Goal: Task Accomplishment & Management: Manage account settings

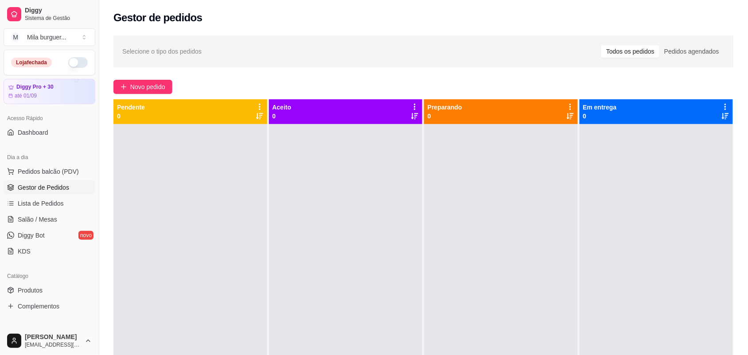
click at [68, 61] on button "button" at bounding box center [78, 62] width 20 height 11
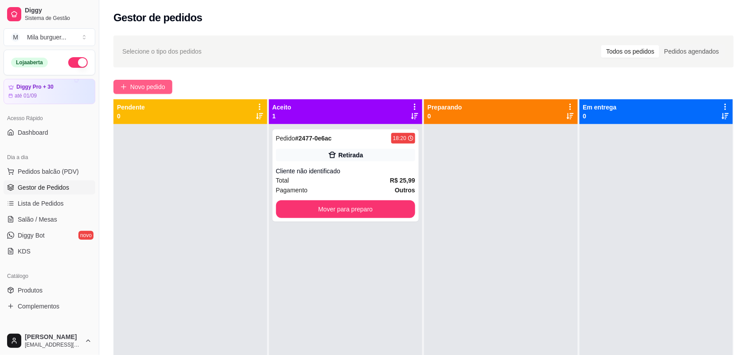
click at [167, 91] on button "Novo pedido" at bounding box center [143, 87] width 59 height 14
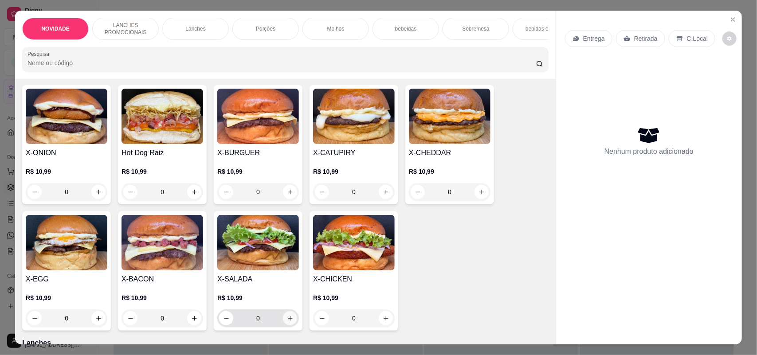
scroll to position [222, 0]
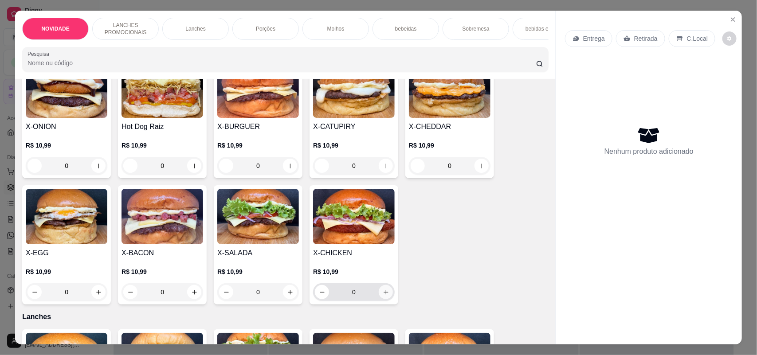
click at [383, 296] on icon "increase-product-quantity" at bounding box center [386, 292] width 7 height 7
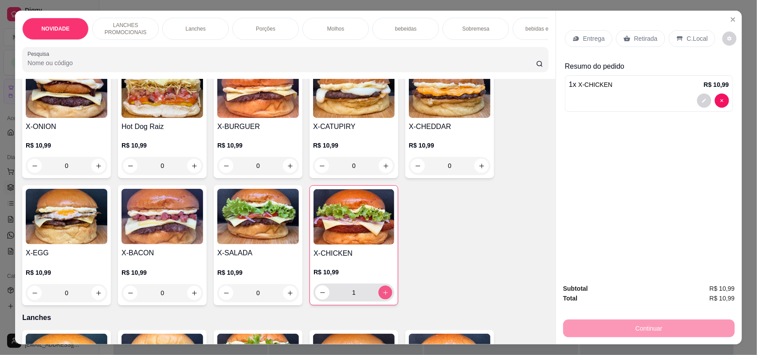
click at [382, 296] on icon "increase-product-quantity" at bounding box center [385, 293] width 7 height 7
type input "2"
click at [586, 39] on p "Entrega" at bounding box center [594, 38] width 22 height 9
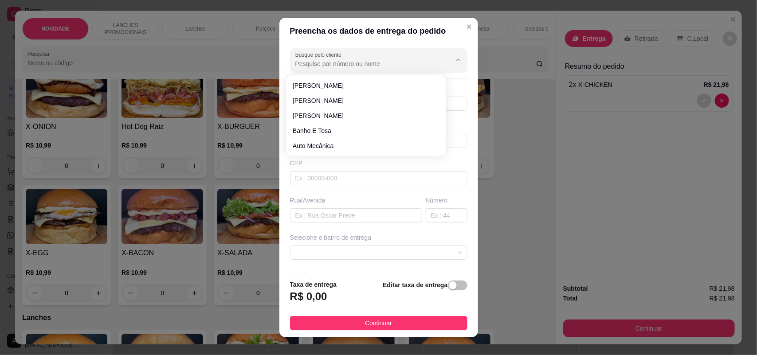
click at [387, 63] on input "Busque pelo cliente" at bounding box center [366, 63] width 142 height 9
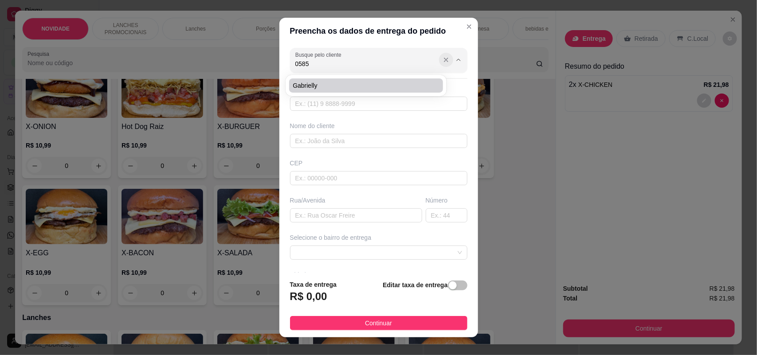
type input "0585"
click at [442, 63] on icon "Show suggestions" at bounding box center [445, 59] width 7 height 7
type input "[PERSON_NAME]"
type input "15997761763"
type input "[PERSON_NAME]"
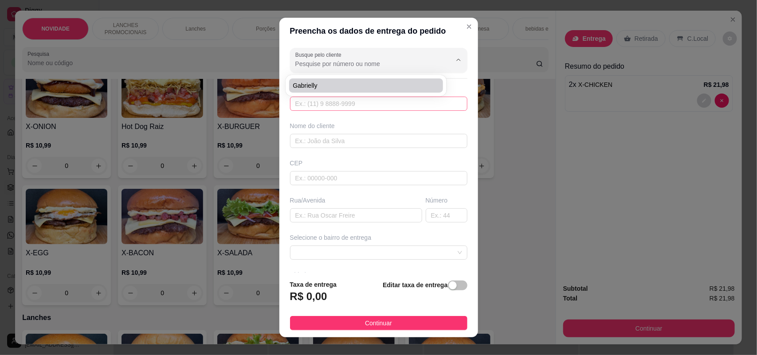
type input "18078641"
type input "Rua [PERSON_NAME]"
type input "162"
type input "SOROCABA"
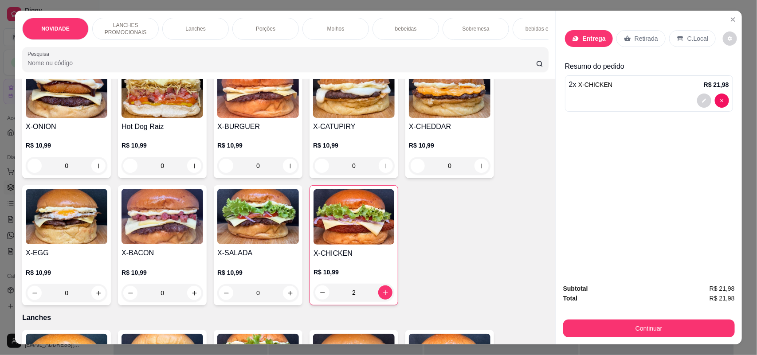
click at [577, 36] on div "Entrega" at bounding box center [589, 38] width 48 height 17
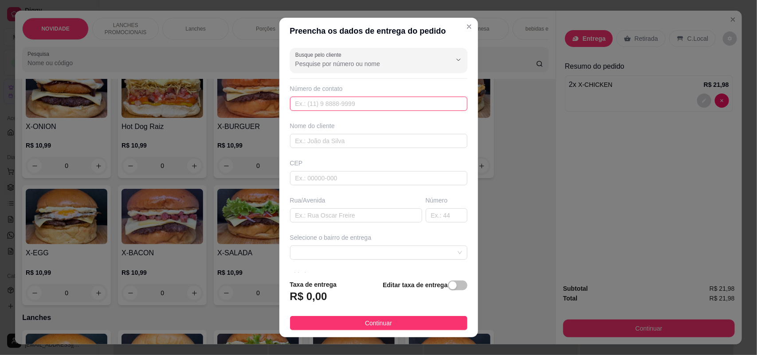
click at [320, 107] on input "text" at bounding box center [378, 104] width 177 height 14
type input "1"
type input "[PHONE_NUMBER]"
click at [326, 144] on input "text" at bounding box center [378, 141] width 177 height 14
type input "n"
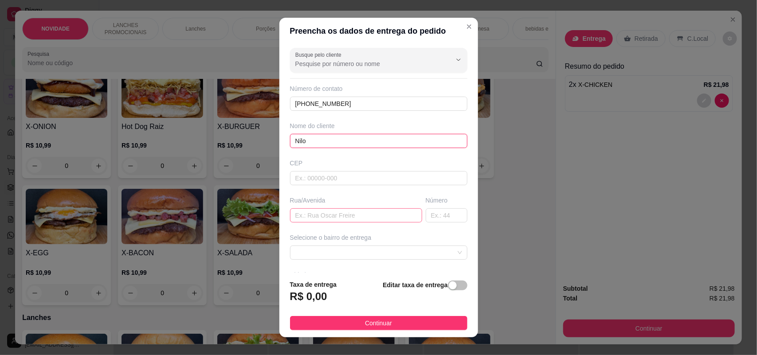
type input "Nilo"
click at [296, 215] on input "text" at bounding box center [356, 215] width 132 height 14
click at [357, 215] on input "[PERSON_NAME]" at bounding box center [356, 215] width 132 height 14
type input "[PERSON_NAME]"
click at [426, 216] on input "text" at bounding box center [447, 215] width 42 height 14
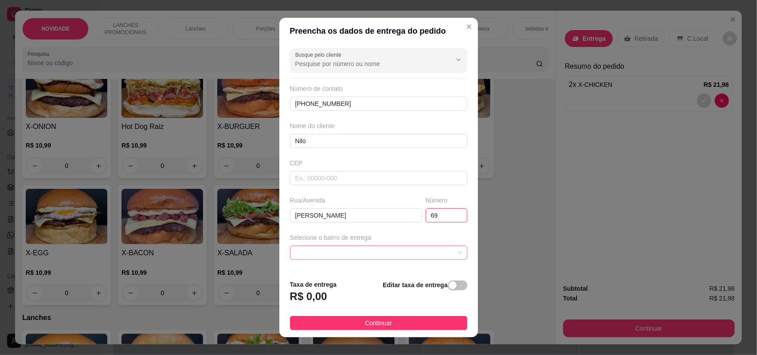
click at [415, 251] on span at bounding box center [378, 252] width 167 height 13
type input "69"
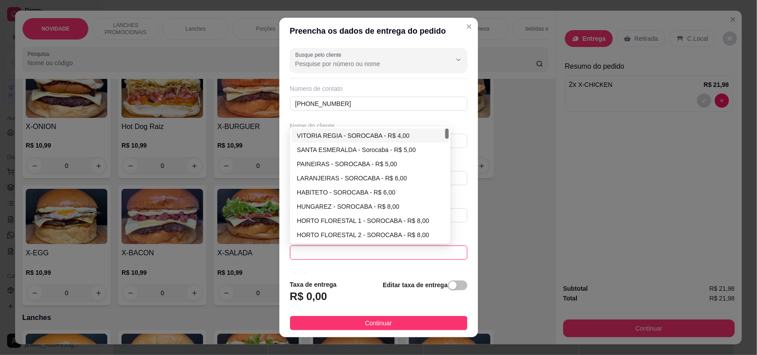
click at [375, 132] on div "VITORIA REGIA - SOROCABA - R$ 4,00" at bounding box center [370, 136] width 147 height 10
type input "SOROCABA"
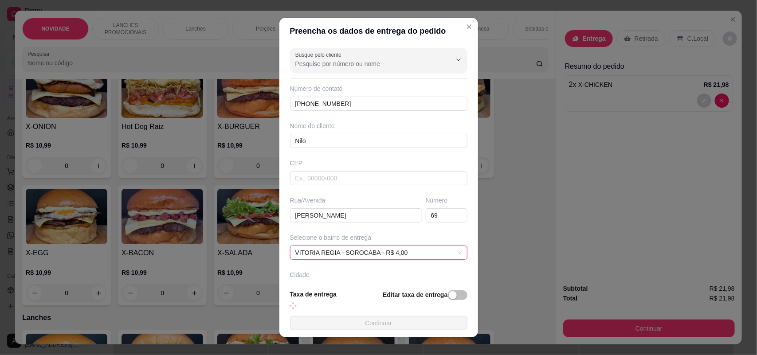
click at [380, 327] on button "Continuar" at bounding box center [378, 323] width 177 height 14
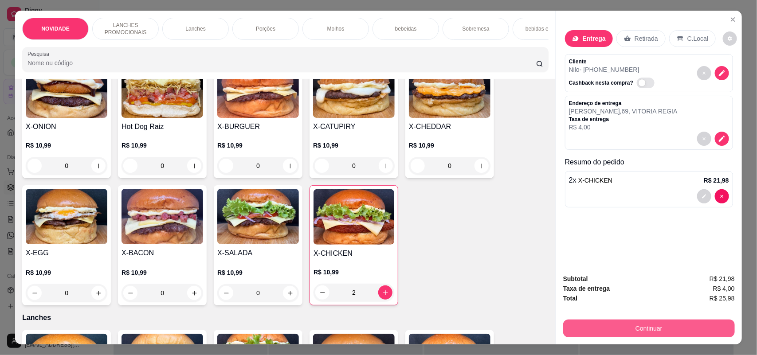
click at [679, 326] on button "Continuar" at bounding box center [649, 329] width 172 height 18
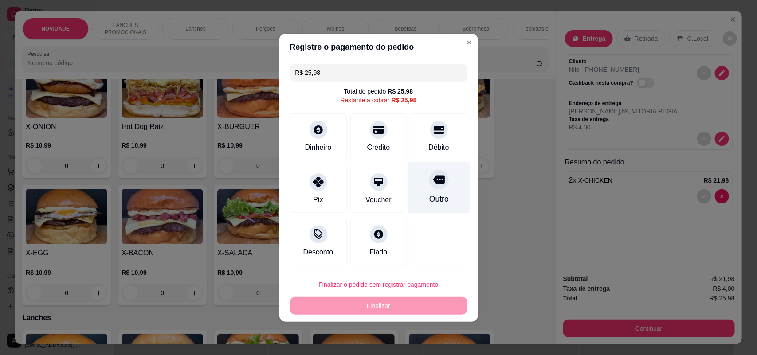
click at [418, 203] on div "Outro" at bounding box center [438, 187] width 63 height 52
type input "R$ 0,00"
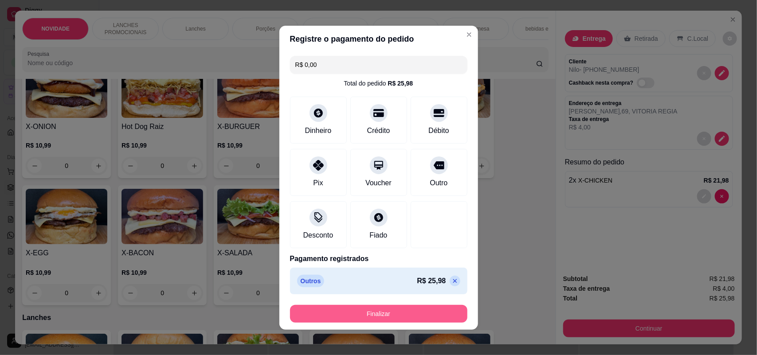
click at [400, 311] on button "Finalizar" at bounding box center [378, 314] width 177 height 18
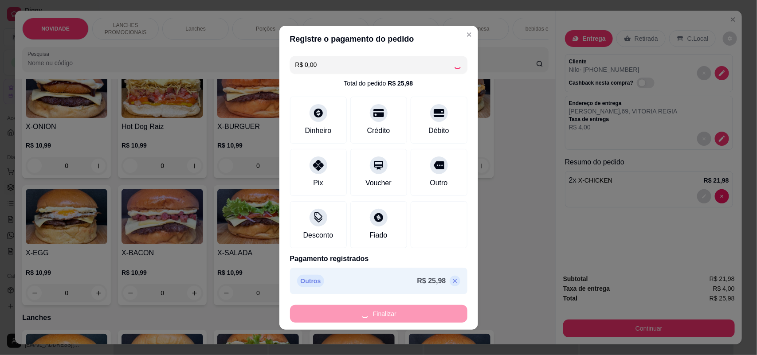
type input "0"
type input "-R$ 25,98"
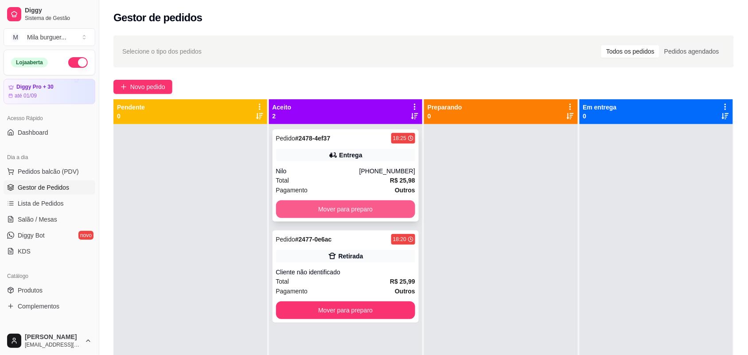
click at [363, 211] on button "Mover para preparo" at bounding box center [346, 209] width 140 height 18
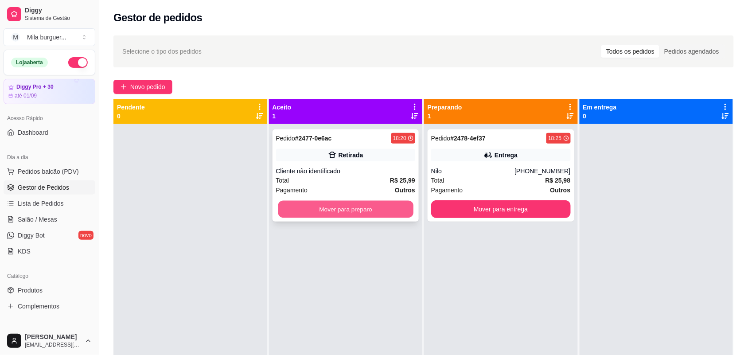
click at [402, 207] on button "Mover para preparo" at bounding box center [345, 209] width 135 height 17
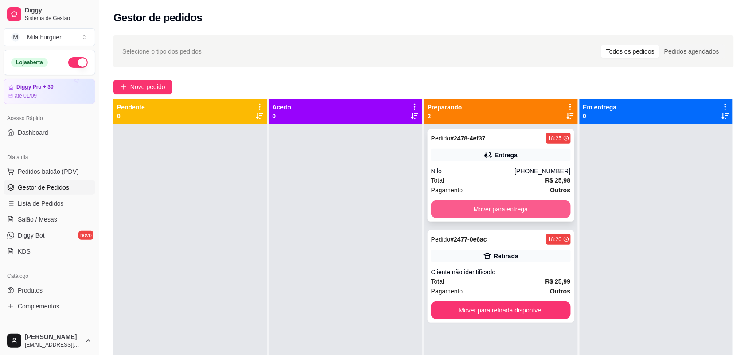
click at [533, 207] on button "Mover para entrega" at bounding box center [501, 209] width 140 height 18
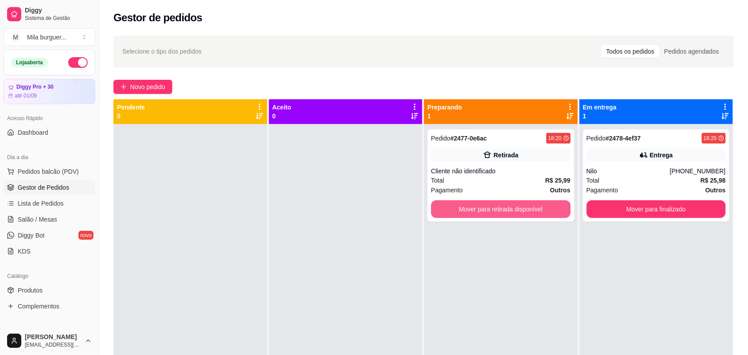
click at [533, 207] on button "Mover para retirada disponível" at bounding box center [501, 209] width 140 height 18
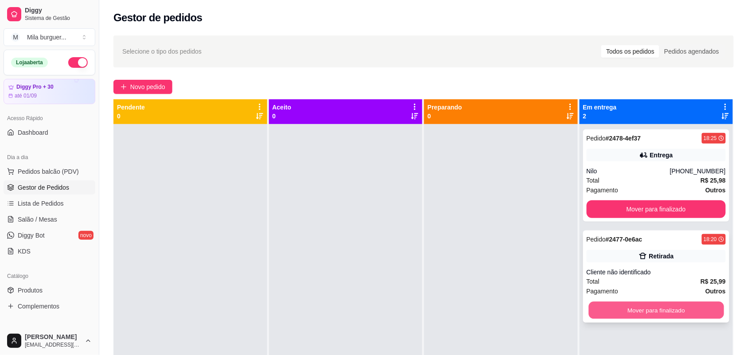
click at [658, 302] on button "Mover para finalizado" at bounding box center [656, 310] width 135 height 17
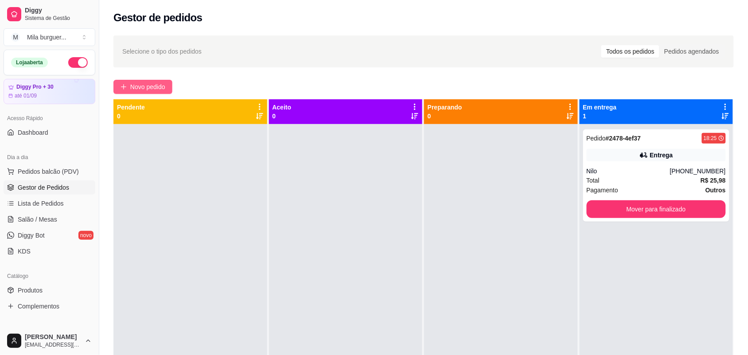
click at [147, 85] on span "Novo pedido" at bounding box center [147, 87] width 35 height 10
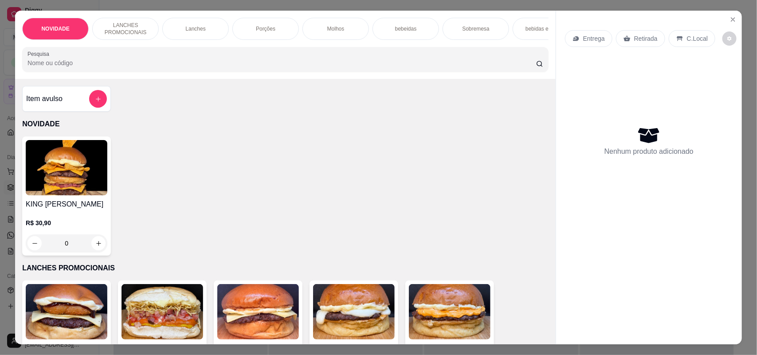
click at [89, 187] on img at bounding box center [67, 167] width 82 height 55
click at [729, 21] on icon "Close" at bounding box center [732, 19] width 7 height 7
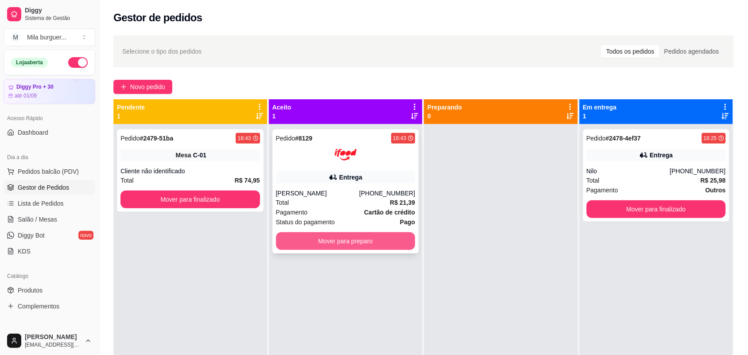
click at [329, 247] on button "Mover para preparo" at bounding box center [346, 241] width 140 height 18
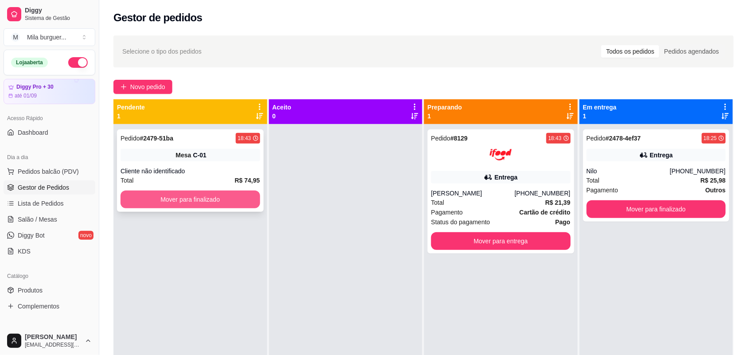
click at [227, 193] on button "Mover para finalizado" at bounding box center [191, 200] width 140 height 18
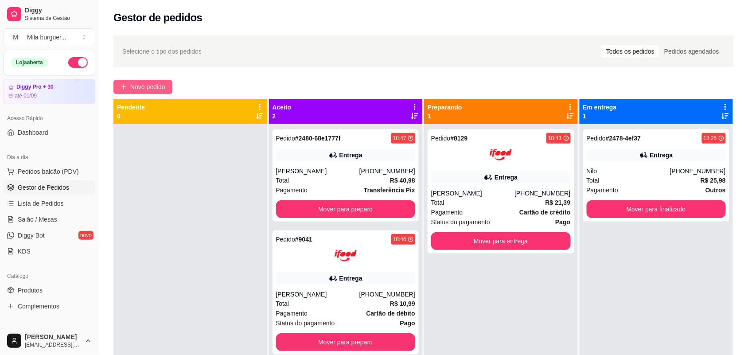
click at [137, 90] on span "Novo pedido" at bounding box center [147, 87] width 35 height 10
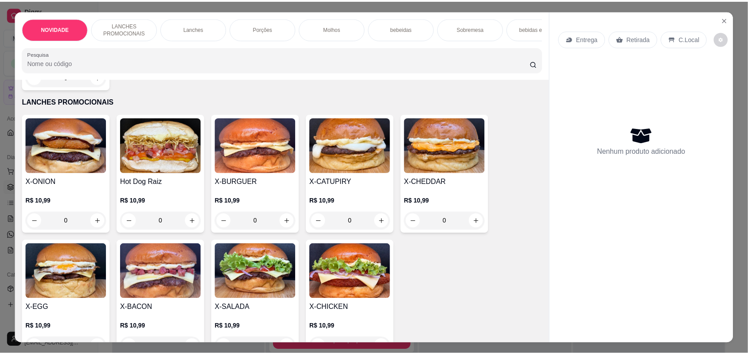
scroll to position [222, 0]
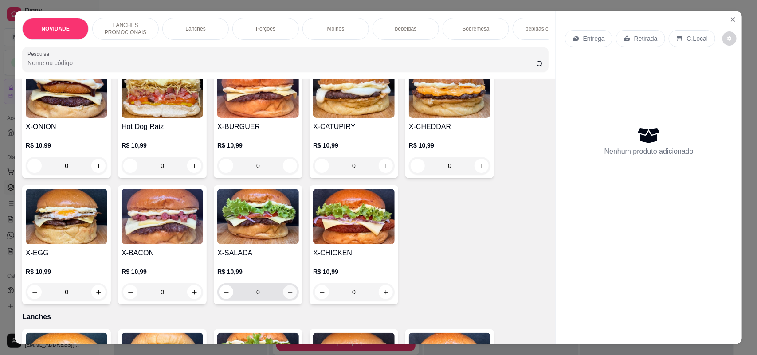
click at [287, 296] on icon "increase-product-quantity" at bounding box center [290, 292] width 7 height 7
type input "1"
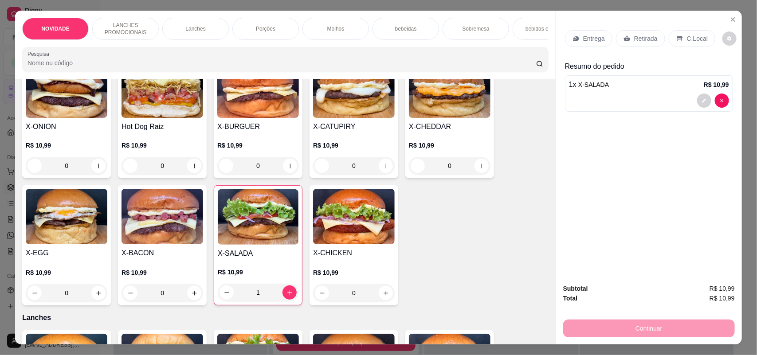
click at [679, 42] on div "C.Local" at bounding box center [692, 38] width 47 height 17
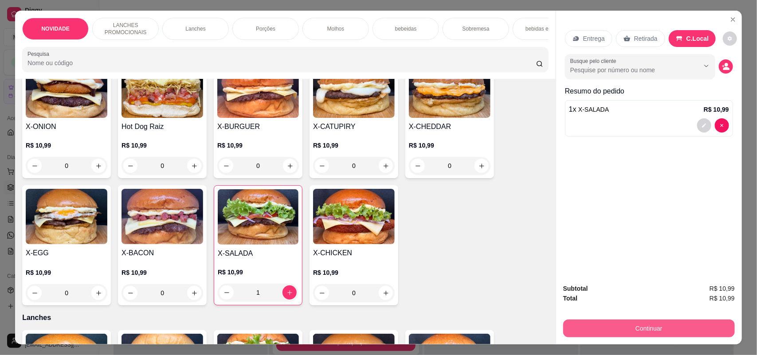
click at [646, 327] on button "Continuar" at bounding box center [649, 329] width 172 height 18
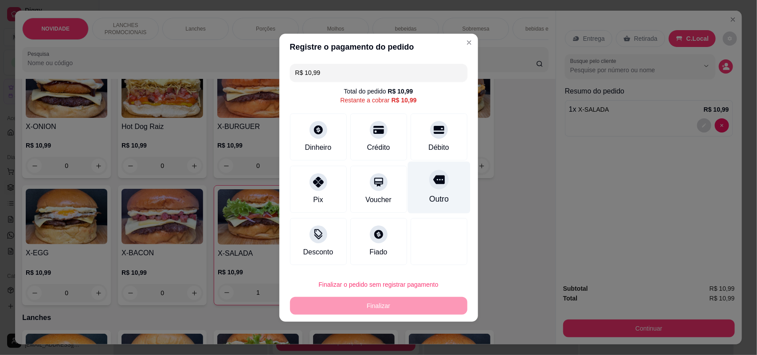
click at [418, 180] on div "Outro" at bounding box center [438, 187] width 63 height 52
type input "R$ 0,00"
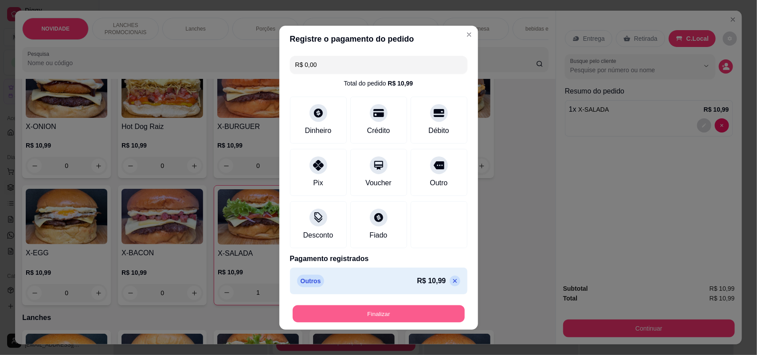
click at [404, 307] on button "Finalizar" at bounding box center [379, 313] width 172 height 17
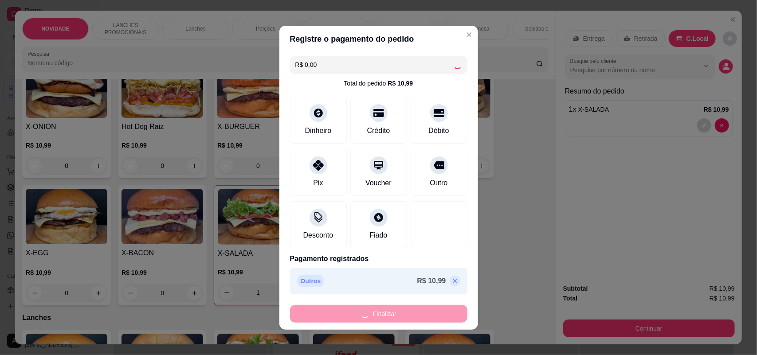
type input "0"
type input "-R$ 10,99"
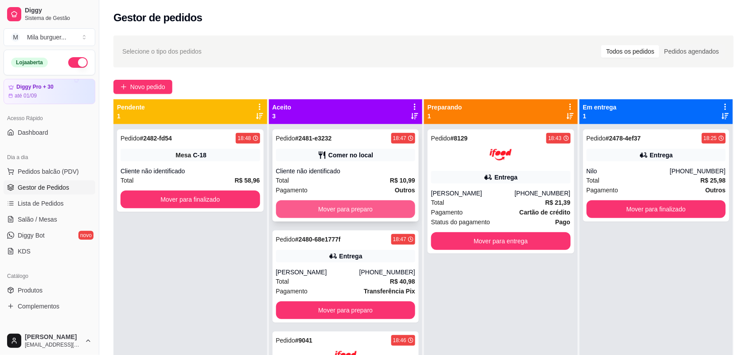
click at [387, 209] on button "Mover para preparo" at bounding box center [346, 209] width 140 height 18
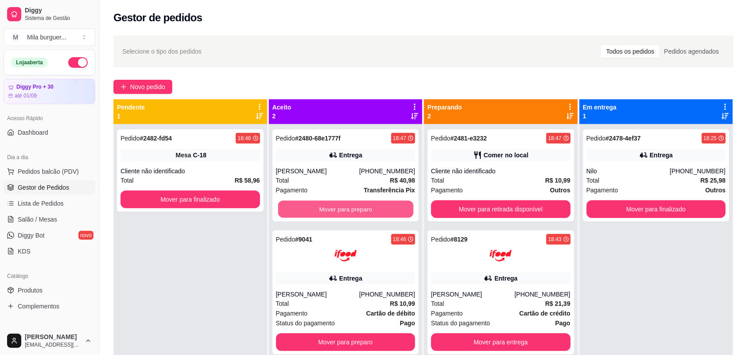
click at [387, 209] on button "Mover para preparo" at bounding box center [345, 209] width 135 height 17
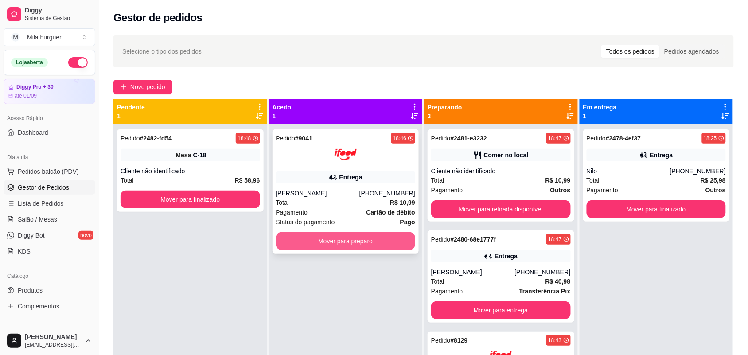
click at [380, 237] on button "Mover para preparo" at bounding box center [346, 241] width 140 height 18
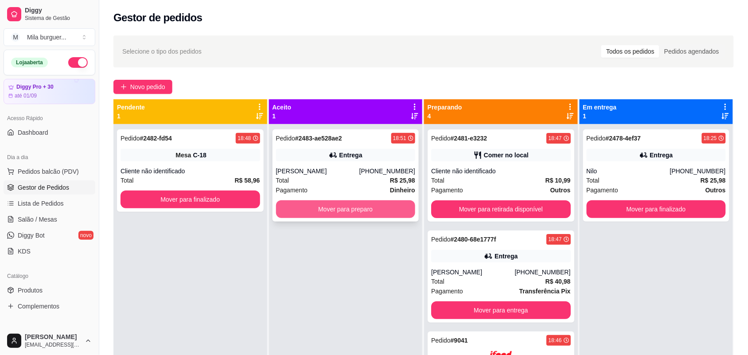
click at [366, 212] on button "Mover para preparo" at bounding box center [346, 209] width 140 height 18
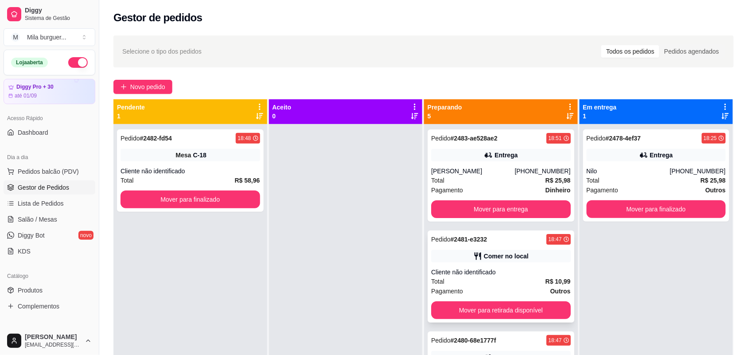
click at [499, 277] on div "Total R$ 10,99" at bounding box center [501, 282] width 140 height 10
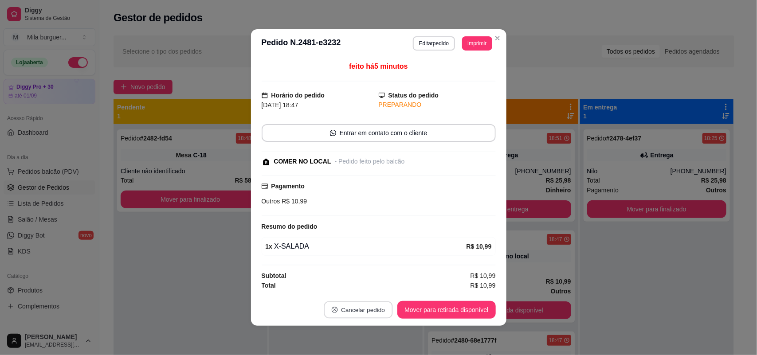
click at [339, 314] on button "Cancelar pedido" at bounding box center [358, 309] width 69 height 17
click at [364, 291] on button "Sim" at bounding box center [379, 289] width 35 height 18
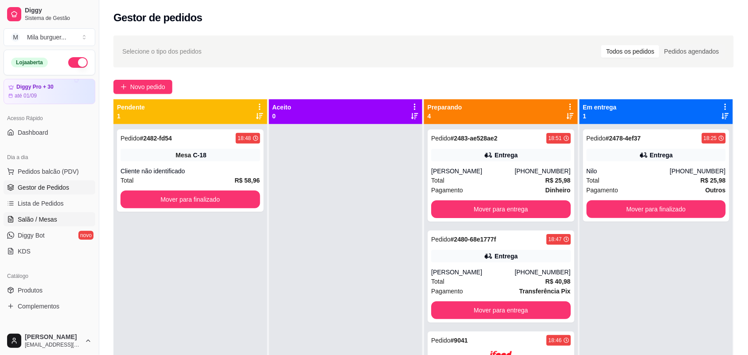
click at [37, 219] on span "Salão / Mesas" at bounding box center [37, 219] width 39 height 9
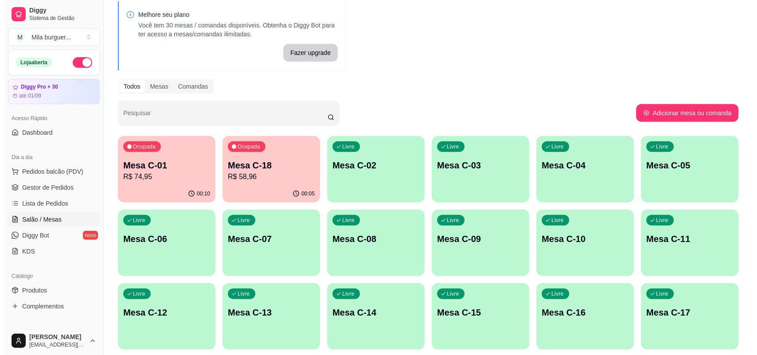
scroll to position [55, 0]
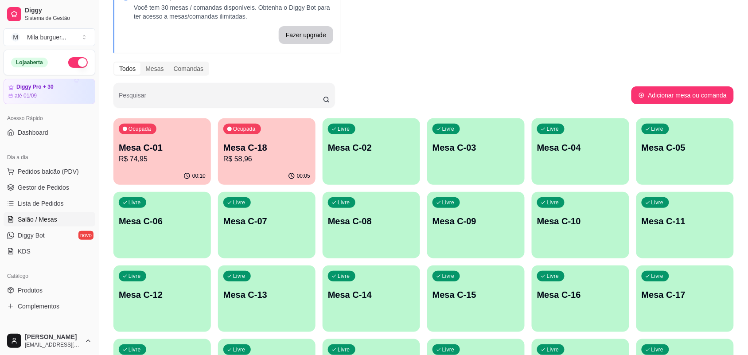
click at [505, 231] on div "Livre Mesa C-09" at bounding box center [476, 220] width 98 height 56
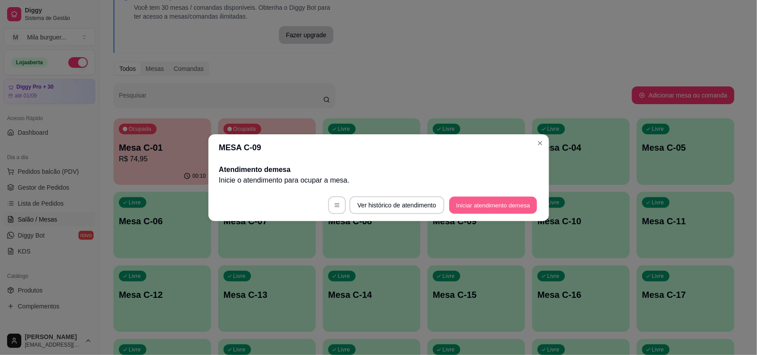
click at [491, 213] on button "Iniciar atendimento de mesa" at bounding box center [493, 204] width 88 height 17
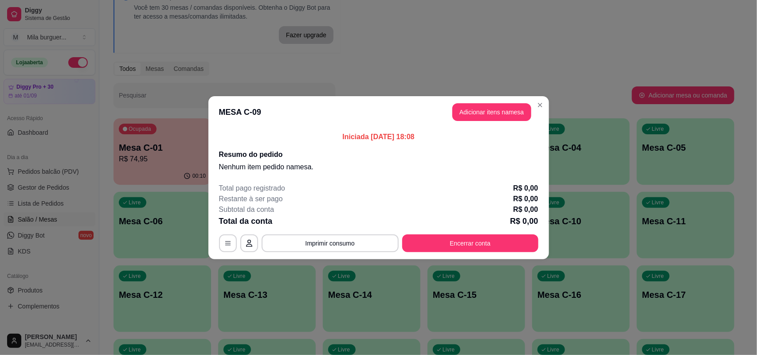
click at [510, 114] on button "Adicionar itens na mesa" at bounding box center [491, 112] width 79 height 18
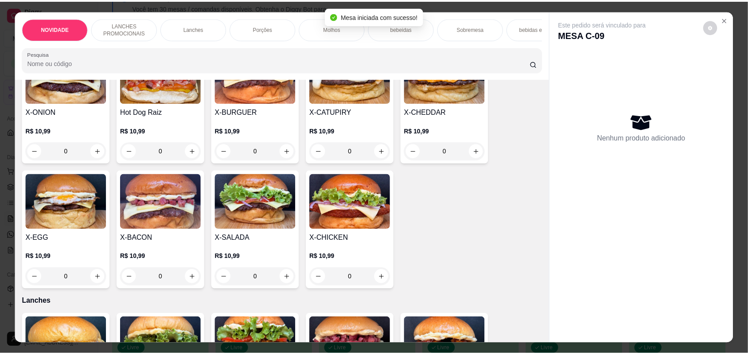
scroll to position [333, 0]
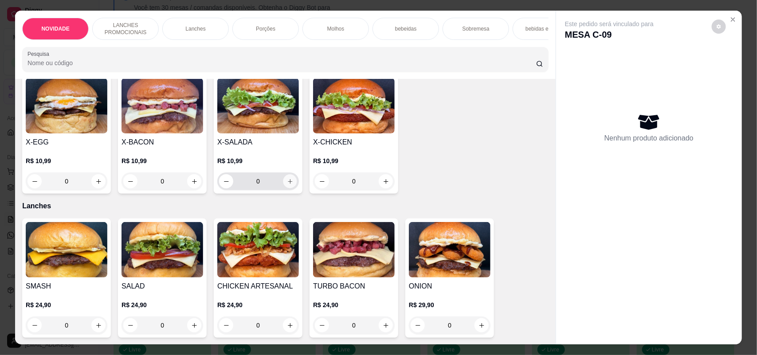
click at [287, 185] on icon "increase-product-quantity" at bounding box center [290, 181] width 7 height 7
click at [288, 184] on icon "increase-product-quantity" at bounding box center [290, 181] width 4 height 4
type input "2"
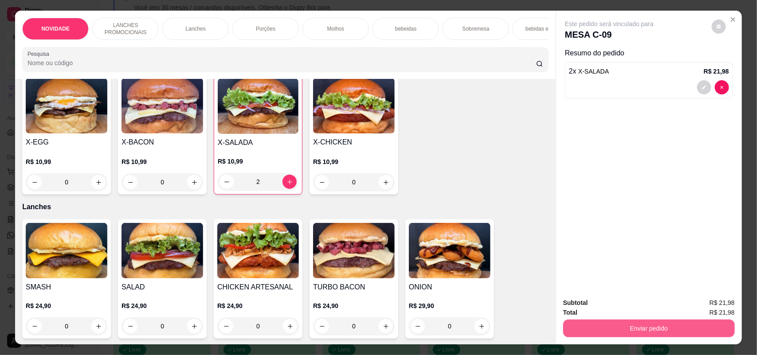
click at [617, 320] on button "Enviar pedido" at bounding box center [649, 329] width 172 height 18
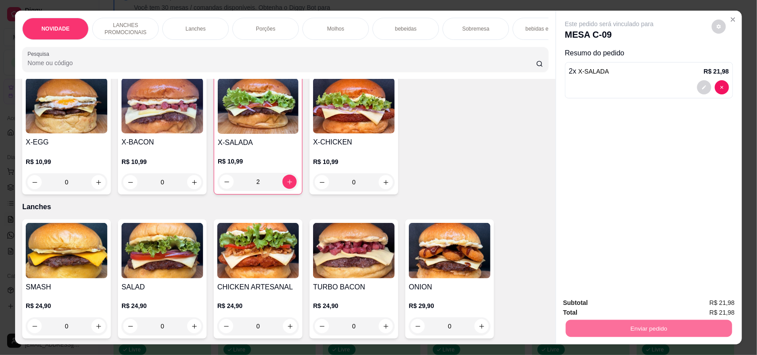
click at [611, 306] on button "Não registrar e enviar pedido" at bounding box center [619, 306] width 92 height 17
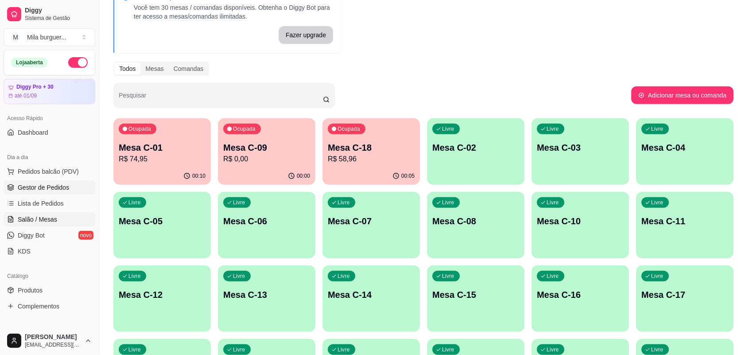
click at [48, 189] on span "Gestor de Pedidos" at bounding box center [43, 187] width 51 height 9
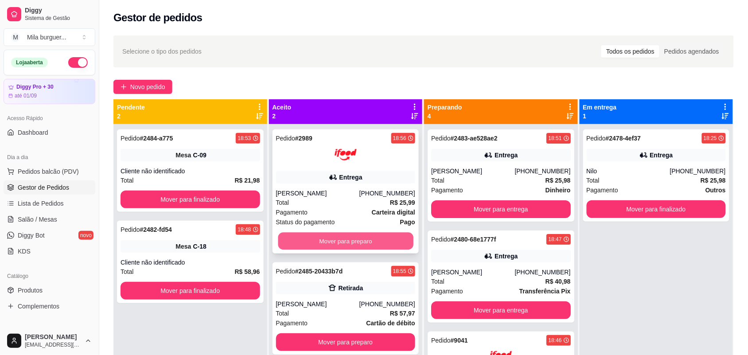
click at [364, 247] on button "Mover para preparo" at bounding box center [345, 241] width 135 height 17
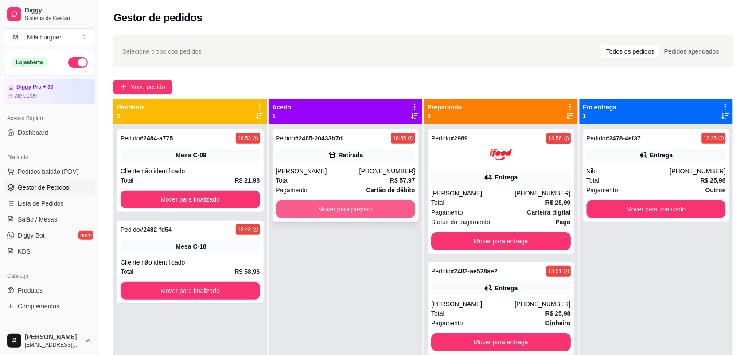
click at [375, 212] on button "Mover para preparo" at bounding box center [346, 209] width 140 height 18
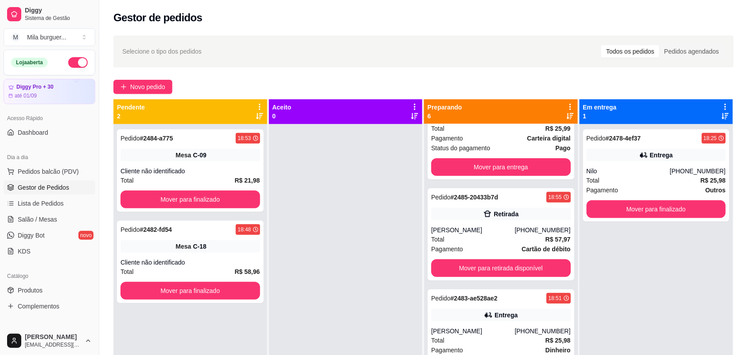
scroll to position [111, 0]
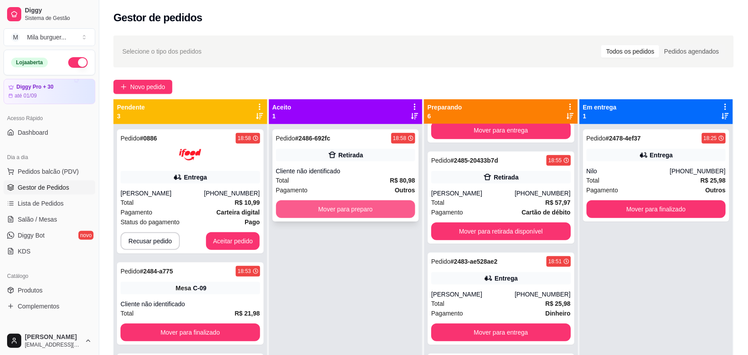
click at [372, 207] on div "Pedido # 2486-692fc 18:58 Retirada Cliente não identificado Total R$ 80,98 Paga…" at bounding box center [346, 301] width 154 height 355
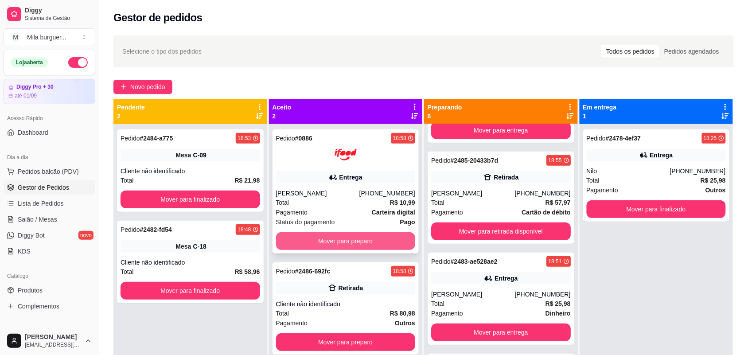
click at [280, 234] on button "Mover para preparo" at bounding box center [346, 241] width 140 height 18
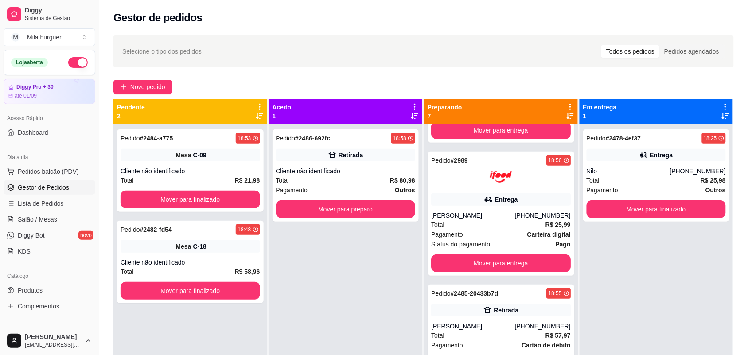
scroll to position [244, 0]
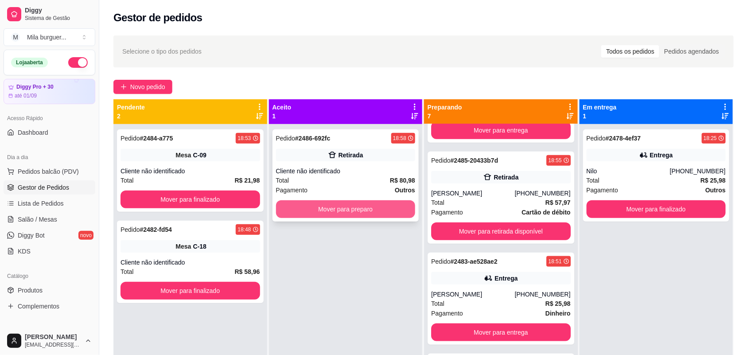
click at [298, 211] on button "Mover para preparo" at bounding box center [346, 209] width 140 height 18
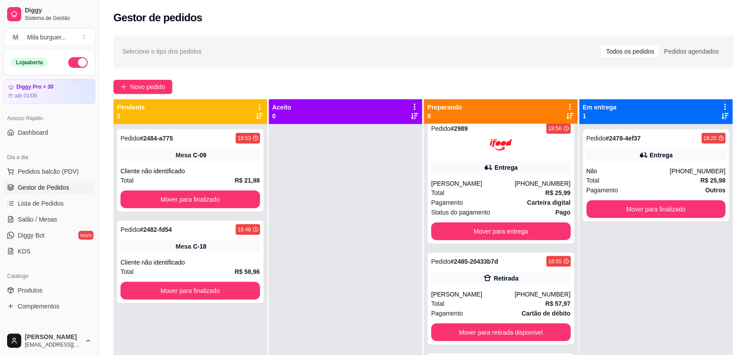
scroll to position [345, 0]
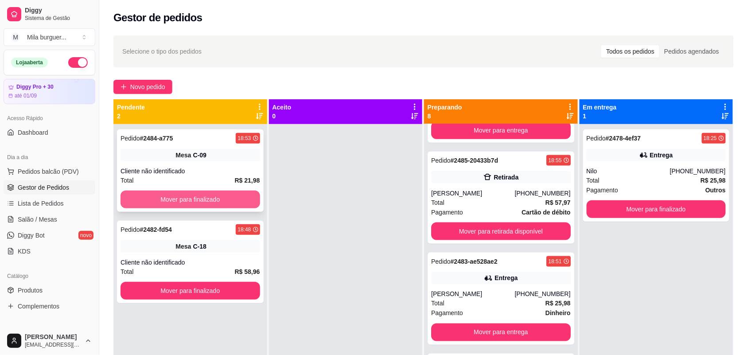
click at [247, 200] on button "Mover para finalizado" at bounding box center [191, 200] width 140 height 18
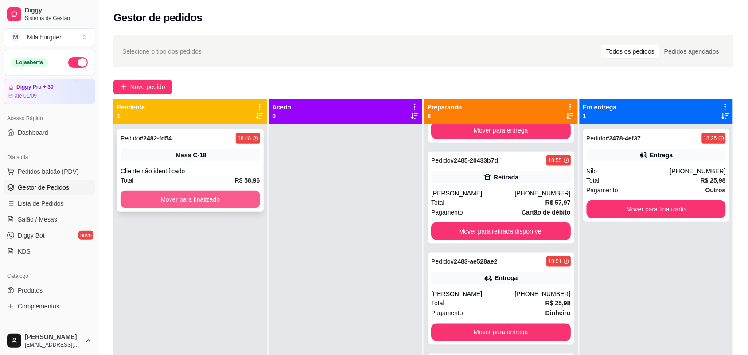
click at [246, 198] on button "Mover para finalizado" at bounding box center [191, 200] width 140 height 18
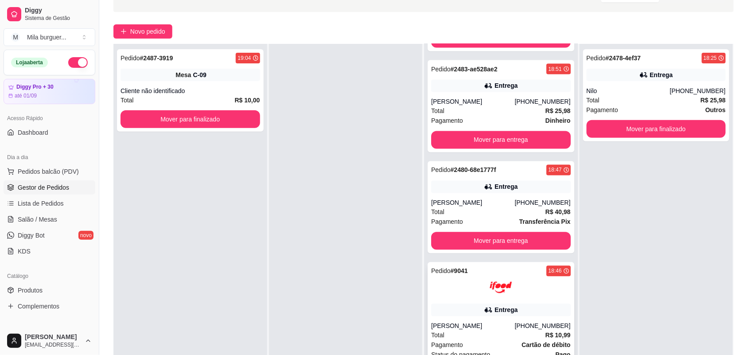
scroll to position [325, 0]
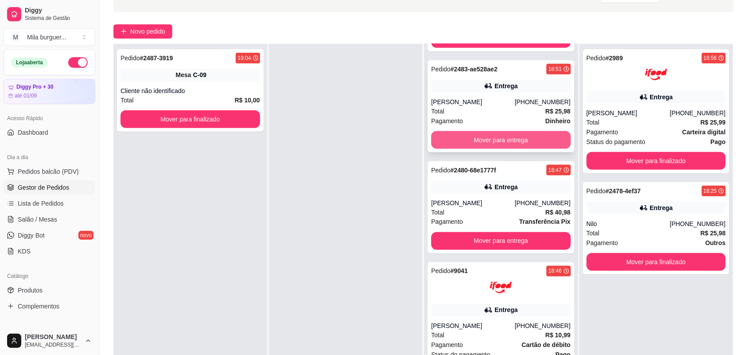
click at [461, 138] on button "Mover para entrega" at bounding box center [501, 140] width 140 height 18
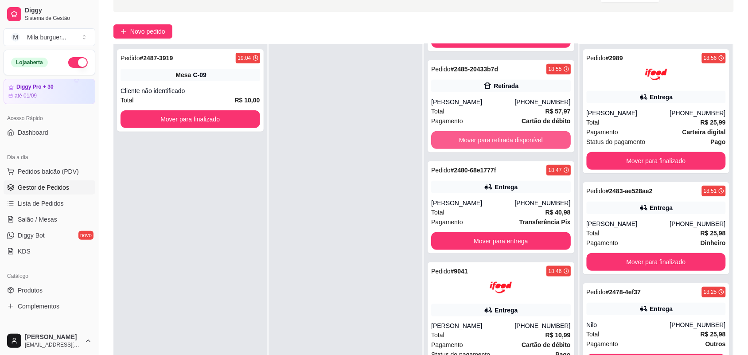
click at [461, 138] on button "Mover para retirada disponível" at bounding box center [501, 140] width 140 height 18
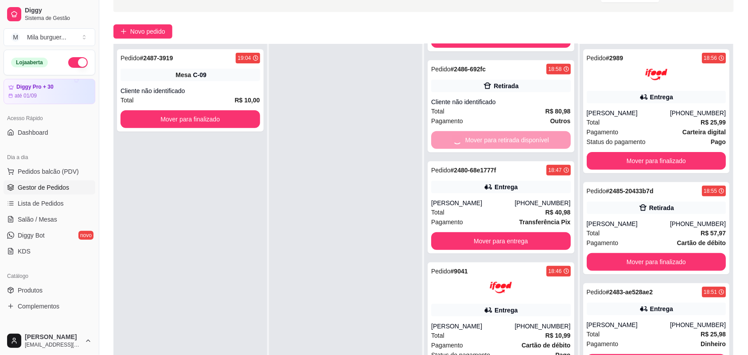
scroll to position [21, 0]
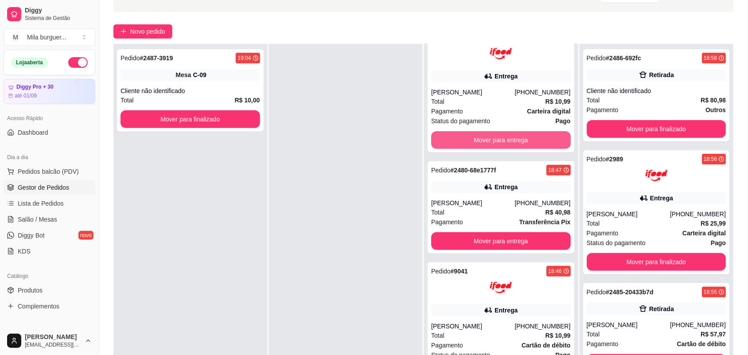
click at [461, 138] on button "Mover para entrega" at bounding box center [501, 140] width 140 height 18
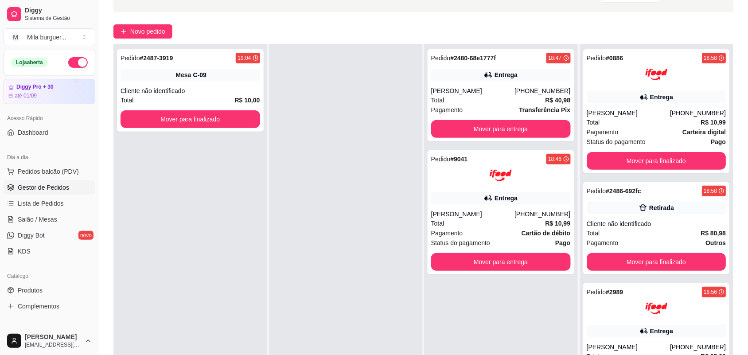
scroll to position [0, 0]
click at [476, 127] on button "Mover para entrega" at bounding box center [501, 129] width 140 height 18
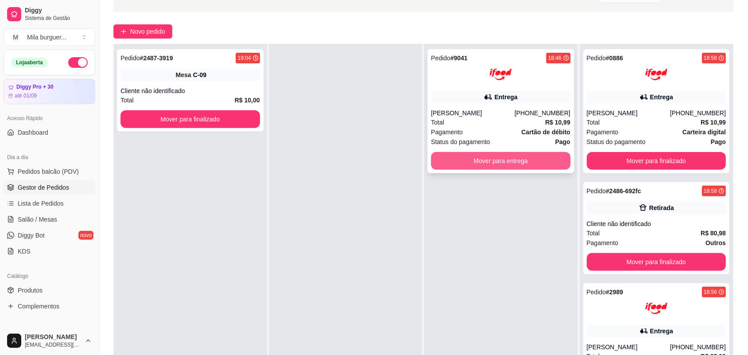
click at [486, 164] on button "Mover para entrega" at bounding box center [501, 161] width 140 height 18
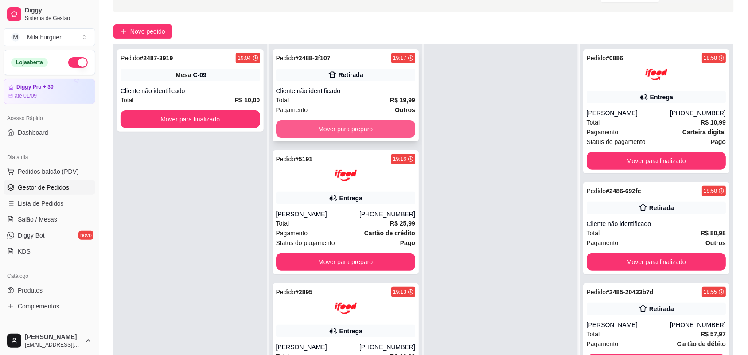
click at [309, 132] on button "Mover para preparo" at bounding box center [346, 129] width 140 height 18
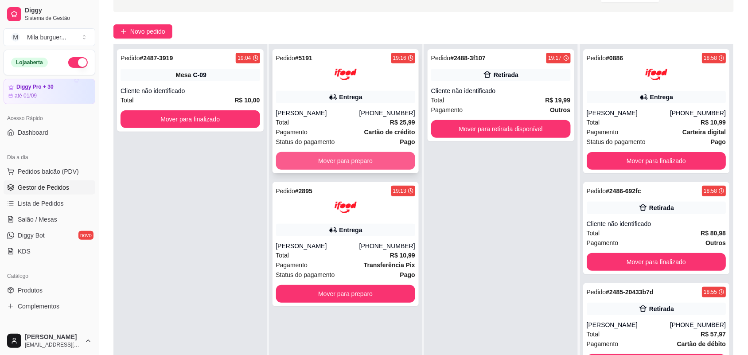
click at [315, 159] on button "Mover para preparo" at bounding box center [346, 161] width 140 height 18
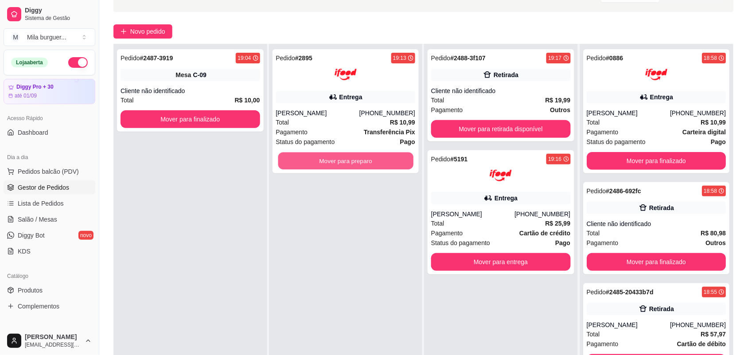
click at [315, 159] on button "Mover para preparo" at bounding box center [345, 161] width 135 height 17
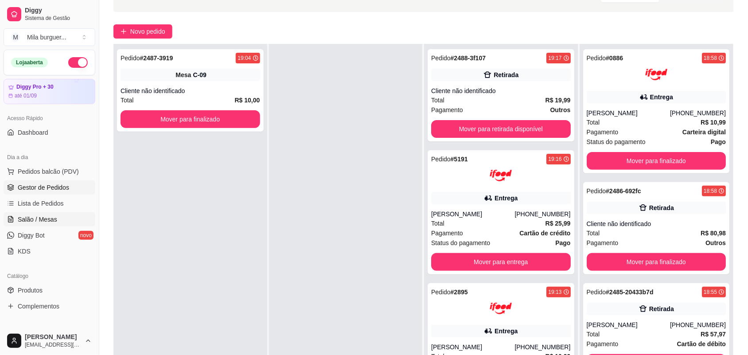
click at [52, 224] on link "Salão / Mesas" at bounding box center [50, 219] width 92 height 14
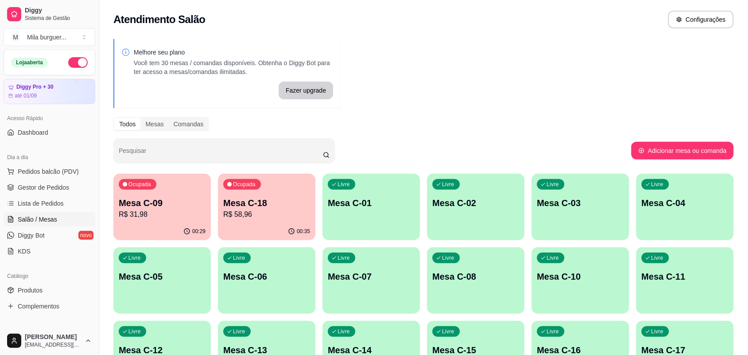
click at [196, 203] on p "Mesa C-09" at bounding box center [162, 203] width 87 height 12
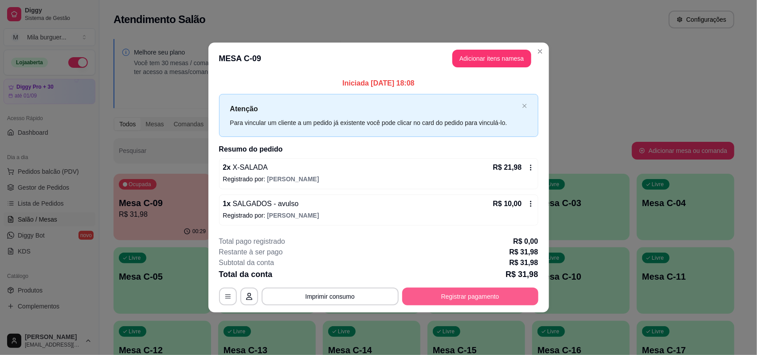
click at [411, 298] on button "Registrar pagamento" at bounding box center [470, 297] width 136 height 18
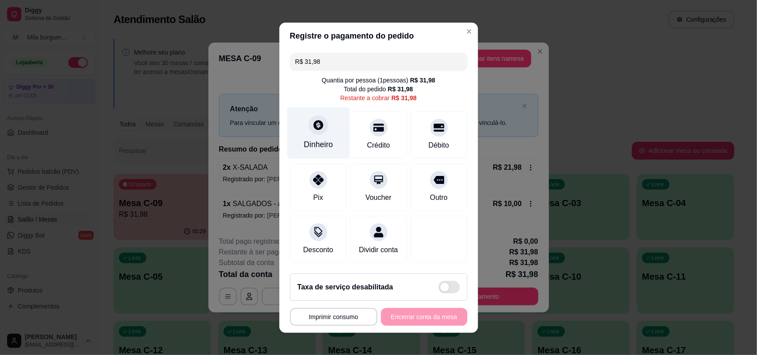
click at [314, 145] on div "Dinheiro" at bounding box center [318, 145] width 29 height 12
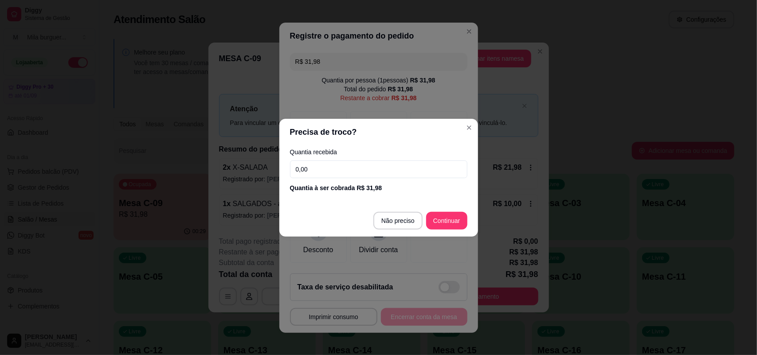
click at [424, 171] on input "0,00" at bounding box center [378, 170] width 177 height 18
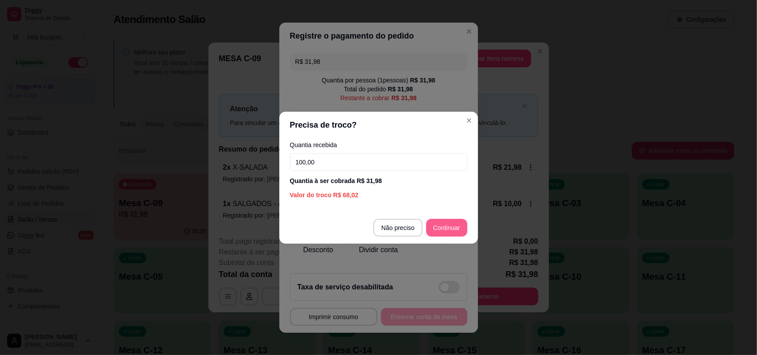
type input "100,00"
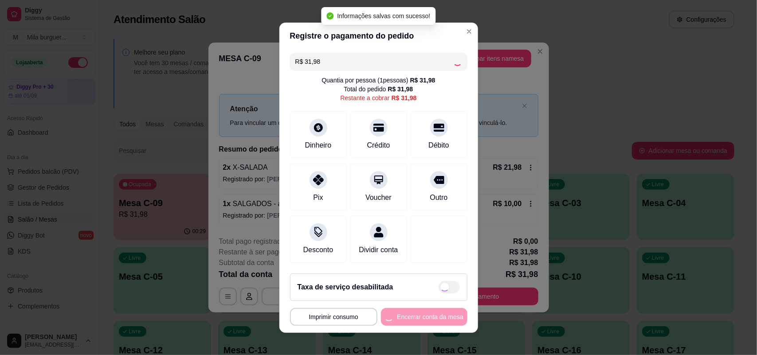
type input "R$ 0,00"
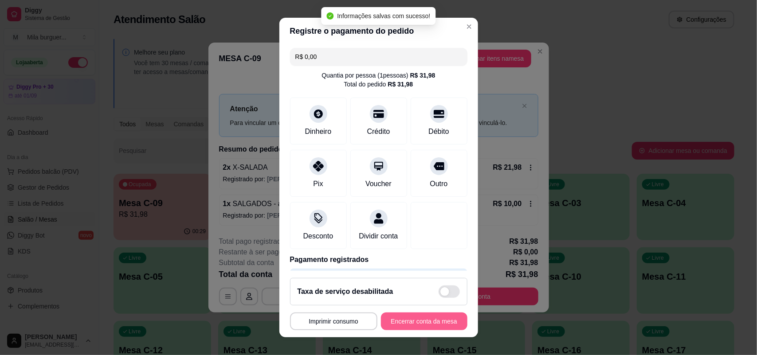
click at [416, 322] on button "Encerrar conta da mesa" at bounding box center [424, 322] width 86 height 18
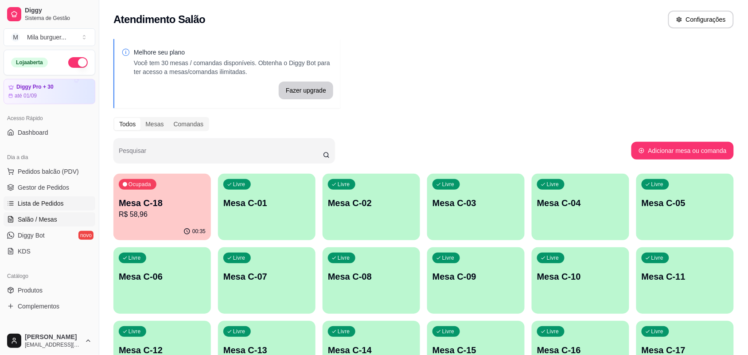
click at [63, 204] on link "Lista de Pedidos" at bounding box center [50, 203] width 92 height 14
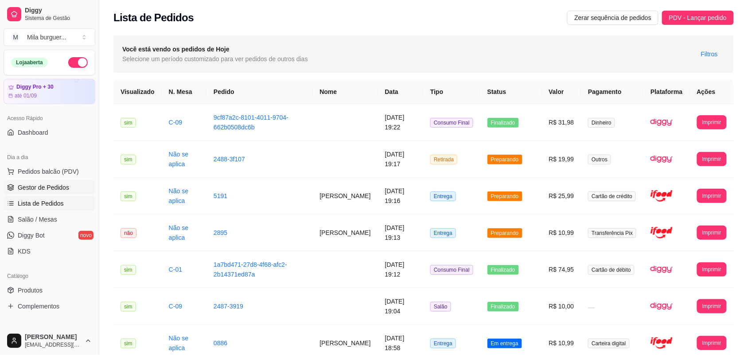
click at [65, 189] on span "Gestor de Pedidos" at bounding box center [43, 187] width 51 height 9
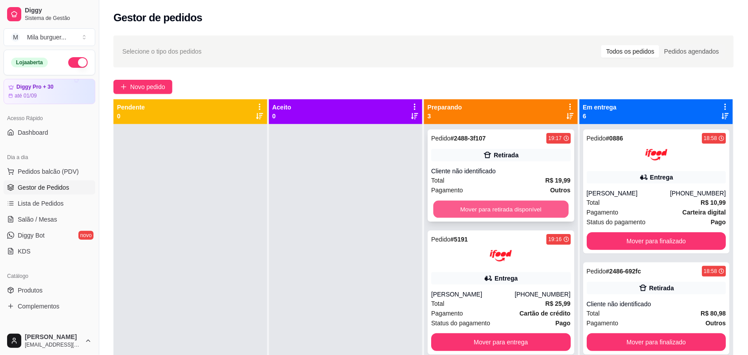
click at [493, 209] on button "Mover para retirada disponível" at bounding box center [501, 209] width 135 height 17
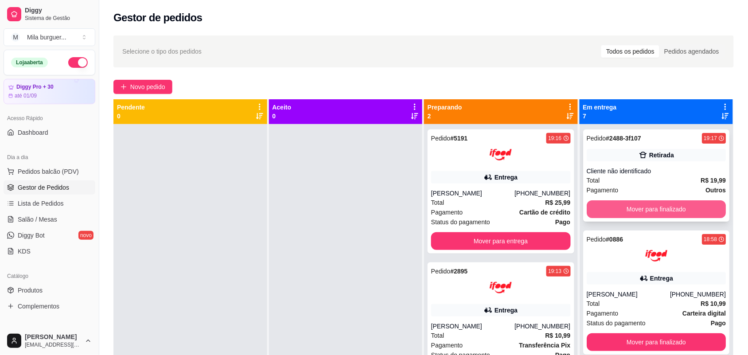
click at [604, 208] on button "Mover para finalizado" at bounding box center [657, 209] width 140 height 18
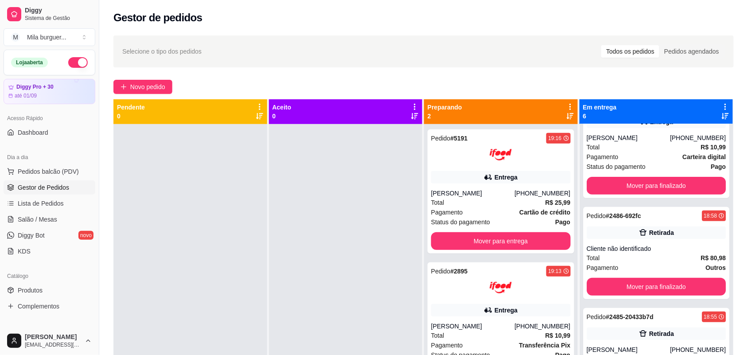
scroll to position [166, 0]
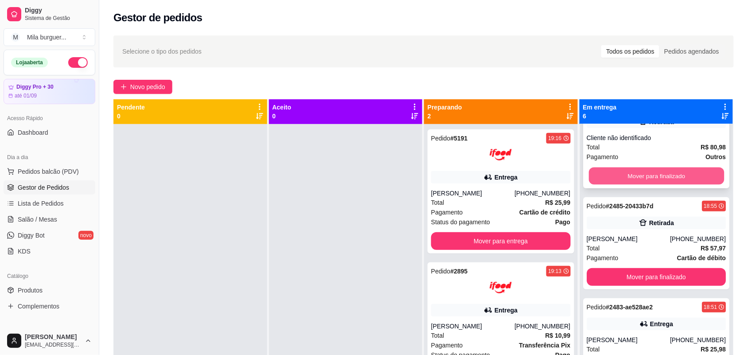
click at [608, 180] on button "Mover para finalizado" at bounding box center [656, 176] width 135 height 17
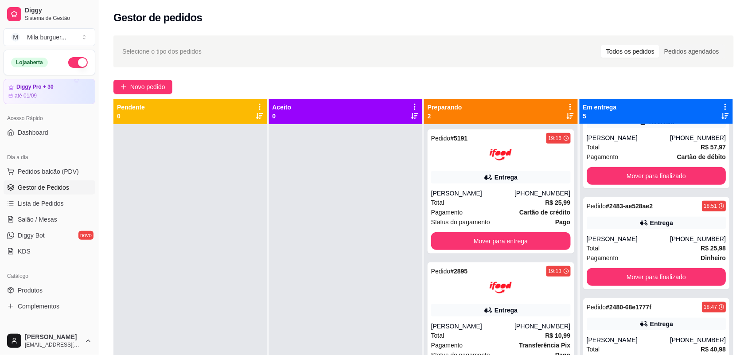
scroll to position [65, 0]
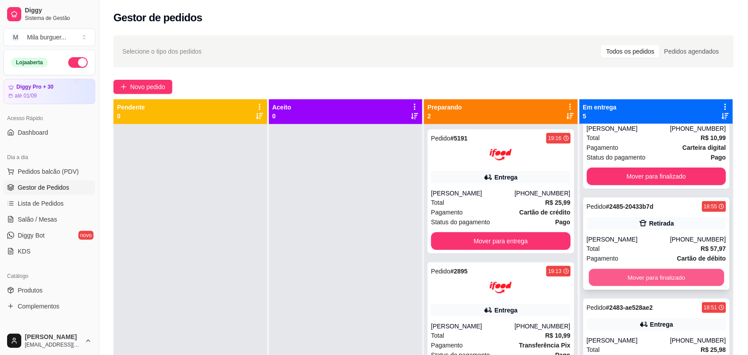
click at [617, 282] on button "Mover para finalizado" at bounding box center [656, 277] width 135 height 17
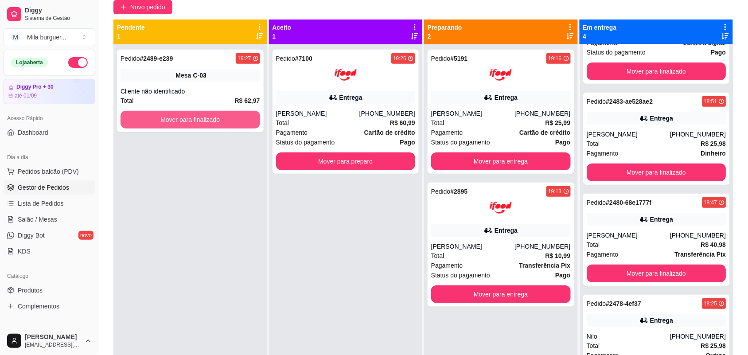
scroll to position [0, 0]
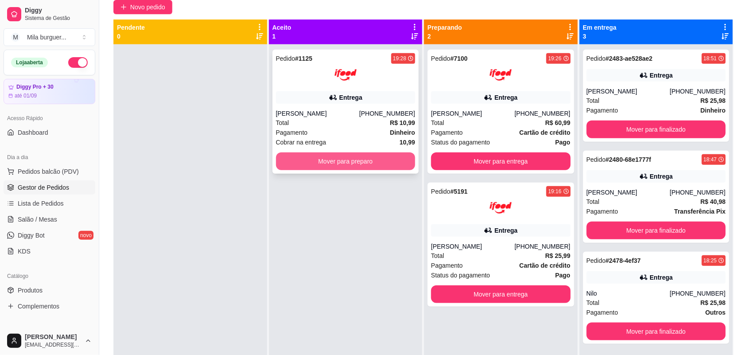
click at [395, 159] on button "Mover para preparo" at bounding box center [346, 162] width 140 height 18
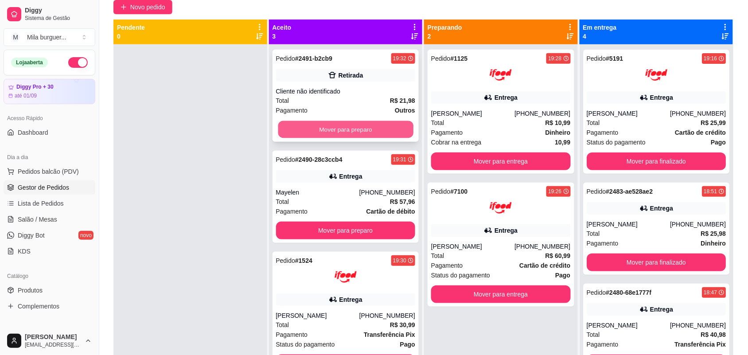
click at [365, 124] on button "Mover para preparo" at bounding box center [345, 129] width 135 height 17
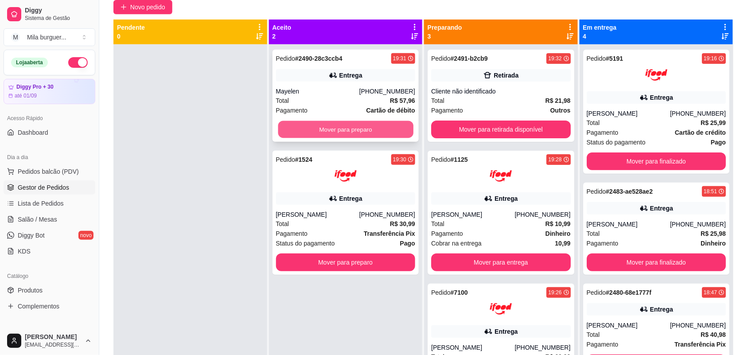
click at [364, 126] on button "Mover para preparo" at bounding box center [345, 129] width 135 height 17
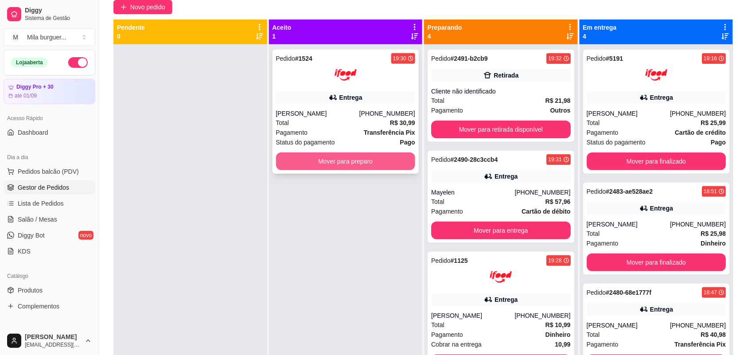
click at [369, 162] on button "Mover para preparo" at bounding box center [346, 162] width 140 height 18
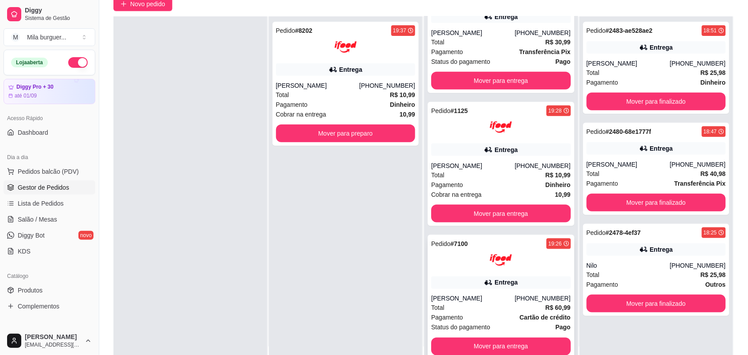
scroll to position [135, 0]
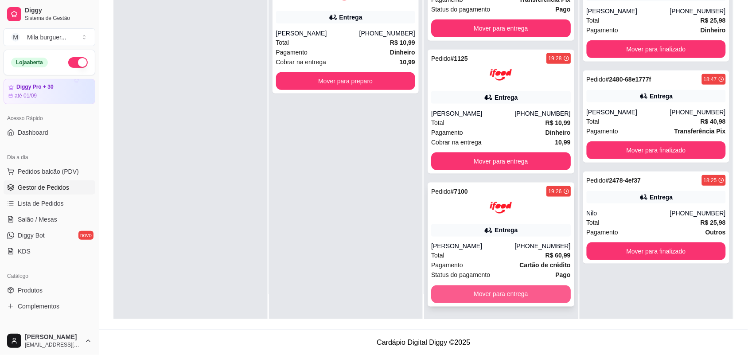
click at [506, 288] on button "Mover para entrega" at bounding box center [501, 295] width 140 height 18
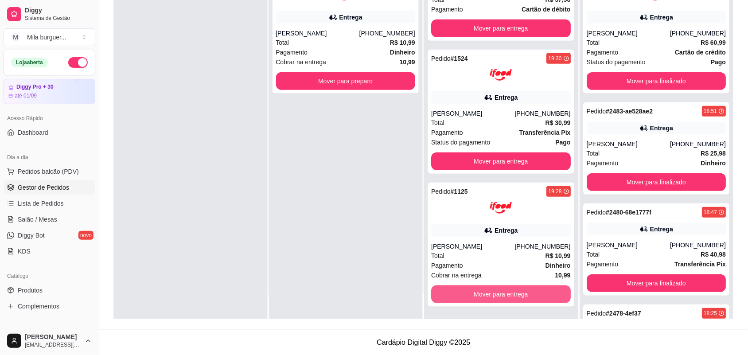
scroll to position [122, 0]
click at [506, 289] on button "Mover para entrega" at bounding box center [501, 295] width 140 height 18
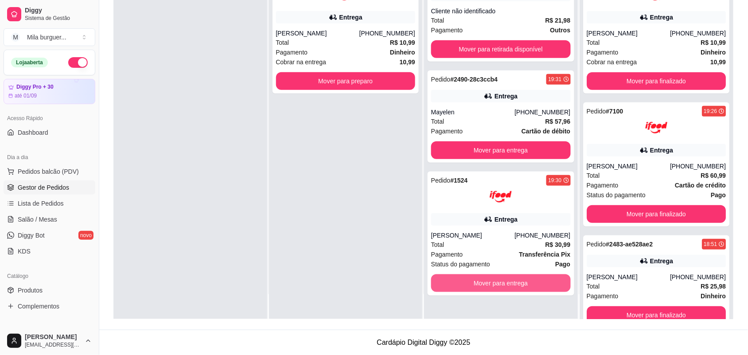
scroll to position [0, 0]
click at [506, 289] on button "Mover para entrega" at bounding box center [501, 283] width 140 height 18
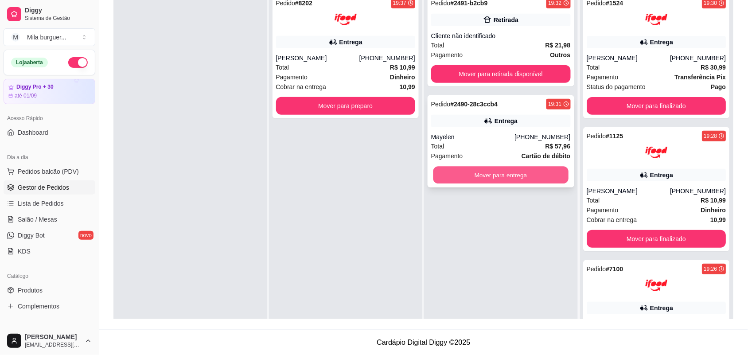
click at [544, 178] on button "Mover para entrega" at bounding box center [501, 175] width 135 height 17
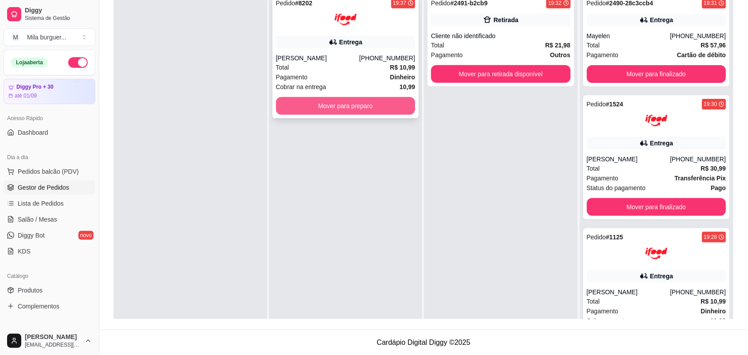
click at [374, 105] on button "Mover para preparo" at bounding box center [346, 106] width 140 height 18
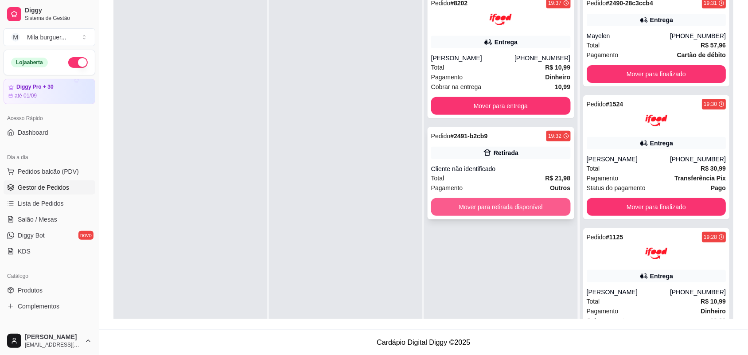
click at [522, 207] on button "Mover para retirada disponível" at bounding box center [501, 207] width 140 height 18
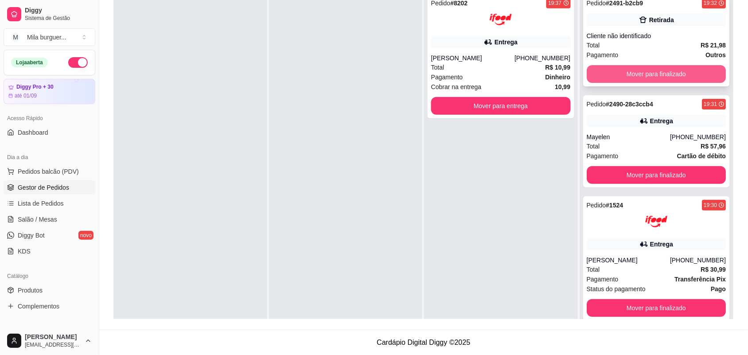
click at [650, 69] on button "Mover para finalizado" at bounding box center [657, 74] width 140 height 18
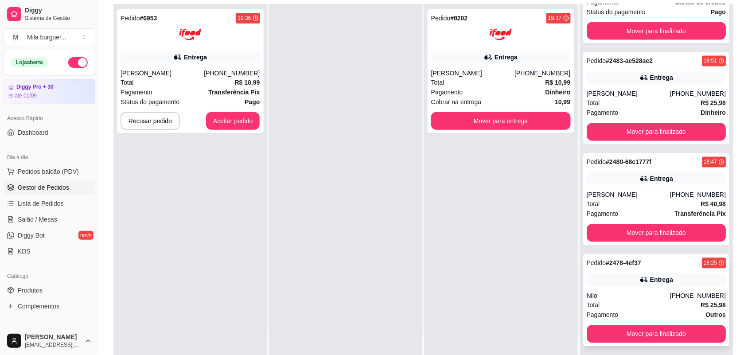
scroll to position [111, 0]
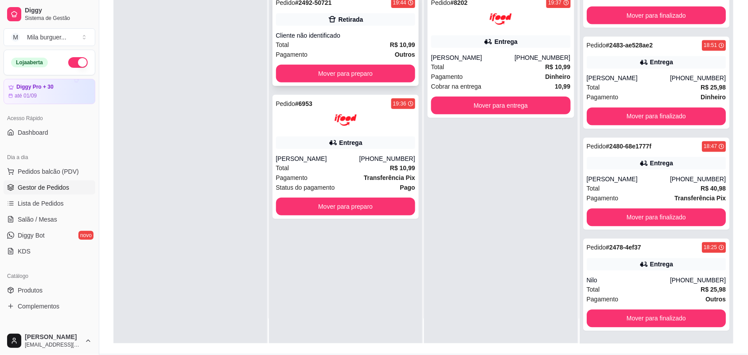
click at [294, 63] on div "Pedido # 2492-50721 19:44 Retirada Cliente não identificado Total R$ 10,99 Paga…" at bounding box center [346, 40] width 147 height 92
click at [316, 65] on button "Mover para preparo" at bounding box center [346, 74] width 140 height 18
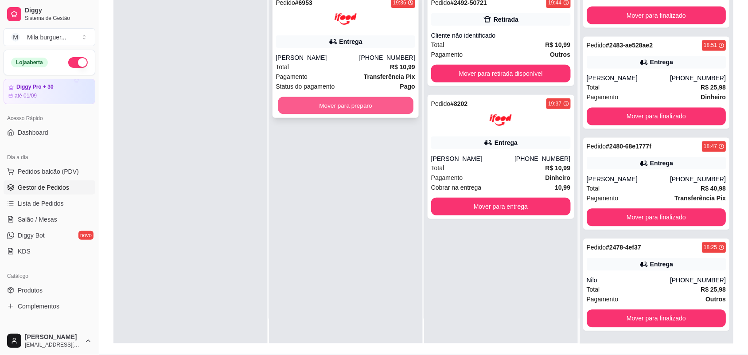
click at [315, 100] on button "Mover para preparo" at bounding box center [345, 105] width 135 height 17
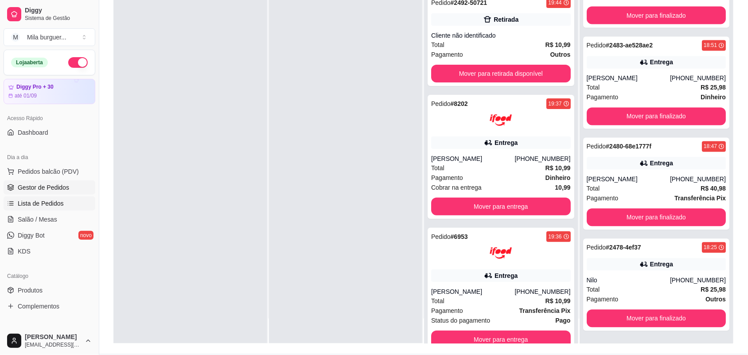
click at [51, 204] on span "Lista de Pedidos" at bounding box center [41, 203] width 46 height 9
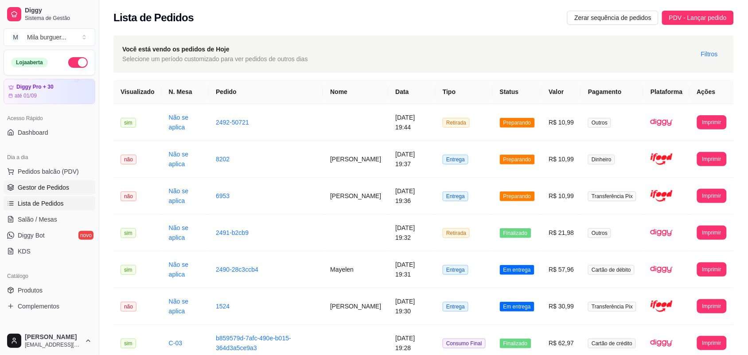
click at [61, 183] on span "Gestor de Pedidos" at bounding box center [43, 187] width 51 height 9
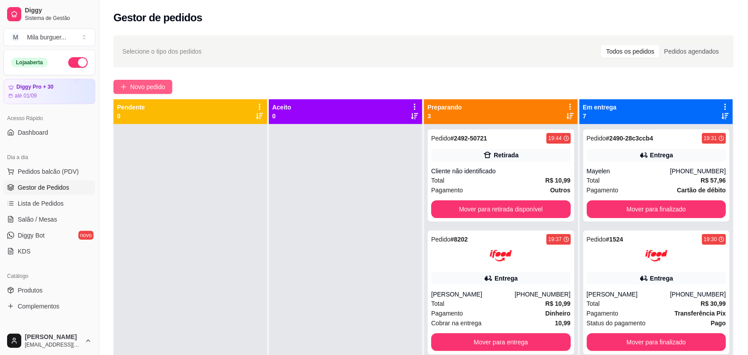
click at [152, 87] on span "Novo pedido" at bounding box center [147, 87] width 35 height 10
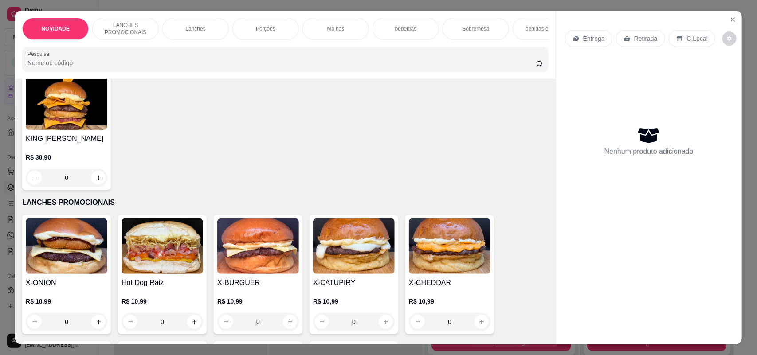
scroll to position [166, 0]
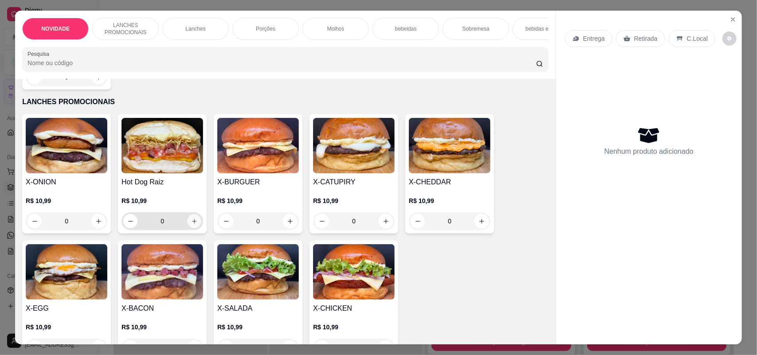
click at [192, 223] on icon "increase-product-quantity" at bounding box center [194, 221] width 4 height 4
type input "1"
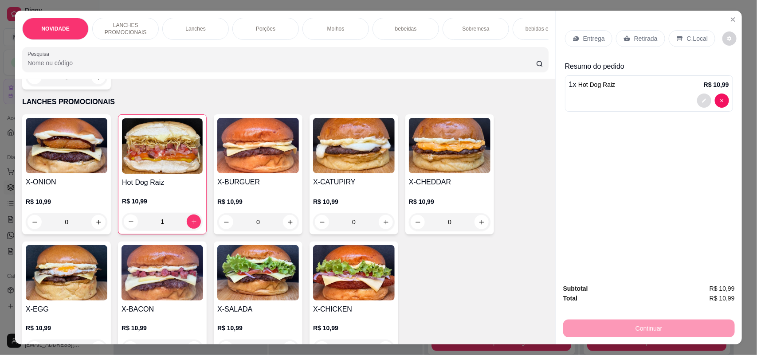
click at [697, 107] on button "decrease-product-quantity" at bounding box center [704, 101] width 14 height 14
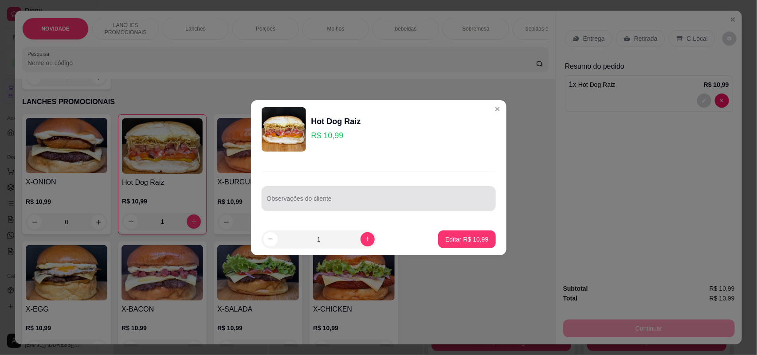
click at [399, 194] on div at bounding box center [378, 199] width 223 height 18
type input "Sem purê e sem batata palha"
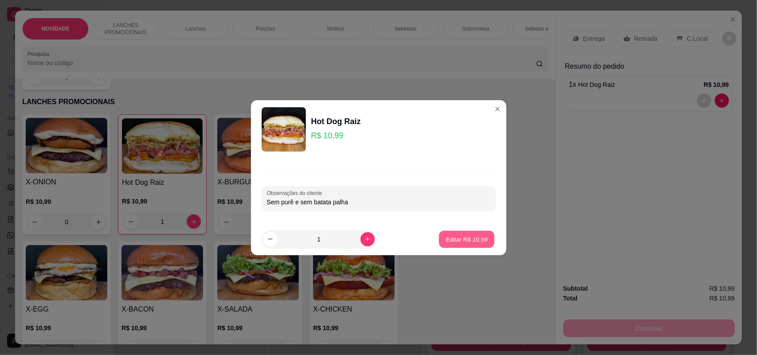
click at [449, 235] on p "Editar R$ 10,99" at bounding box center [467, 239] width 42 height 8
type input "0"
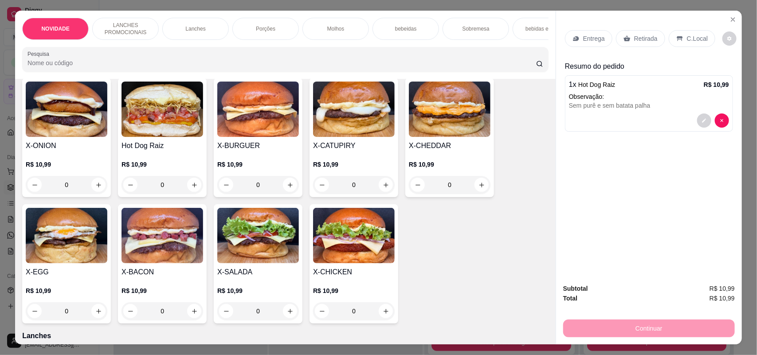
scroll to position [222, 0]
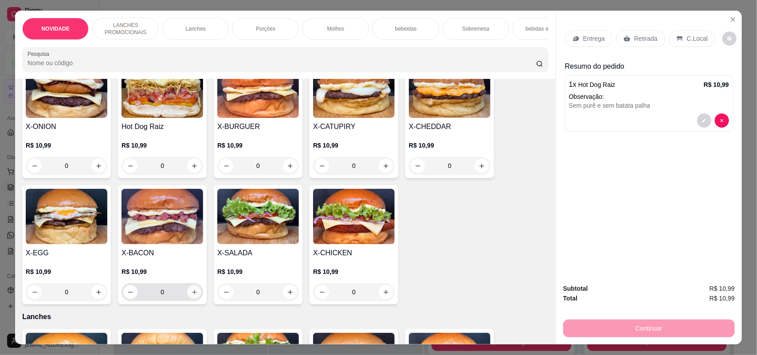
click at [191, 296] on icon "increase-product-quantity" at bounding box center [194, 292] width 7 height 7
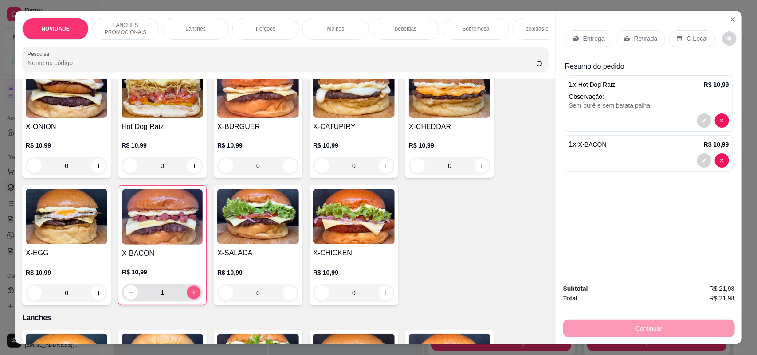
click at [191, 296] on icon "increase-product-quantity" at bounding box center [194, 293] width 7 height 7
type input "2"
click at [274, 27] on div "Porções" at bounding box center [265, 29] width 67 height 22
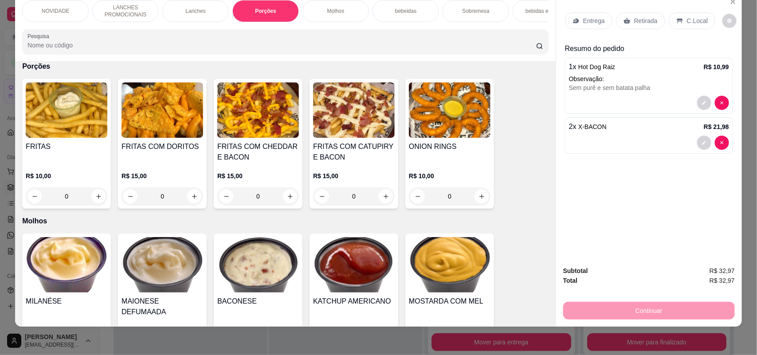
click at [284, 201] on div "0" at bounding box center [258, 197] width 82 height 18
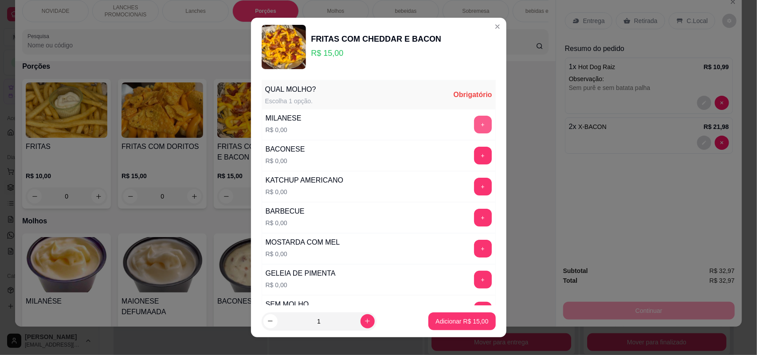
click at [474, 125] on button "+" at bounding box center [483, 125] width 18 height 18
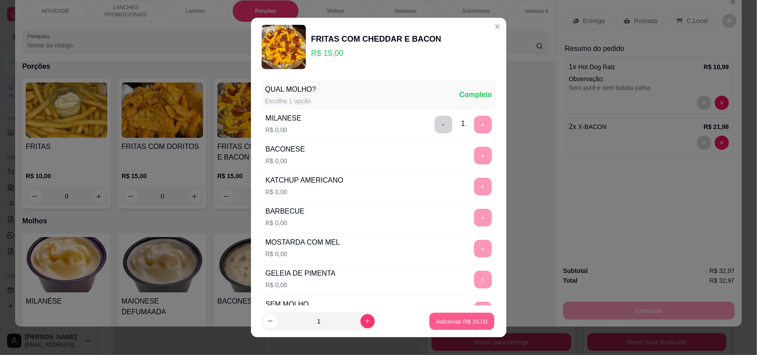
click at [440, 321] on p "Adicionar R$ 15,00" at bounding box center [461, 321] width 51 height 8
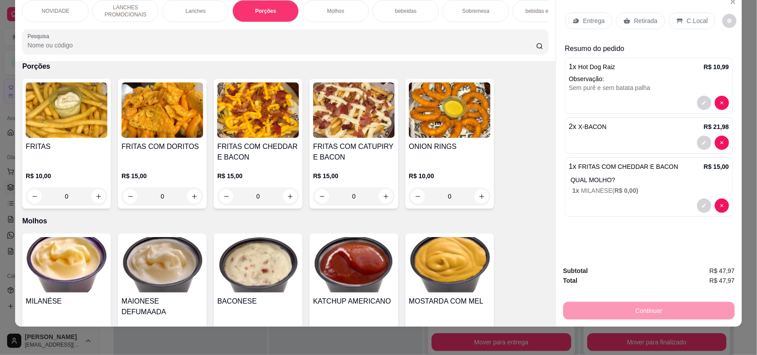
click at [586, 20] on p "Entrega" at bounding box center [594, 20] width 22 height 9
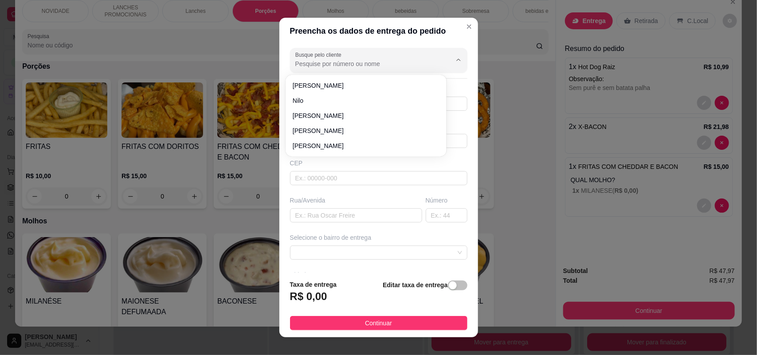
click at [408, 61] on input "Busque pelo cliente" at bounding box center [366, 63] width 142 height 9
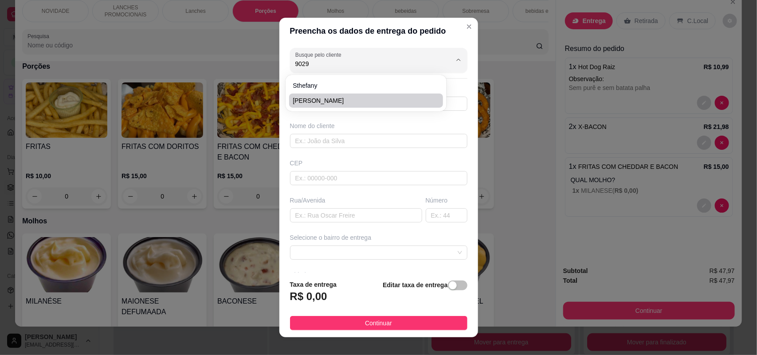
click at [382, 98] on span "[PERSON_NAME]" at bounding box center [362, 100] width 138 height 9
type input "[PERSON_NAME]"
type input "15997079029"
type input "[PERSON_NAME]"
type input "Rua [PERSON_NAME]"
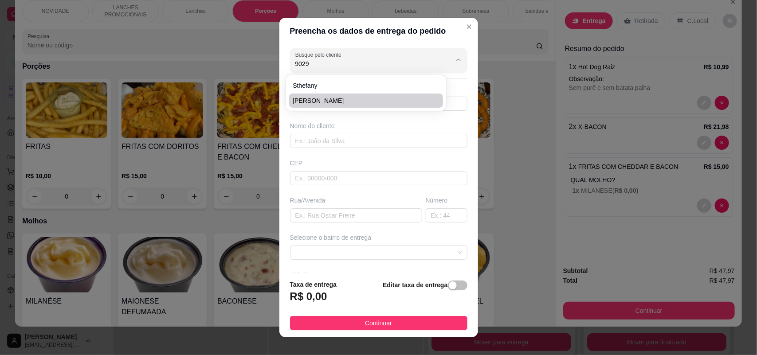
type input "149"
type input "SOROCABA"
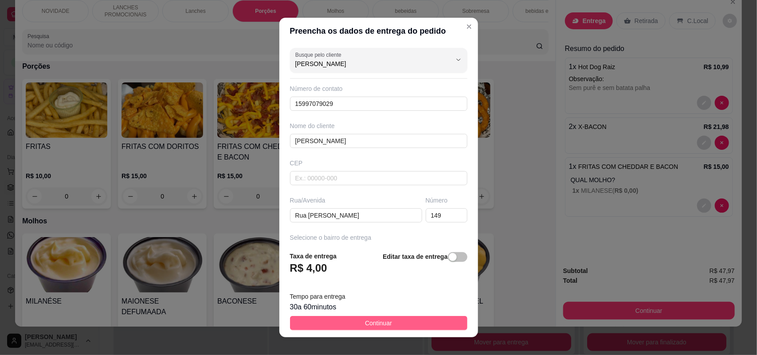
type input "[PERSON_NAME]"
click at [377, 319] on span "Continuar" at bounding box center [378, 323] width 27 height 10
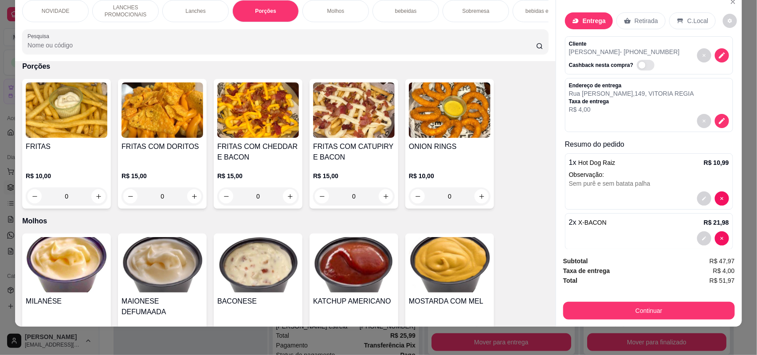
scroll to position [76, 0]
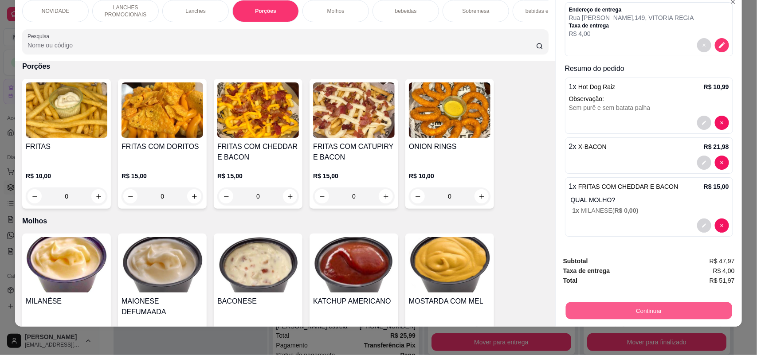
click at [672, 312] on button "Continuar" at bounding box center [649, 310] width 166 height 17
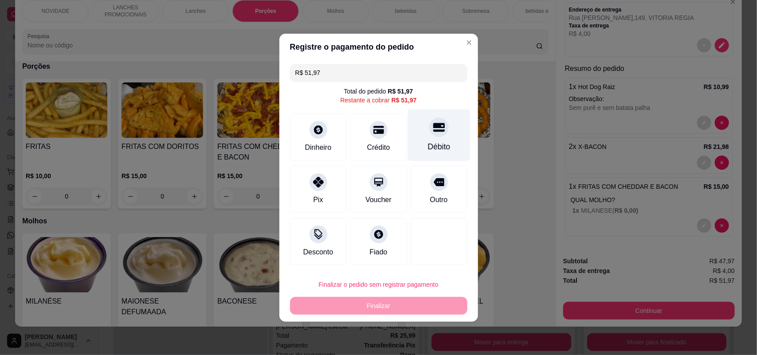
click at [422, 132] on div "Débito" at bounding box center [438, 135] width 63 height 52
type input "R$ 0,00"
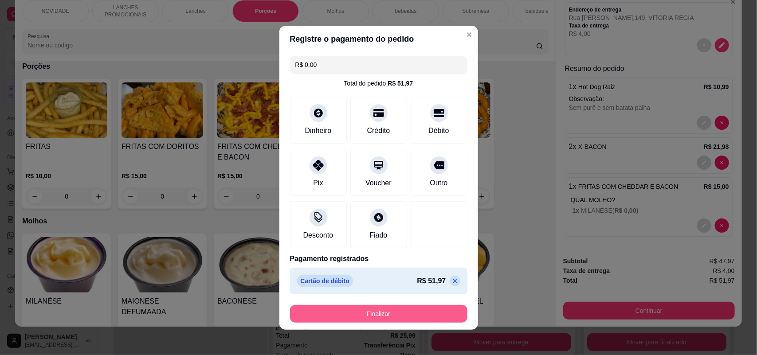
click at [398, 316] on button "Finalizar" at bounding box center [378, 314] width 177 height 18
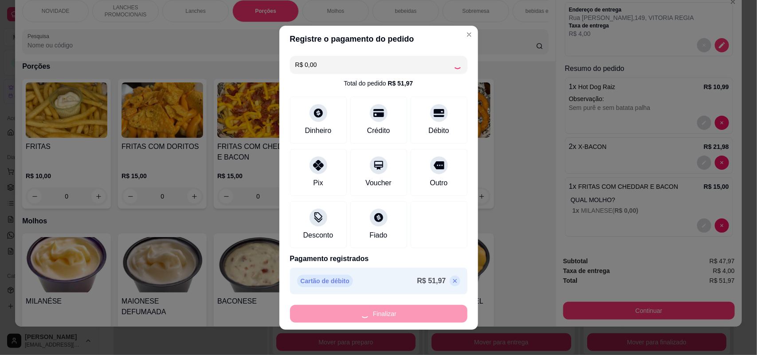
type input "0"
type input "-R$ 51,97"
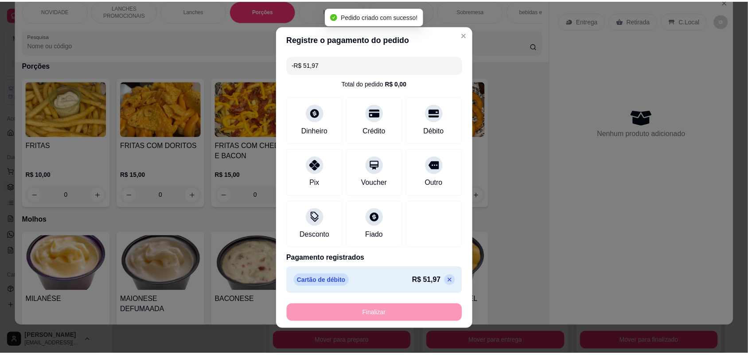
scroll to position [851, 0]
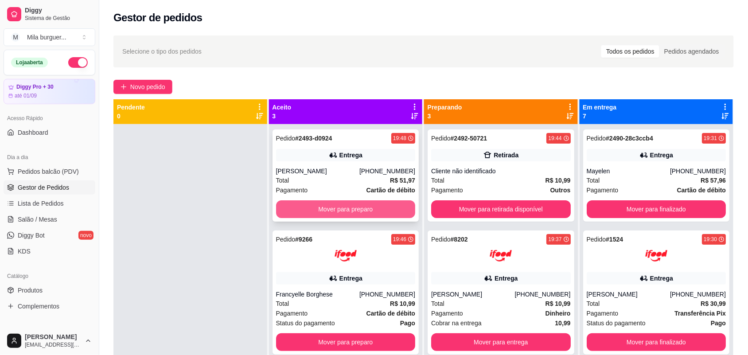
click at [380, 203] on button "Mover para preparo" at bounding box center [346, 209] width 140 height 18
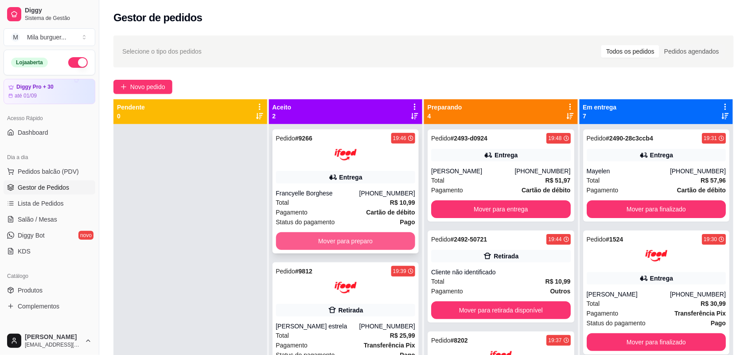
click at [358, 235] on button "Mover para preparo" at bounding box center [346, 241] width 140 height 18
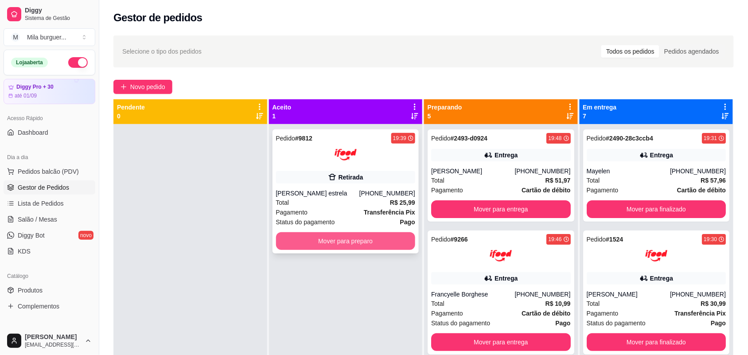
click at [358, 239] on button "Mover para preparo" at bounding box center [346, 241] width 140 height 18
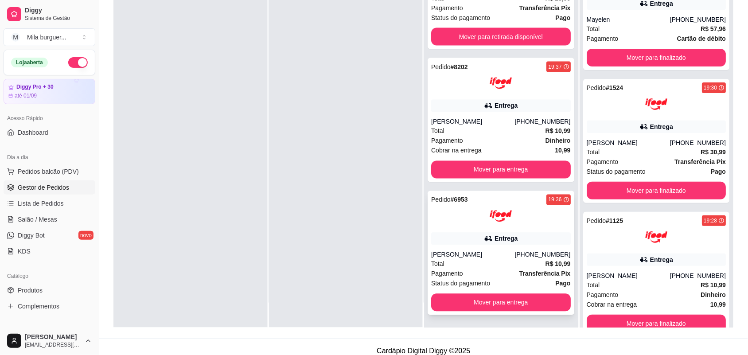
scroll to position [135, 0]
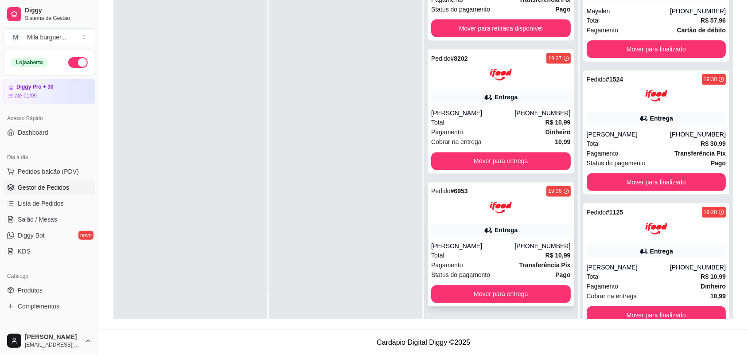
click at [482, 304] on div "Pedido # 6953 19:36 Entrega [PERSON_NAME] [PHONE_NUMBER] Total R$ 10,99 Pagamen…" at bounding box center [501, 245] width 147 height 124
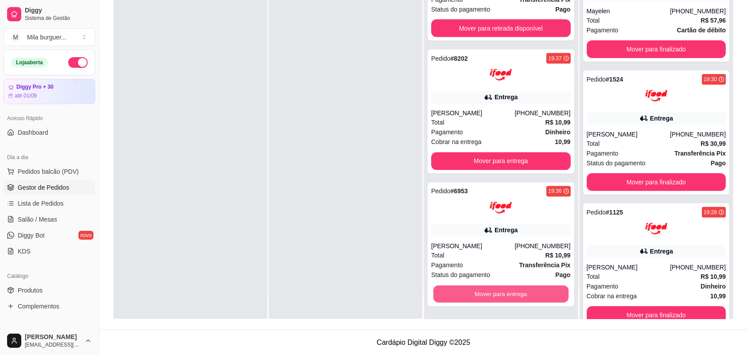
click at [546, 292] on button "Mover para entrega" at bounding box center [501, 294] width 135 height 17
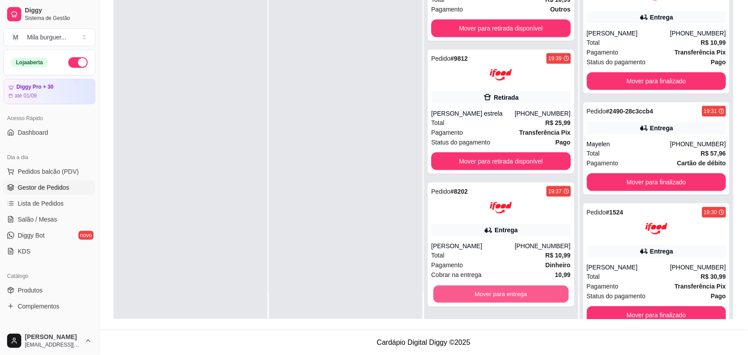
click at [546, 292] on button "Mover para entrega" at bounding box center [501, 294] width 135 height 17
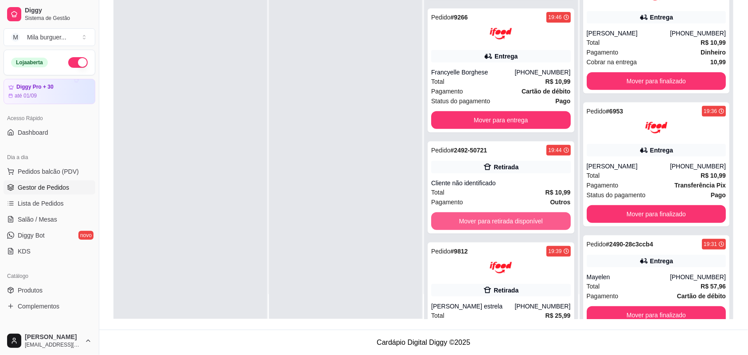
scroll to position [12, 0]
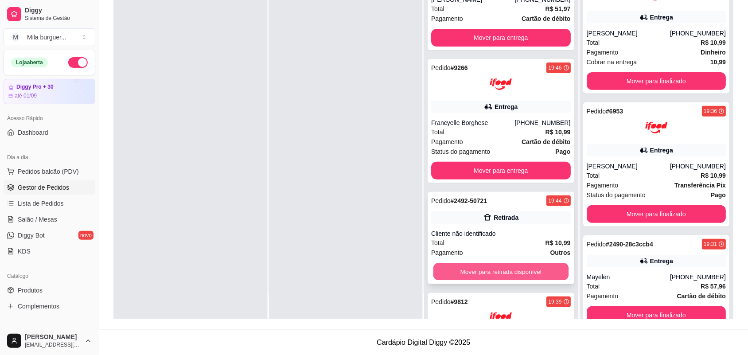
click at [463, 270] on button "Mover para retirada disponível" at bounding box center [501, 271] width 135 height 17
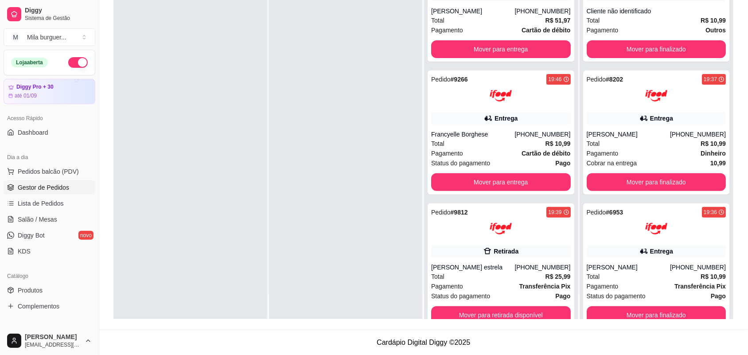
scroll to position [0, 0]
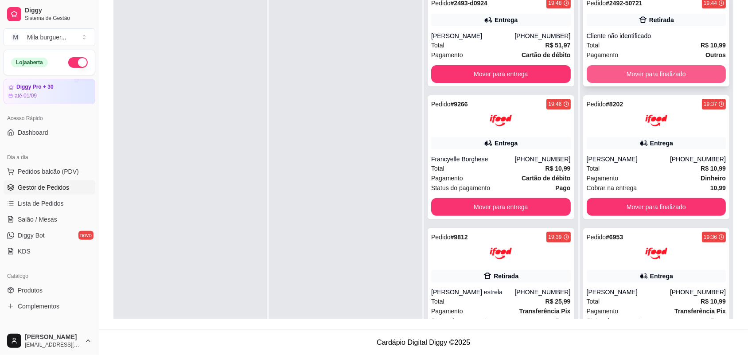
click at [643, 77] on button "Mover para finalizado" at bounding box center [657, 74] width 140 height 18
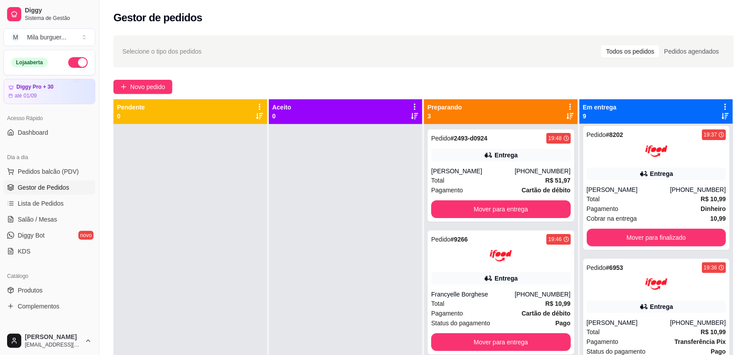
click at [347, 182] on div at bounding box center [346, 301] width 154 height 355
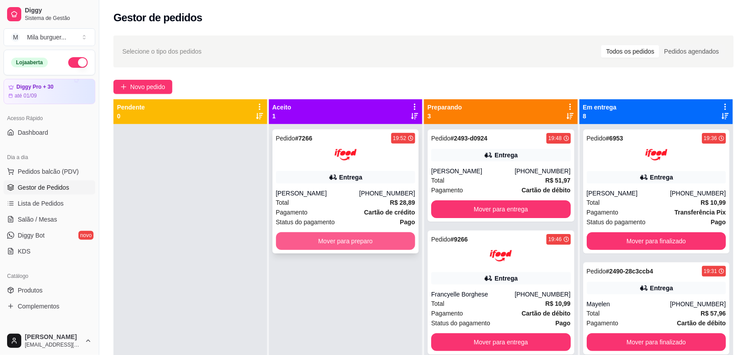
click at [383, 235] on button "Mover para preparo" at bounding box center [346, 241] width 140 height 18
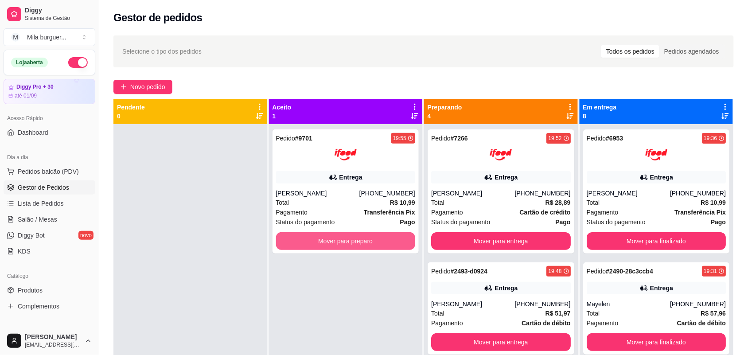
click at [383, 236] on button "Mover para preparo" at bounding box center [346, 241] width 140 height 18
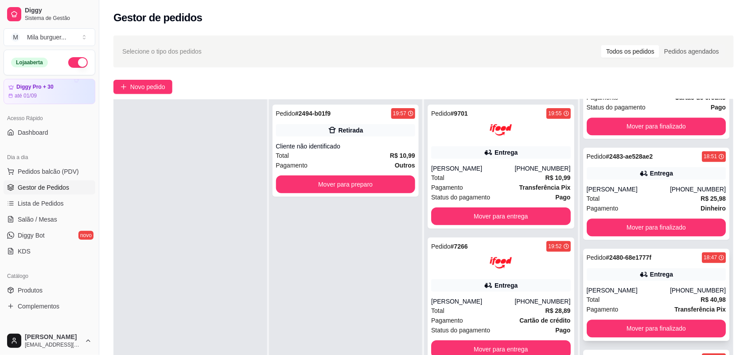
scroll to position [135, 0]
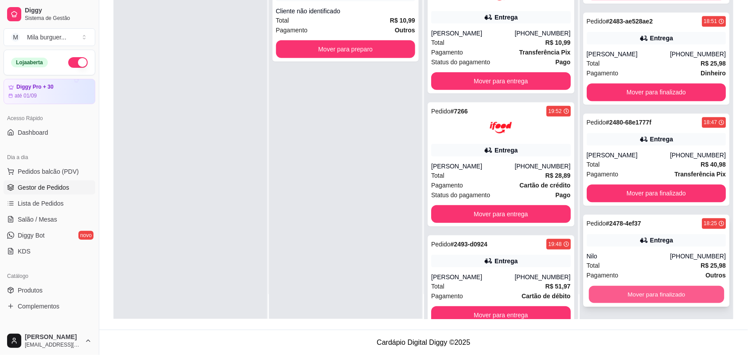
click at [638, 293] on button "Mover para finalizado" at bounding box center [656, 294] width 135 height 17
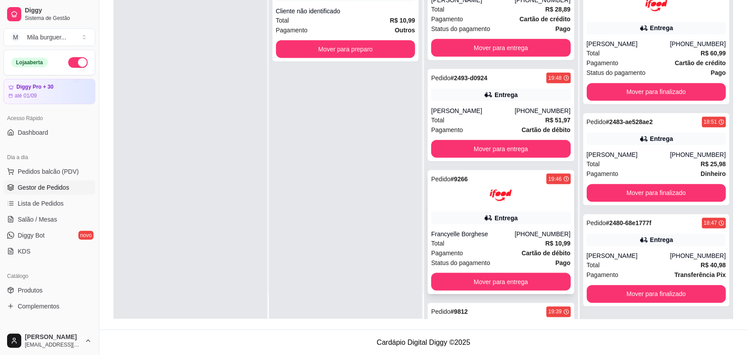
scroll to position [287, 0]
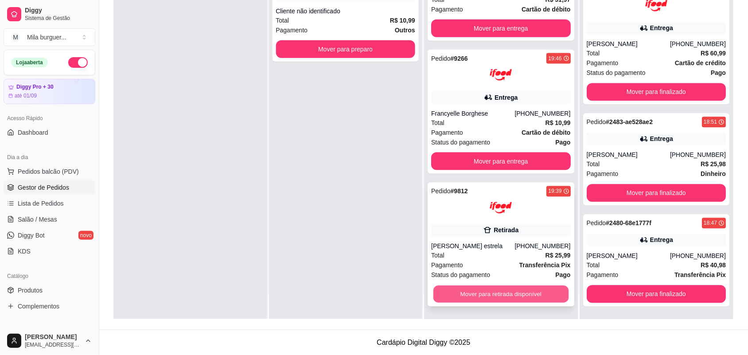
click at [479, 288] on button "Mover para retirada disponível" at bounding box center [501, 294] width 135 height 17
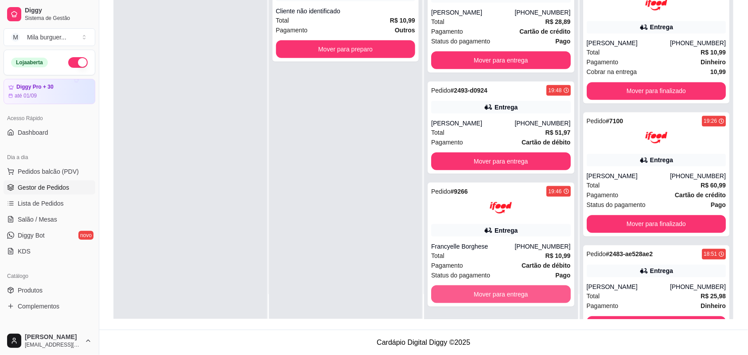
scroll to position [623, 0]
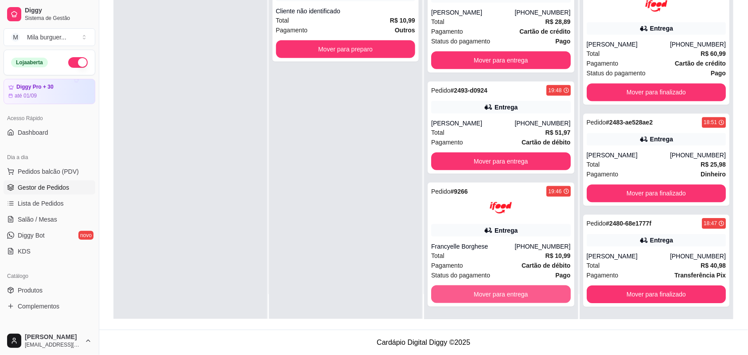
click at [479, 288] on button "Mover para entrega" at bounding box center [501, 295] width 140 height 18
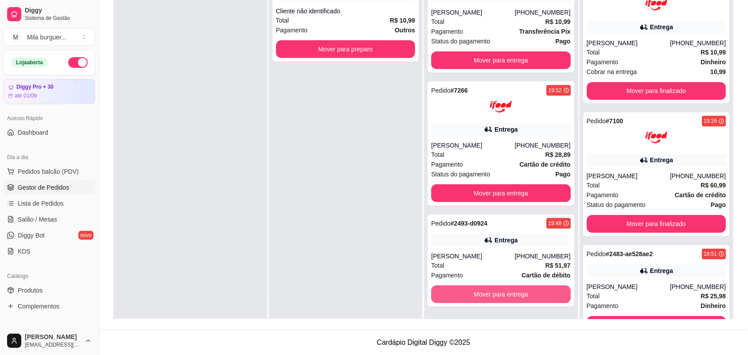
scroll to position [756, 0]
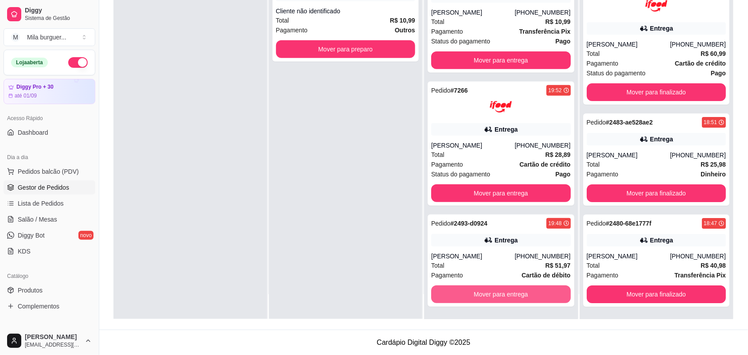
click at [479, 288] on button "Mover para entrega" at bounding box center [501, 295] width 140 height 18
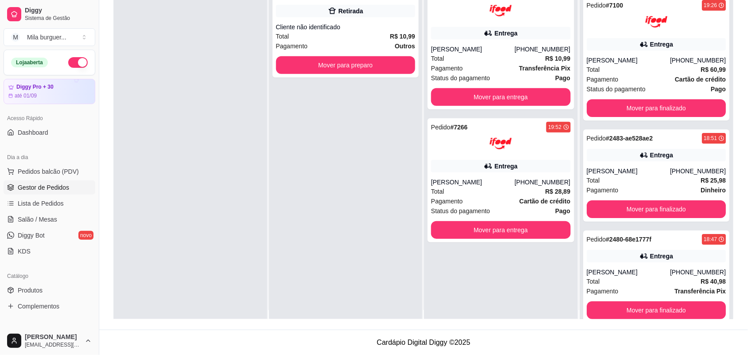
scroll to position [0, 0]
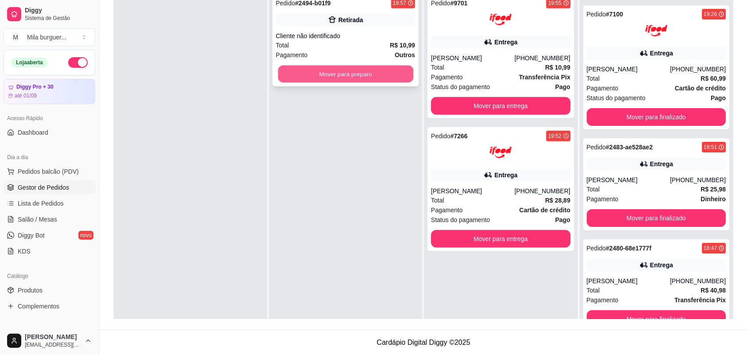
click at [385, 72] on button "Mover para preparo" at bounding box center [345, 74] width 135 height 17
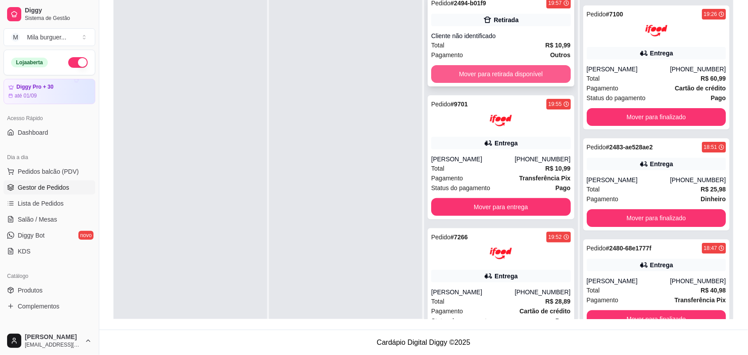
click at [542, 66] on button "Mover para retirada disponível" at bounding box center [501, 74] width 140 height 18
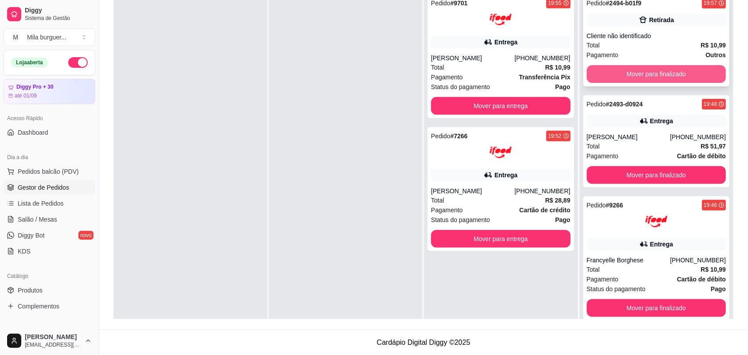
click at [662, 80] on button "Mover para finalizado" at bounding box center [657, 74] width 140 height 18
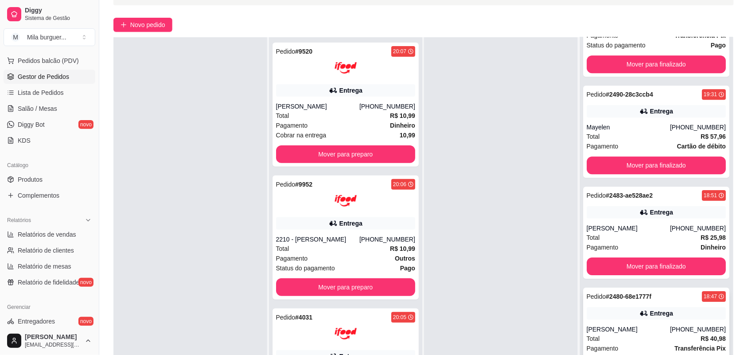
scroll to position [135, 0]
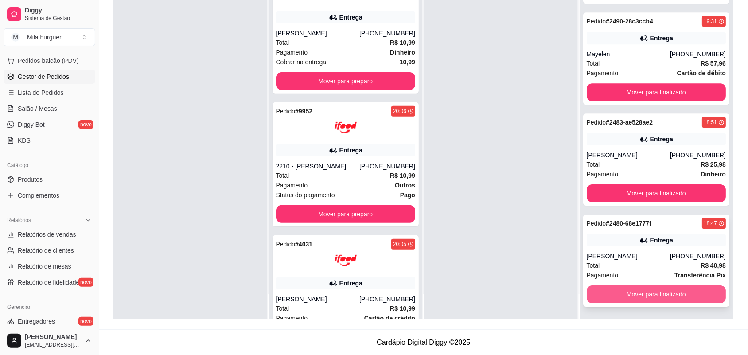
click at [633, 296] on button "Mover para finalizado" at bounding box center [657, 295] width 140 height 18
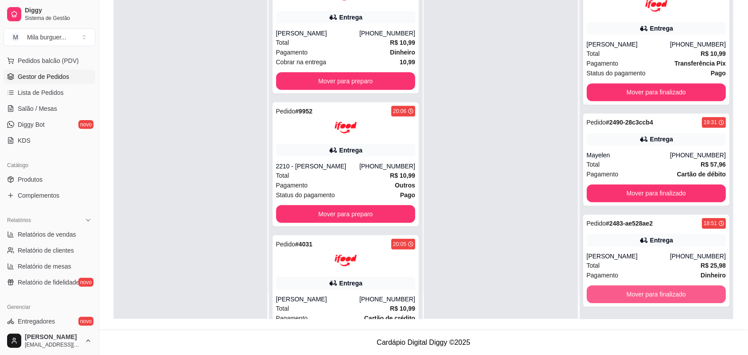
scroll to position [490, 0]
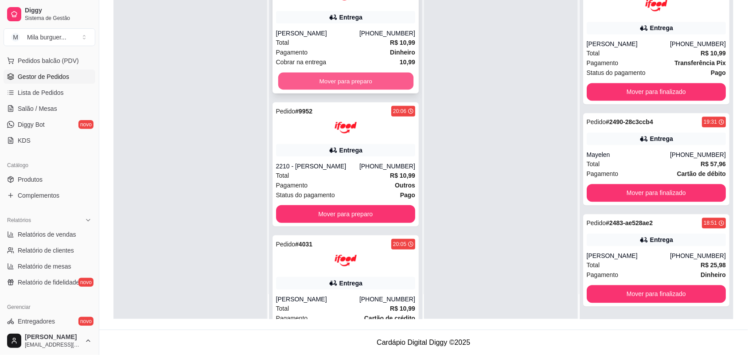
click at [345, 76] on button "Mover para preparo" at bounding box center [345, 81] width 135 height 17
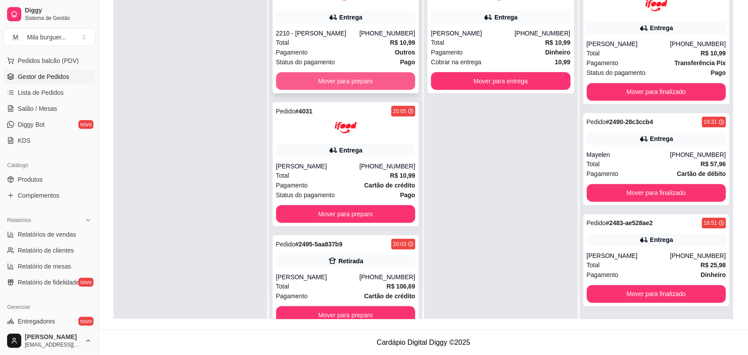
click at [342, 78] on button "Mover para preparo" at bounding box center [346, 81] width 140 height 18
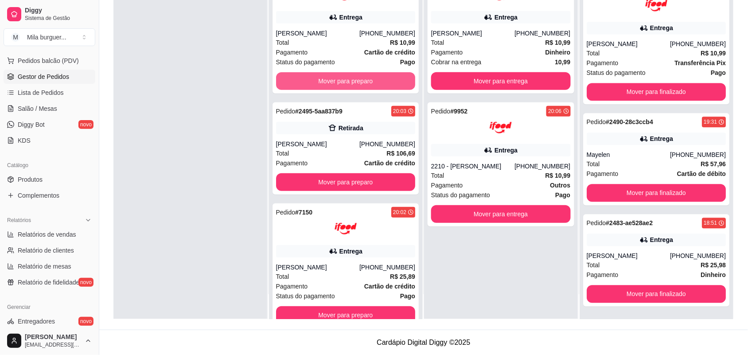
click at [342, 78] on button "Mover para preparo" at bounding box center [346, 81] width 140 height 18
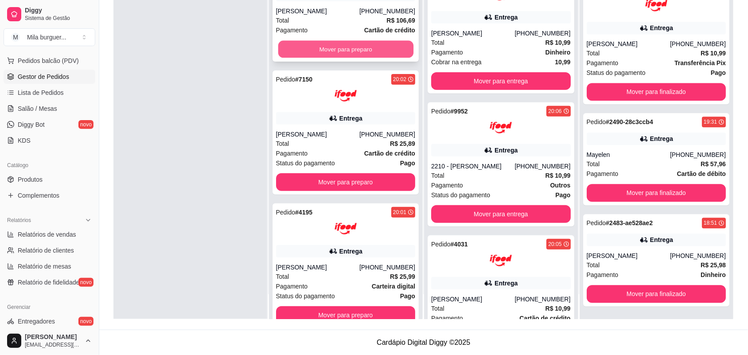
click at [351, 50] on button "Mover para preparo" at bounding box center [345, 49] width 135 height 17
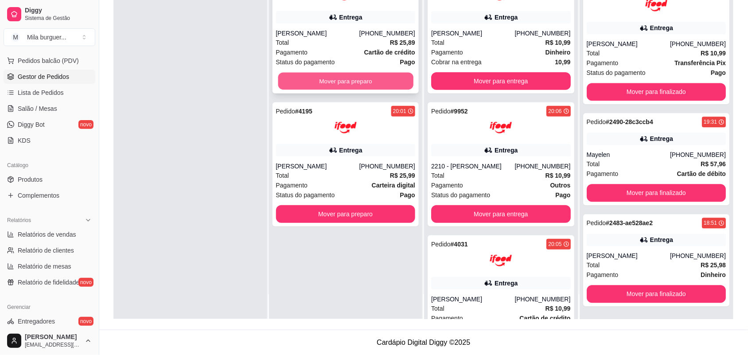
click at [351, 85] on button "Mover para preparo" at bounding box center [345, 81] width 135 height 17
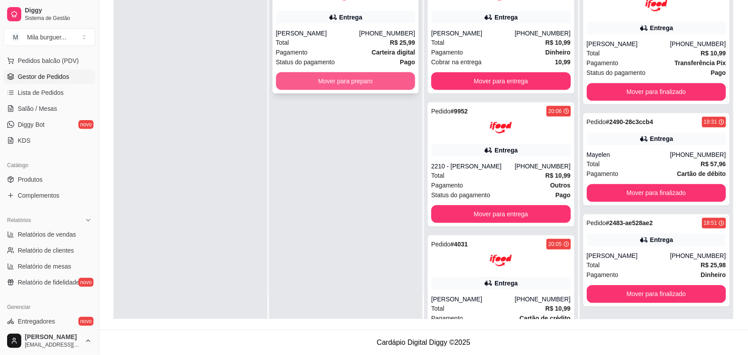
click at [339, 76] on button "Mover para preparo" at bounding box center [346, 81] width 140 height 18
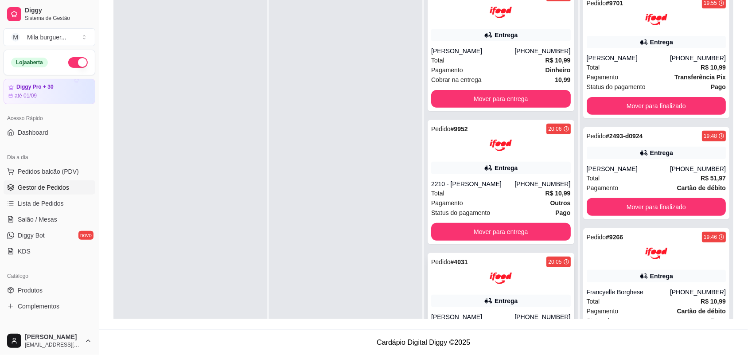
scroll to position [0, 0]
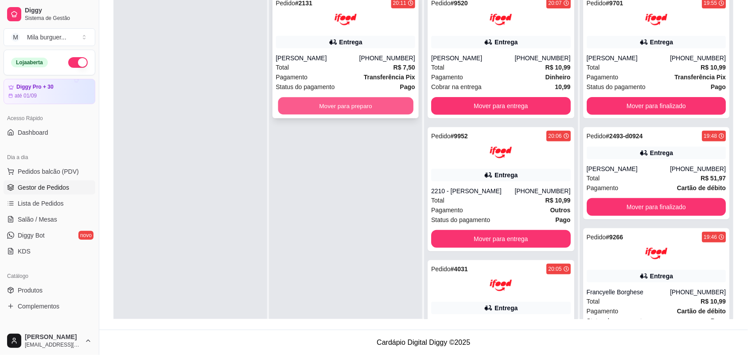
click at [324, 106] on button "Mover para preparo" at bounding box center [345, 106] width 135 height 17
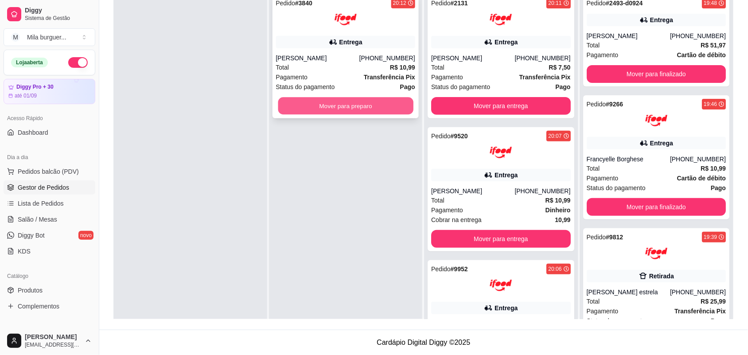
click at [326, 102] on button "Mover para preparo" at bounding box center [345, 106] width 135 height 17
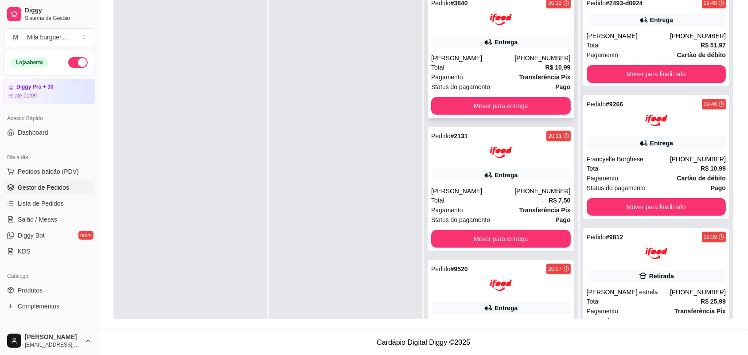
click at [462, 54] on div "[PERSON_NAME]" at bounding box center [472, 58] width 83 height 9
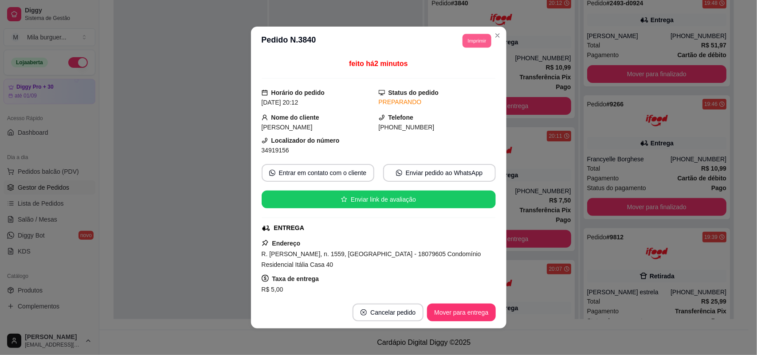
click at [468, 36] on button "Imprimir" at bounding box center [476, 41] width 29 height 14
click at [457, 71] on button "IMPRESSORA" at bounding box center [457, 72] width 64 height 14
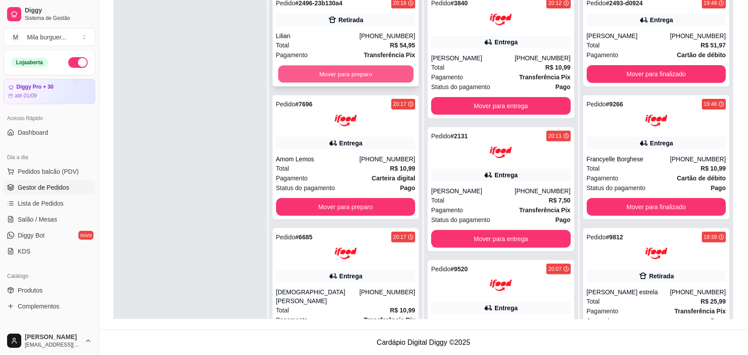
click at [285, 75] on button "Mover para preparo" at bounding box center [345, 74] width 135 height 17
click at [285, 75] on button "Mover para preparo" at bounding box center [346, 74] width 140 height 18
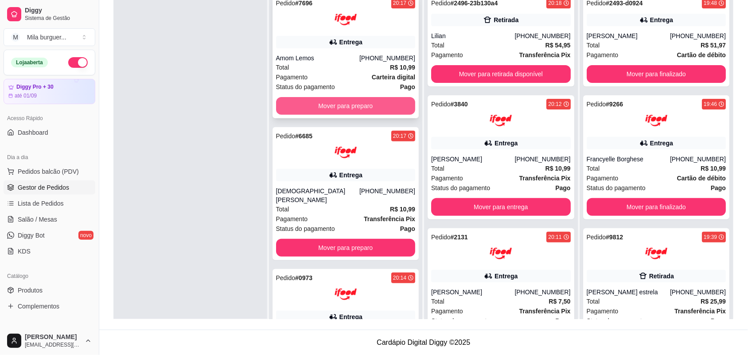
click at [288, 100] on button "Mover para preparo" at bounding box center [346, 106] width 140 height 18
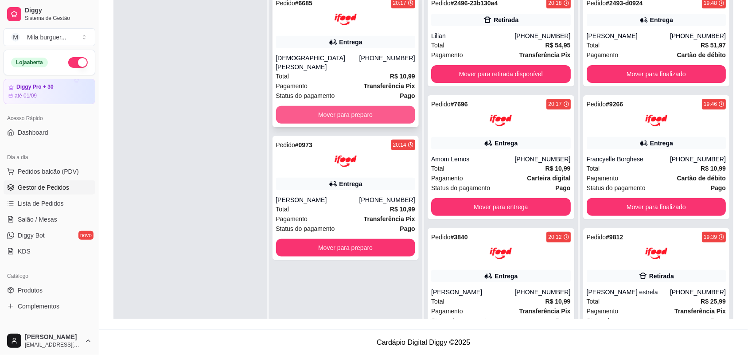
click at [291, 106] on button "Mover para preparo" at bounding box center [346, 115] width 140 height 18
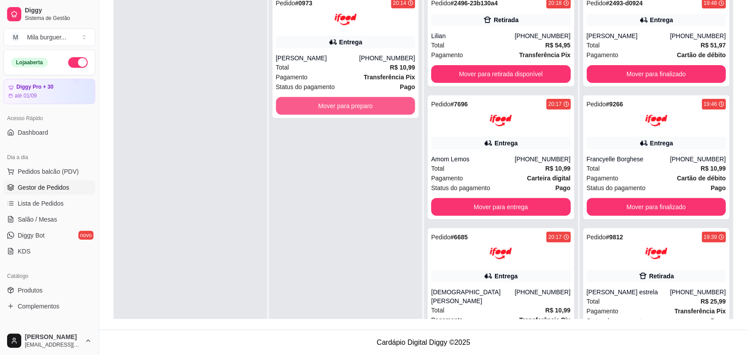
click at [291, 101] on button "Mover para preparo" at bounding box center [346, 106] width 140 height 18
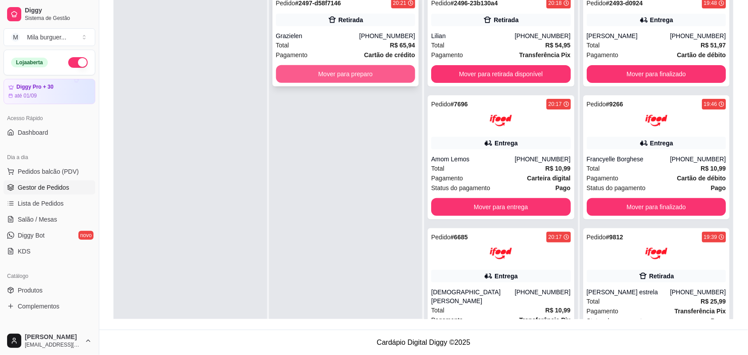
click at [294, 81] on button "Mover para preparo" at bounding box center [346, 74] width 140 height 18
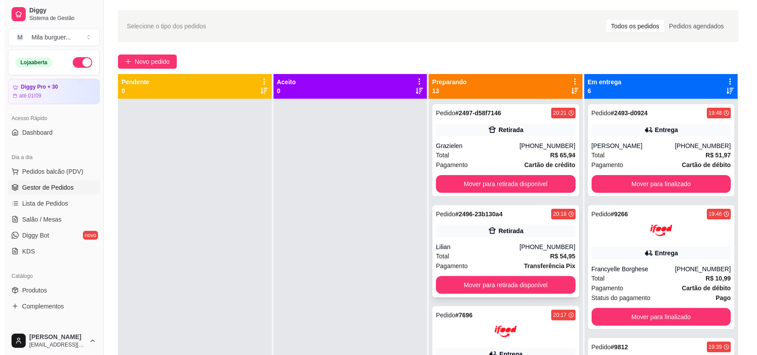
scroll to position [24, 0]
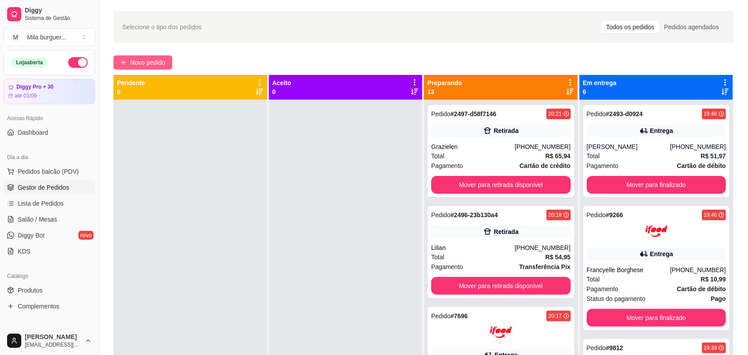
click at [143, 68] on button "Novo pedido" at bounding box center [143, 62] width 59 height 14
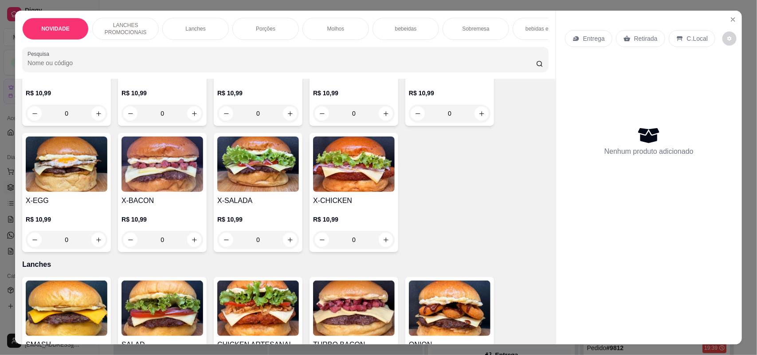
scroll to position [277, 0]
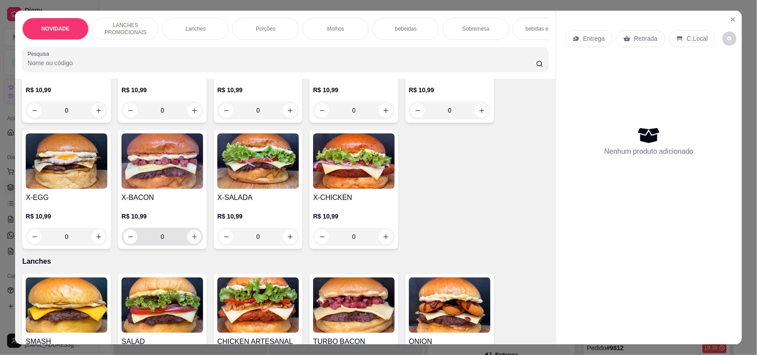
click at [187, 241] on button "increase-product-quantity" at bounding box center [194, 237] width 14 height 14
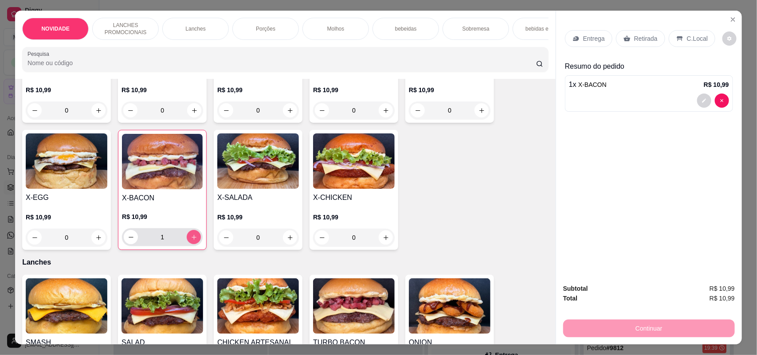
click at [187, 241] on button "increase-product-quantity" at bounding box center [194, 237] width 14 height 14
click at [187, 241] on button "increase-product-quantity" at bounding box center [194, 238] width 14 height 14
type input "3"
click at [287, 241] on icon "increase-product-quantity" at bounding box center [290, 238] width 7 height 7
type input "1"
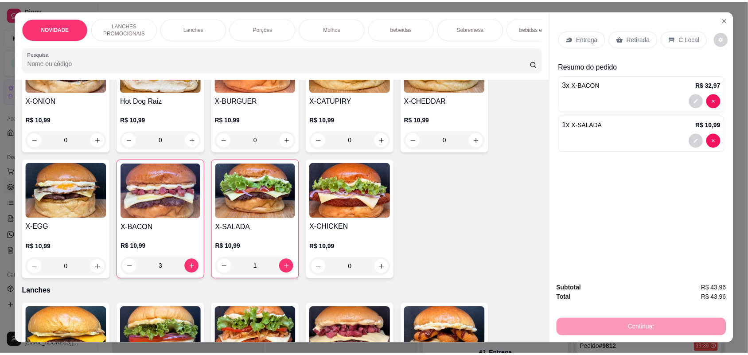
scroll to position [222, 0]
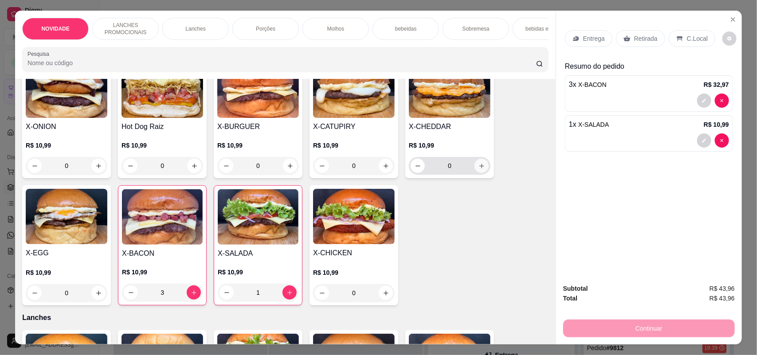
click at [480, 169] on icon "increase-product-quantity" at bounding box center [481, 166] width 7 height 7
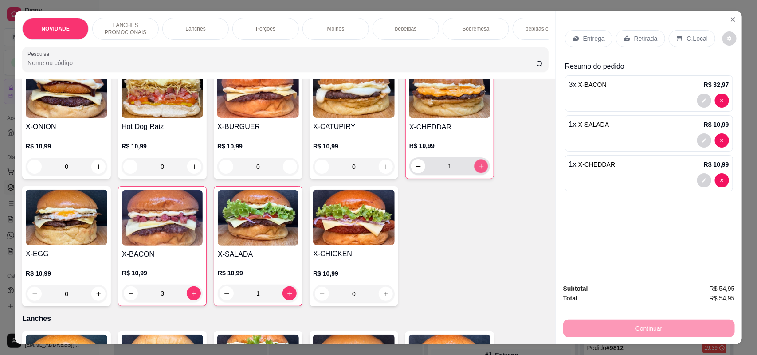
click at [480, 170] on icon "increase-product-quantity" at bounding box center [481, 166] width 7 height 7
type input "2"
click at [383, 170] on icon "increase-product-quantity" at bounding box center [386, 167] width 7 height 7
type input "1"
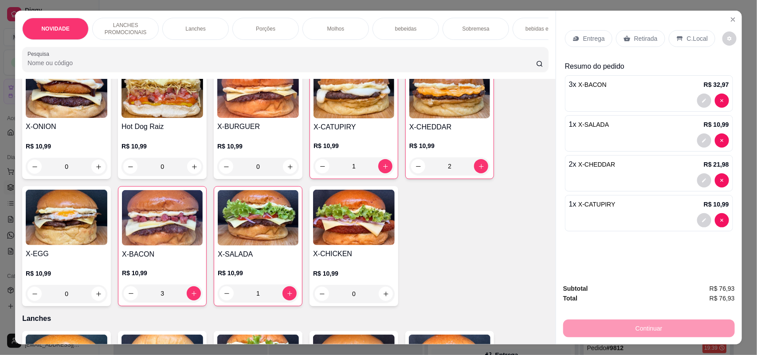
click at [635, 34] on p "Retirada" at bounding box center [645, 38] width 23 height 9
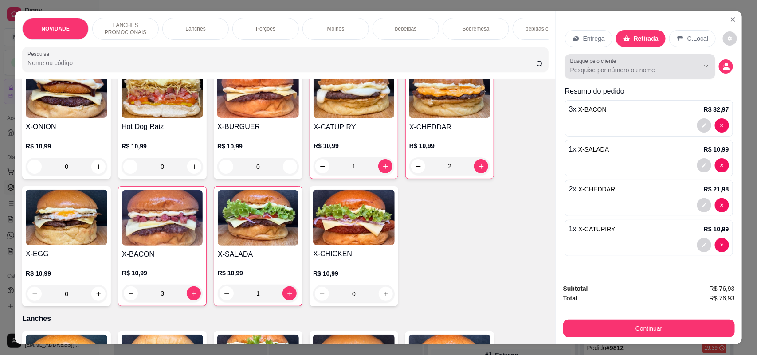
click at [633, 64] on div at bounding box center [640, 67] width 140 height 18
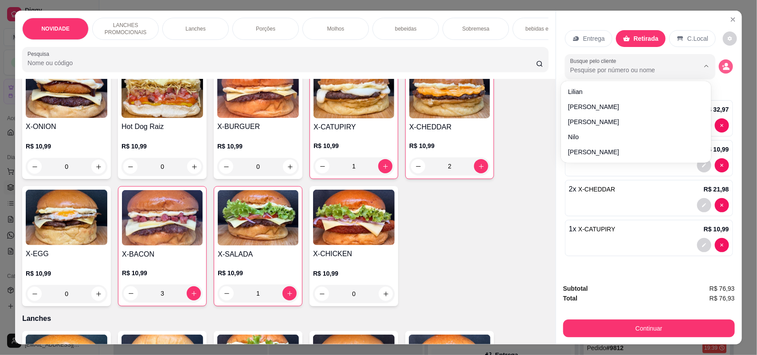
click at [725, 67] on icon "decrease-product-quantity" at bounding box center [726, 67] width 8 height 8
click at [724, 67] on icon "decrease-product-quantity" at bounding box center [726, 67] width 8 height 8
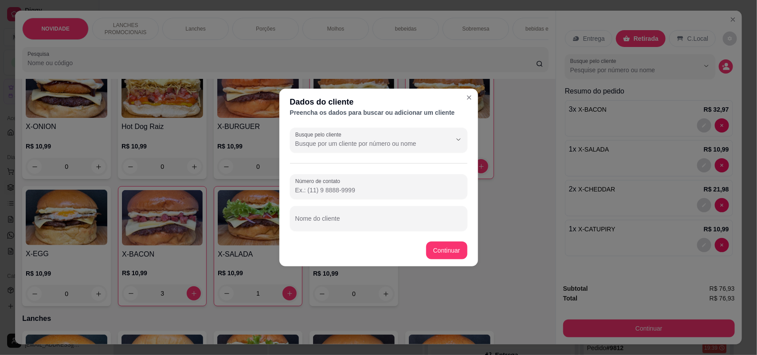
click at [399, 192] on input "Número de contato" at bounding box center [378, 190] width 167 height 9
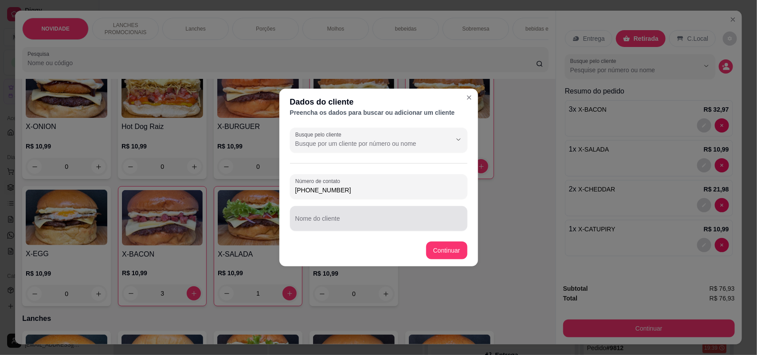
type input "[PHONE_NUMBER]"
click at [403, 211] on div at bounding box center [378, 219] width 167 height 18
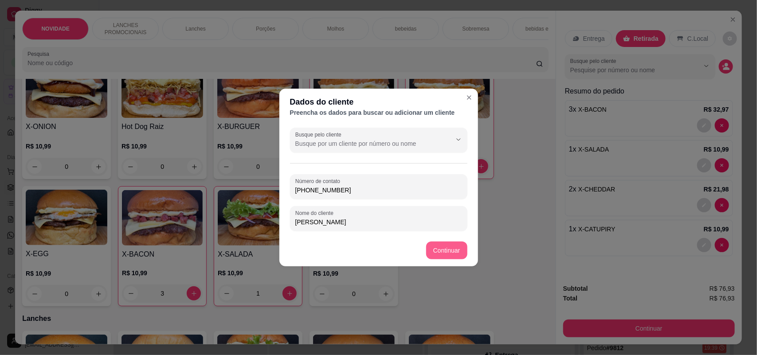
type input "[PERSON_NAME]"
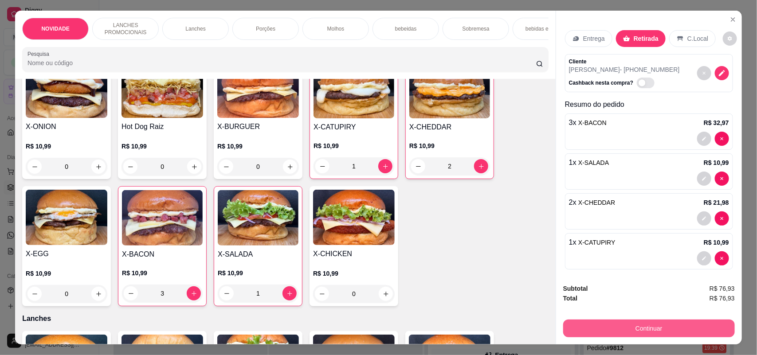
click at [599, 331] on button "Continuar" at bounding box center [649, 329] width 172 height 18
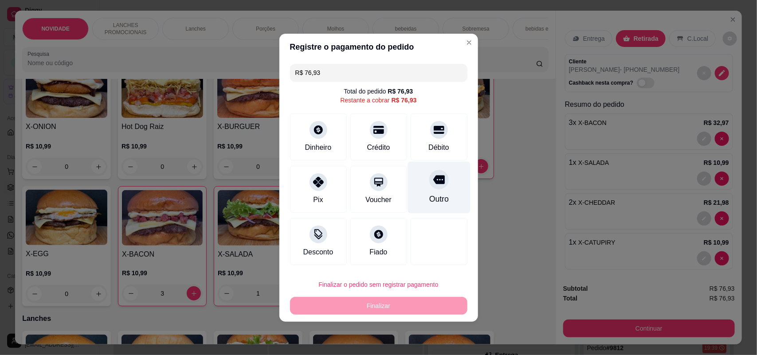
click at [420, 179] on div "Outro" at bounding box center [438, 187] width 63 height 52
type input "R$ 0,00"
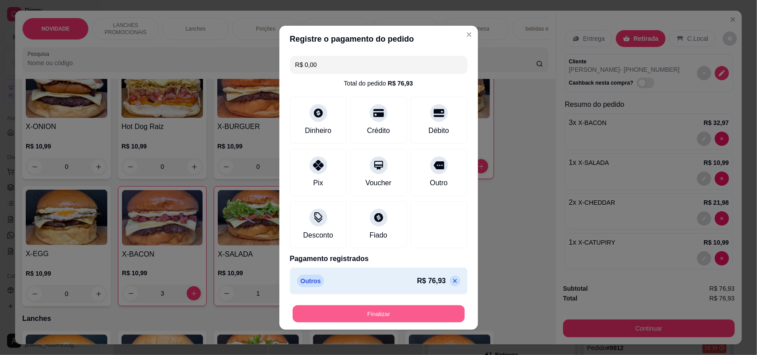
click at [404, 308] on button "Finalizar" at bounding box center [379, 313] width 172 height 17
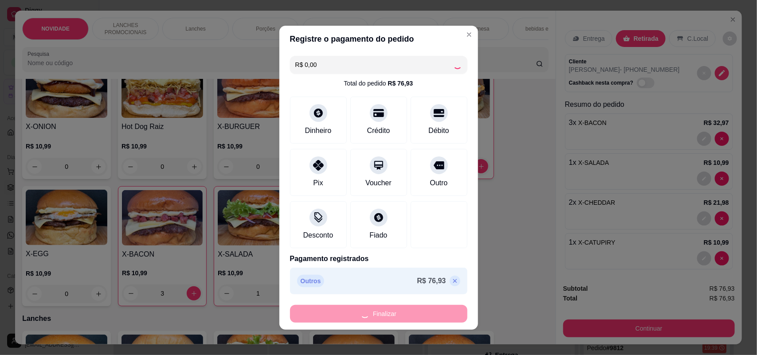
type input "0"
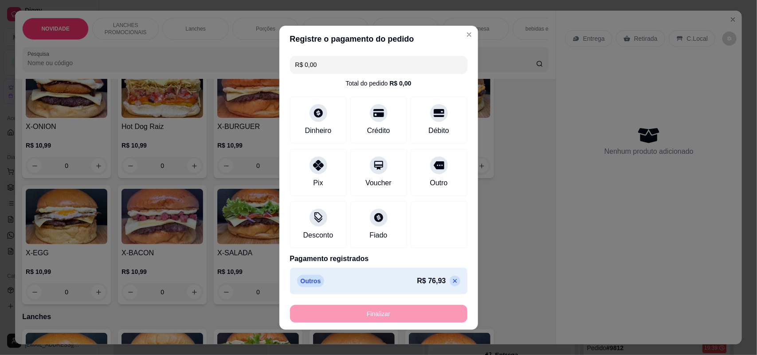
type input "-R$ 76,93"
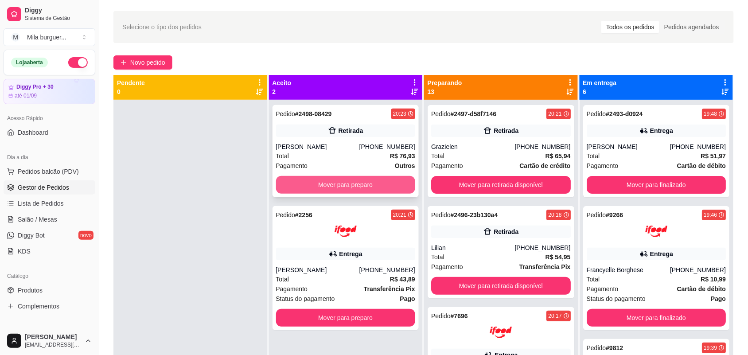
click at [327, 186] on button "Mover para preparo" at bounding box center [346, 185] width 140 height 18
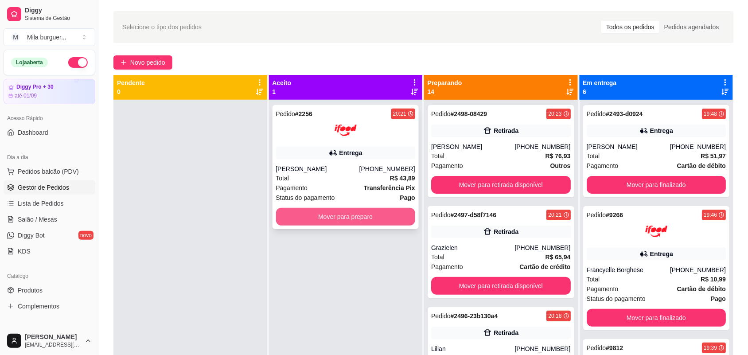
click at [327, 210] on button "Mover para preparo" at bounding box center [346, 217] width 140 height 18
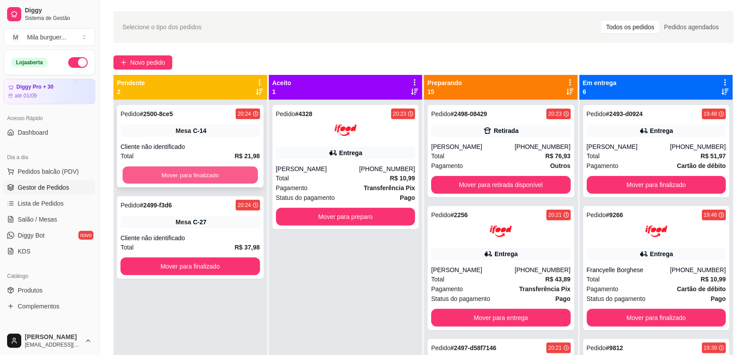
click at [251, 176] on button "Mover para finalizado" at bounding box center [190, 175] width 135 height 17
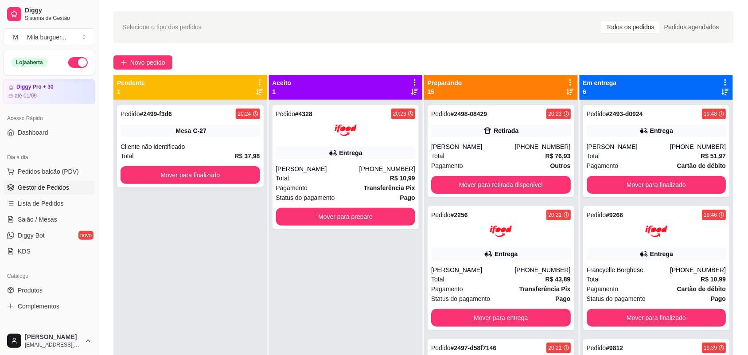
click at [204, 98] on div "Pendente 1" at bounding box center [191, 87] width 154 height 25
click at [211, 126] on div "Mesa C-27" at bounding box center [191, 131] width 140 height 12
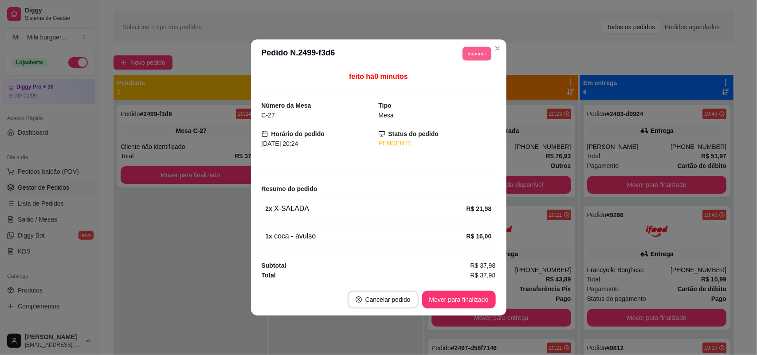
click at [468, 56] on button "Imprimir" at bounding box center [476, 54] width 29 height 14
click at [466, 86] on button "IMPRESSORA" at bounding box center [461, 84] width 64 height 14
click at [477, 52] on button "Imprimir" at bounding box center [477, 54] width 30 height 14
click at [471, 86] on button "IMPRESSORA" at bounding box center [461, 84] width 64 height 14
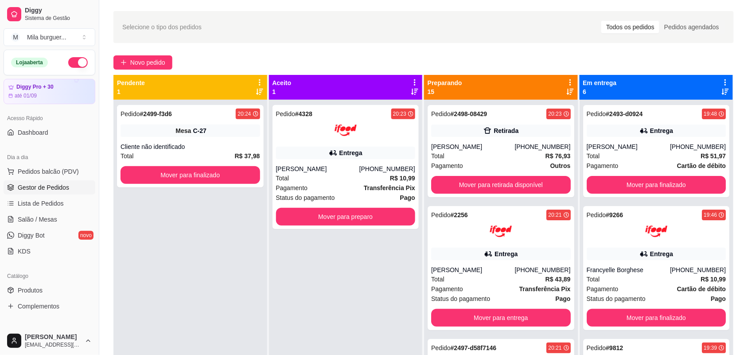
click at [44, 220] on span "Salão / Mesas" at bounding box center [37, 219] width 39 height 9
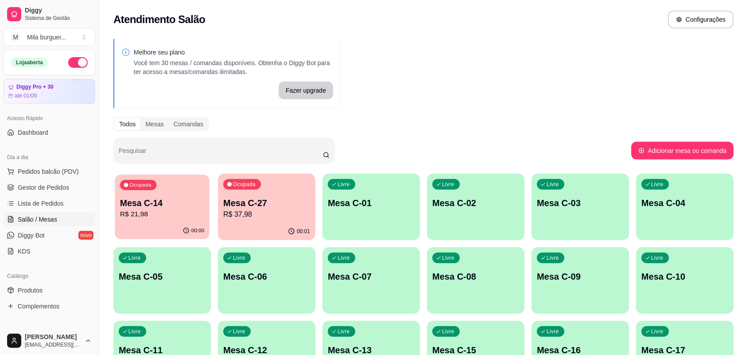
click at [167, 184] on div "Ocupada Mesa C-14 R$ 21,98" at bounding box center [162, 199] width 94 height 48
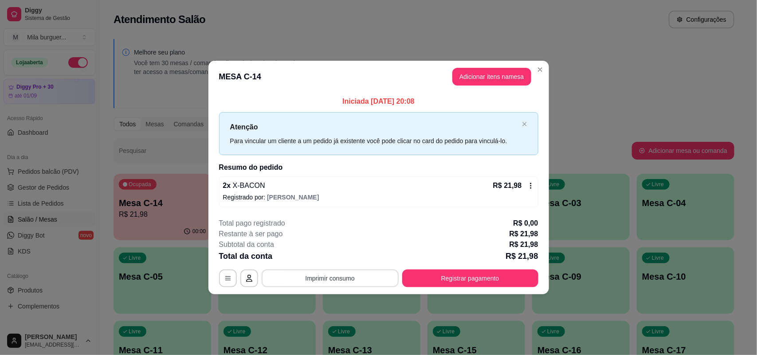
click at [347, 274] on button "Imprimir consumo" at bounding box center [330, 279] width 137 height 18
click at [346, 261] on button "IMPRESSORA" at bounding box center [333, 258] width 64 height 14
click at [347, 273] on button "Imprimir consumo" at bounding box center [330, 279] width 137 height 18
click at [352, 260] on button "IMPRESSORA" at bounding box center [333, 258] width 64 height 14
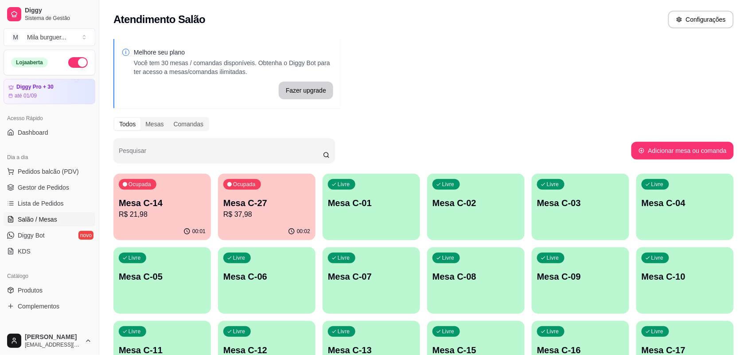
click at [39, 184] on span "Gestor de Pedidos" at bounding box center [43, 187] width 51 height 9
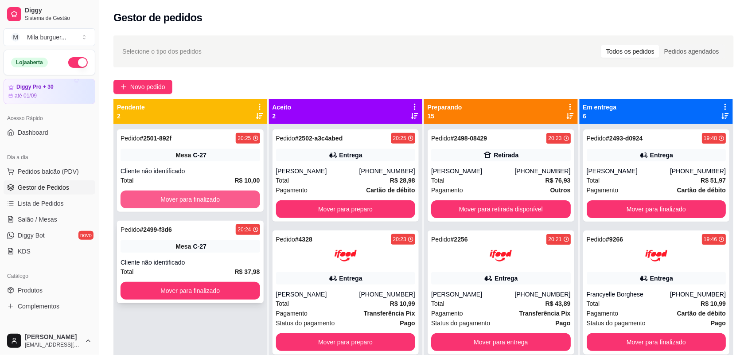
click at [162, 199] on button "Mover para finalizado" at bounding box center [191, 200] width 140 height 18
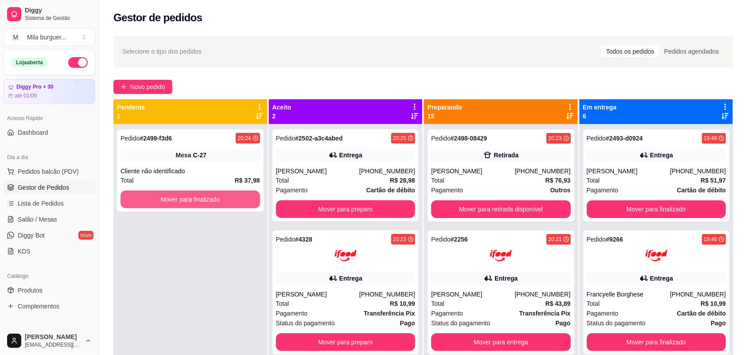
click at [163, 196] on button "Mover para finalizado" at bounding box center [191, 200] width 140 height 18
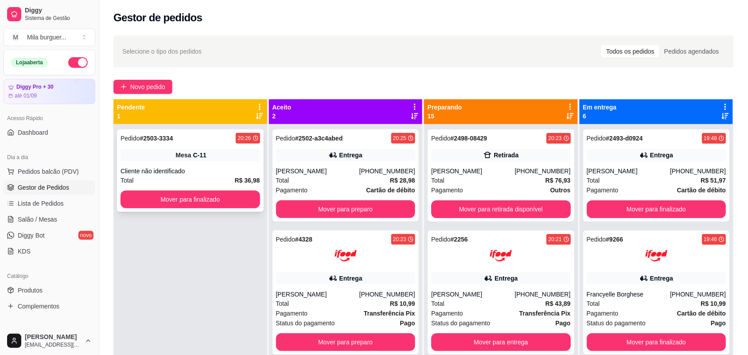
click at [224, 172] on div "Cliente não identificado" at bounding box center [191, 171] width 140 height 9
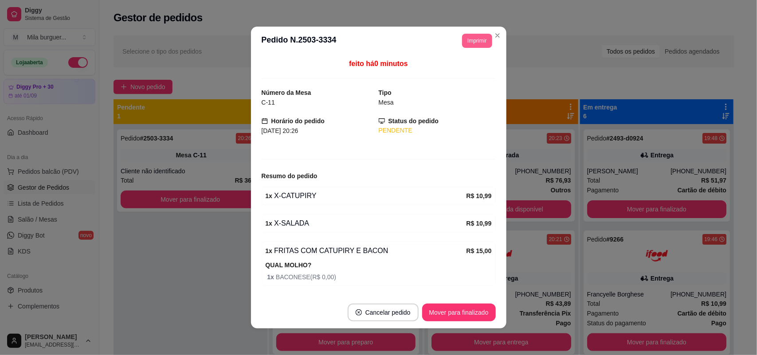
click at [475, 38] on button "Imprimir" at bounding box center [477, 41] width 30 height 14
click at [459, 65] on button "IMPRESSORA" at bounding box center [457, 72] width 64 height 14
click at [468, 40] on button "Imprimir" at bounding box center [477, 41] width 30 height 14
click at [458, 68] on button "IMPRESSORA" at bounding box center [457, 72] width 64 height 14
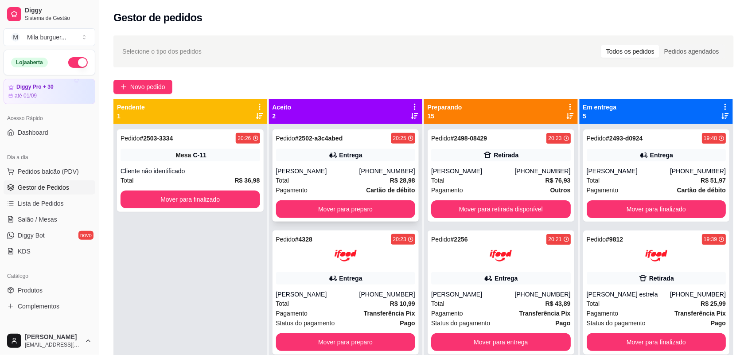
click at [366, 200] on div "Pedido # 2502-a3c4abed 20:25 Entrega Juliana [PHONE_NUMBER] Total R$ 28,98 Paga…" at bounding box center [346, 175] width 147 height 92
click at [313, 209] on button "Mover para preparo" at bounding box center [346, 209] width 140 height 18
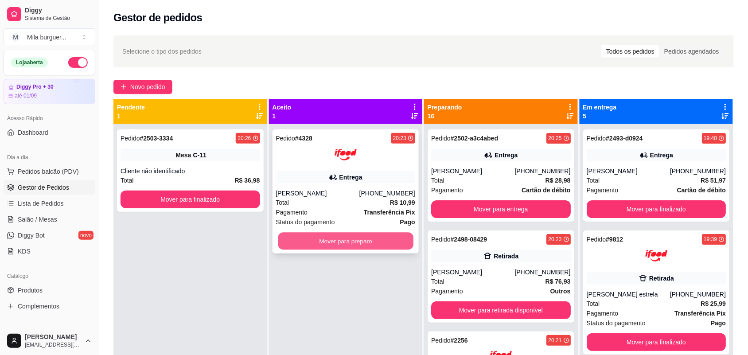
click at [318, 234] on button "Mover para preparo" at bounding box center [345, 241] width 135 height 17
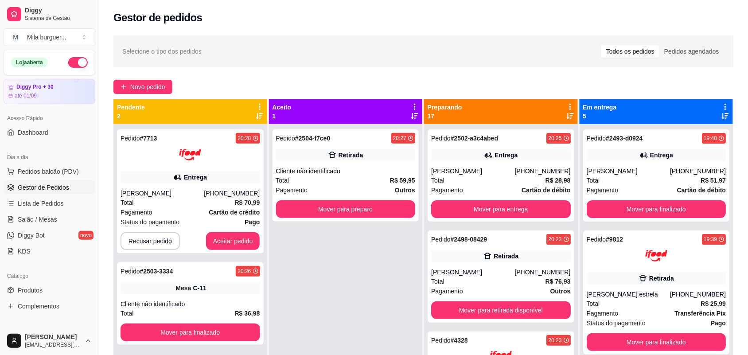
click at [318, 234] on div "Pedido # 2504-f7ce0 20:27 Retirada Cliente não identificado Total R$ 59,95 Paga…" at bounding box center [346, 301] width 154 height 355
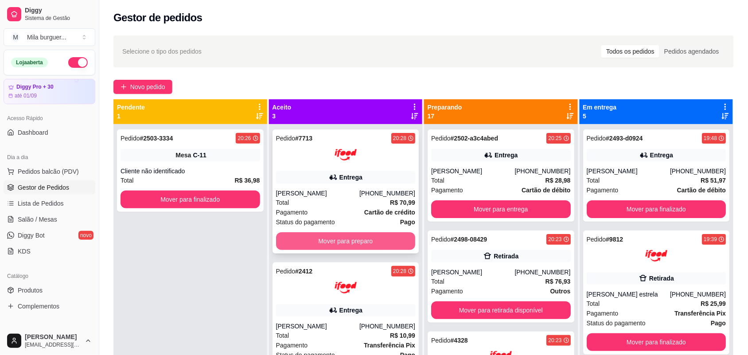
click at [320, 234] on button "Mover para preparo" at bounding box center [346, 241] width 140 height 18
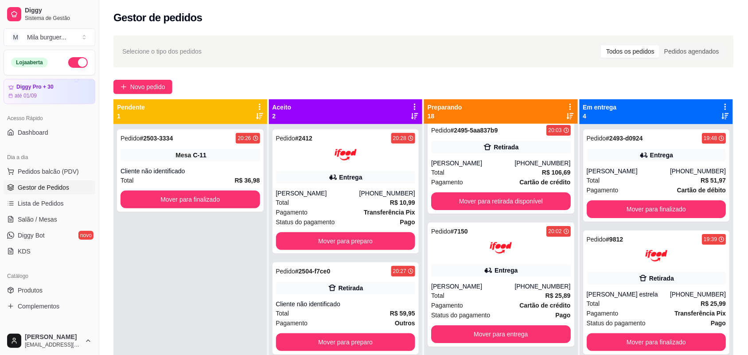
scroll to position [1891, 0]
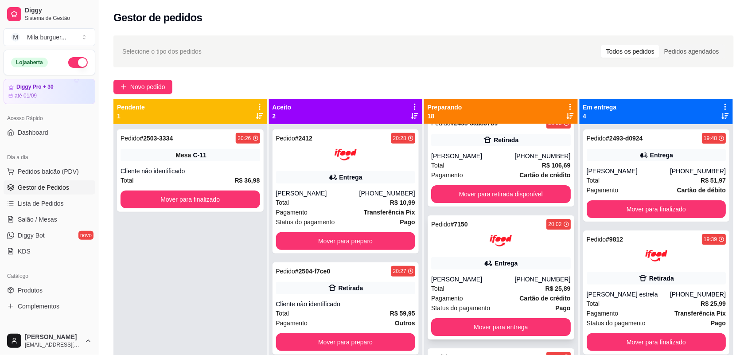
click at [446, 257] on div "Entrega" at bounding box center [501, 263] width 140 height 12
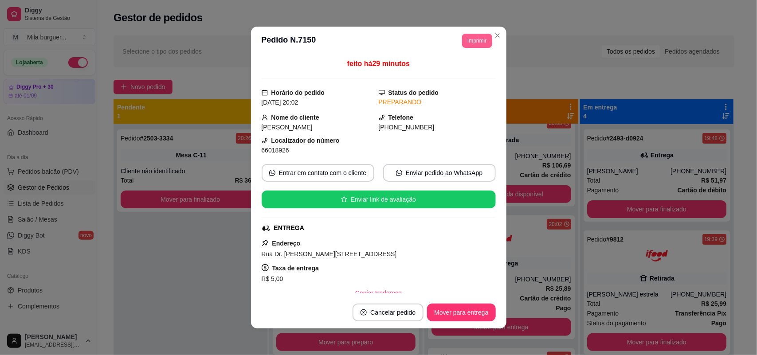
click at [462, 41] on button "Imprimir" at bounding box center [477, 41] width 30 height 14
click at [458, 71] on button "IMPRESSORA" at bounding box center [457, 72] width 62 height 14
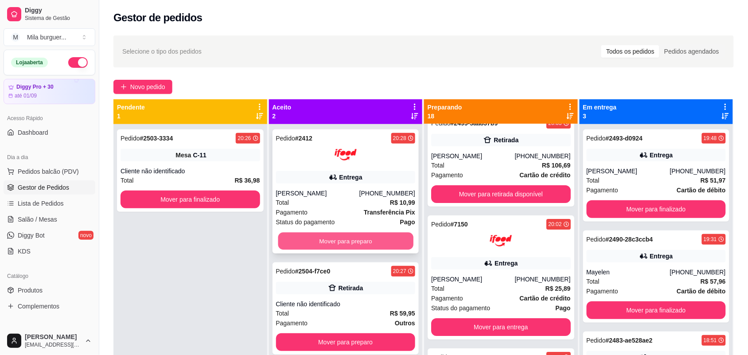
click at [341, 244] on button "Mover para preparo" at bounding box center [345, 241] width 135 height 17
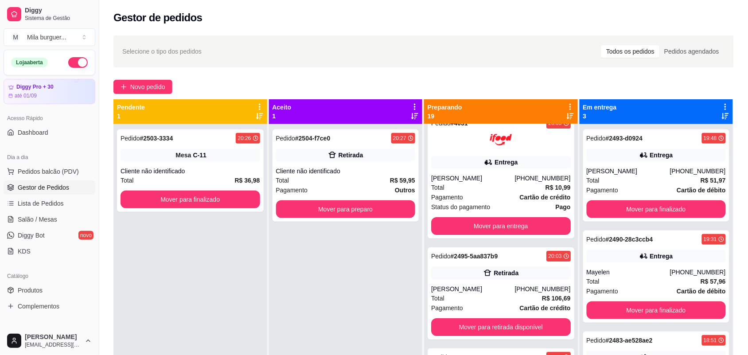
scroll to position [2024, 0]
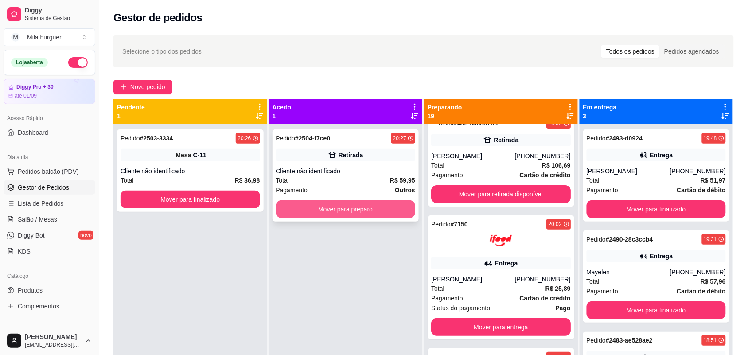
click at [349, 212] on button "Mover para preparo" at bounding box center [346, 209] width 140 height 18
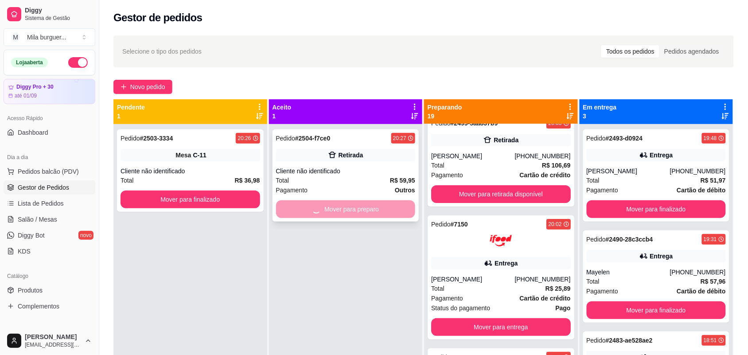
scroll to position [2126, 0]
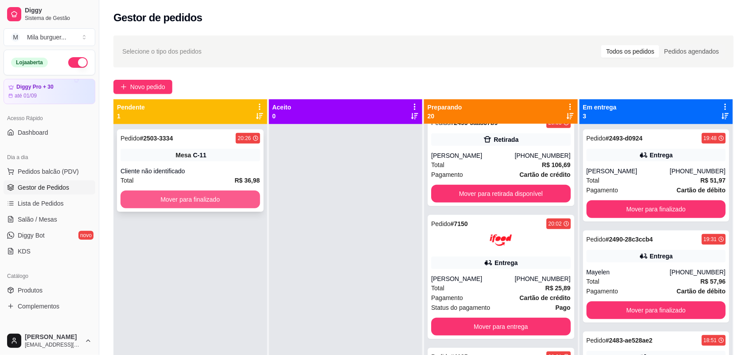
click at [242, 192] on button "Mover para finalizado" at bounding box center [191, 200] width 140 height 18
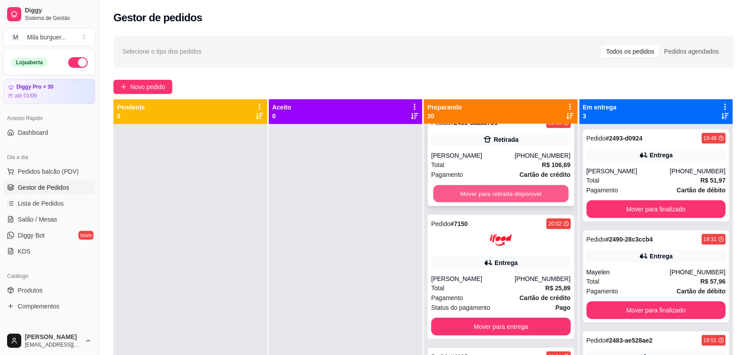
click at [462, 189] on button "Mover para retirada disponível" at bounding box center [501, 193] width 135 height 17
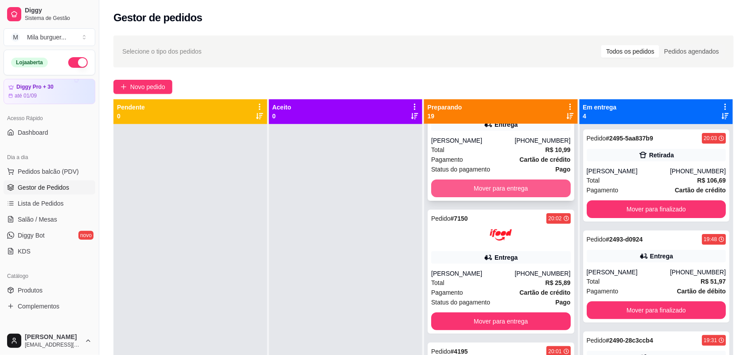
scroll to position [2024, 0]
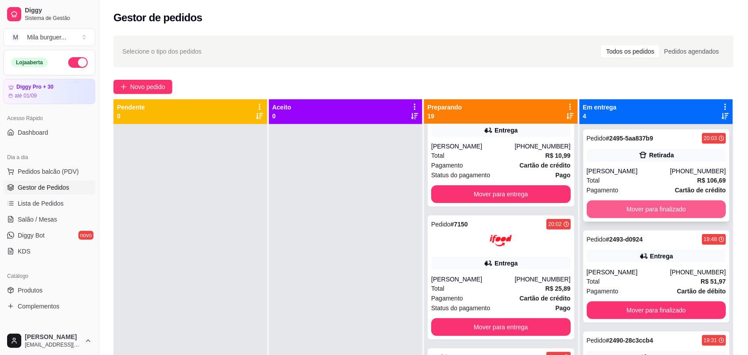
click at [611, 203] on button "Mover para finalizado" at bounding box center [657, 209] width 140 height 18
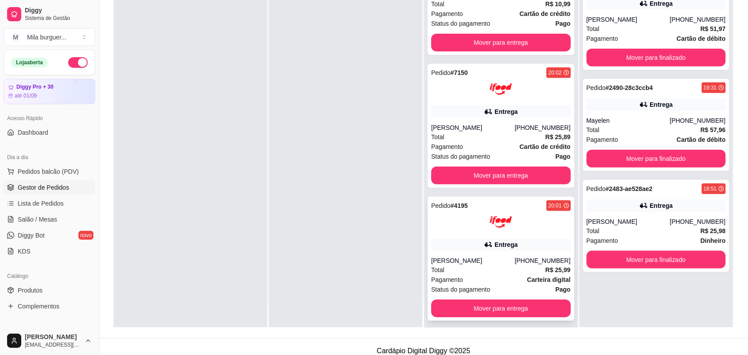
scroll to position [135, 0]
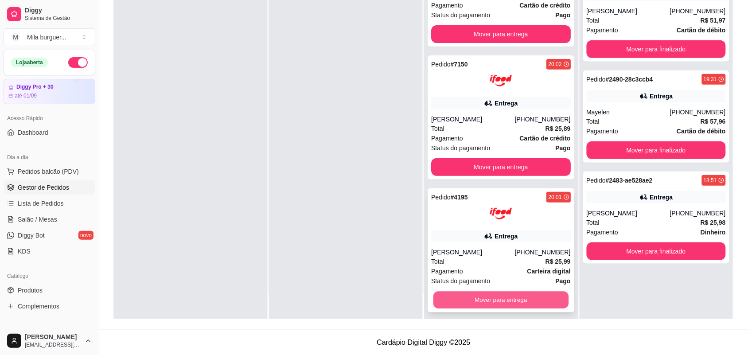
click at [453, 298] on button "Mover para entrega" at bounding box center [501, 300] width 135 height 17
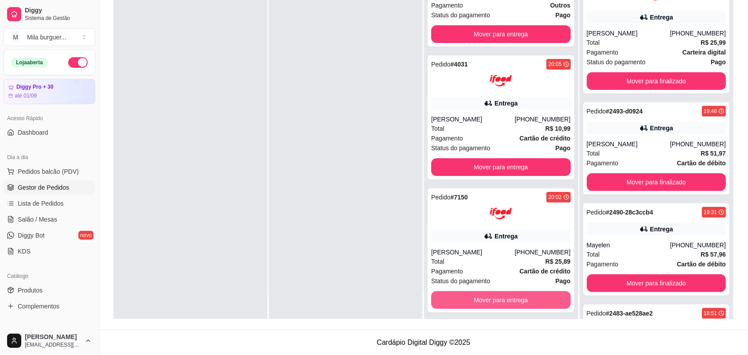
click at [453, 298] on button "Mover para entrega" at bounding box center [501, 300] width 140 height 18
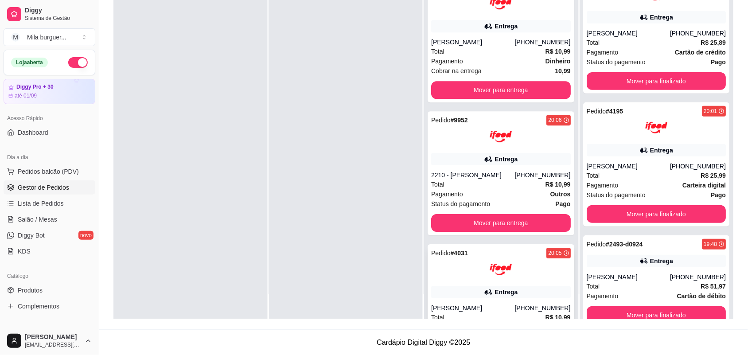
scroll to position [1758, 0]
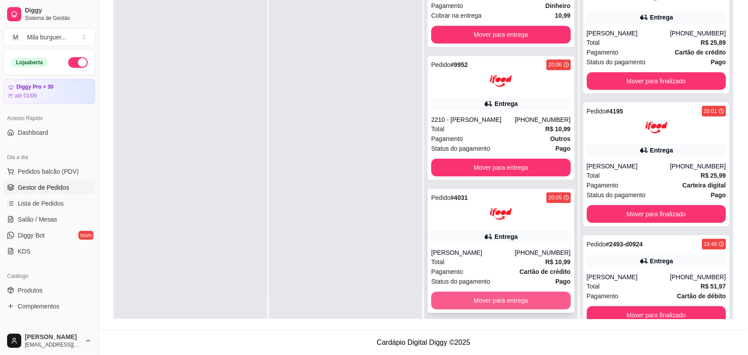
click at [470, 294] on button "Mover para entrega" at bounding box center [501, 301] width 140 height 18
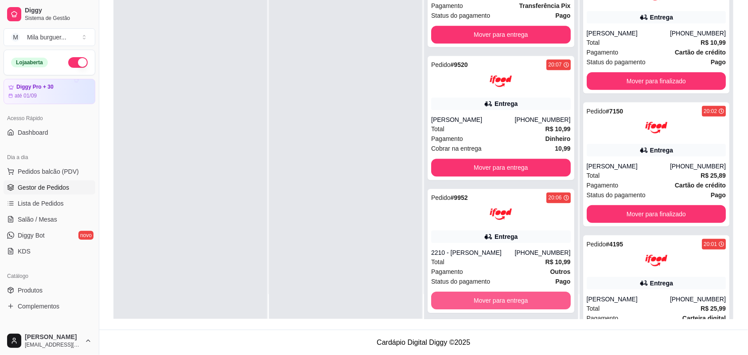
click at [471, 295] on button "Mover para entrega" at bounding box center [501, 301] width 140 height 18
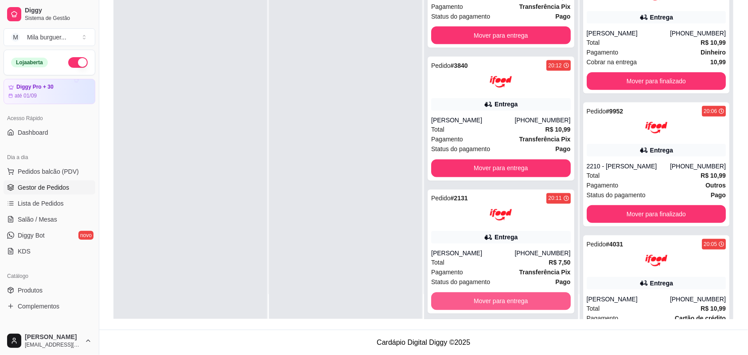
click at [471, 295] on button "Mover para entrega" at bounding box center [501, 302] width 140 height 18
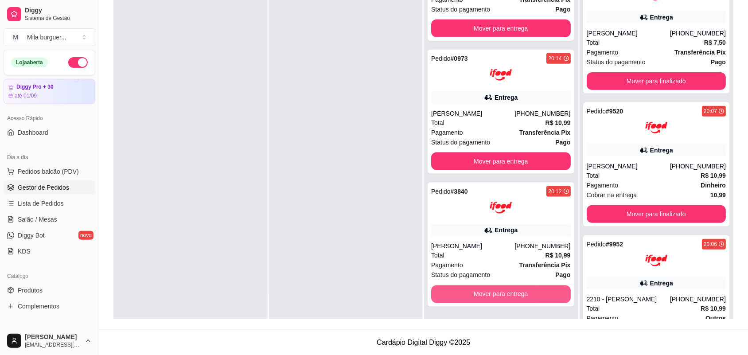
scroll to position [1225, 0]
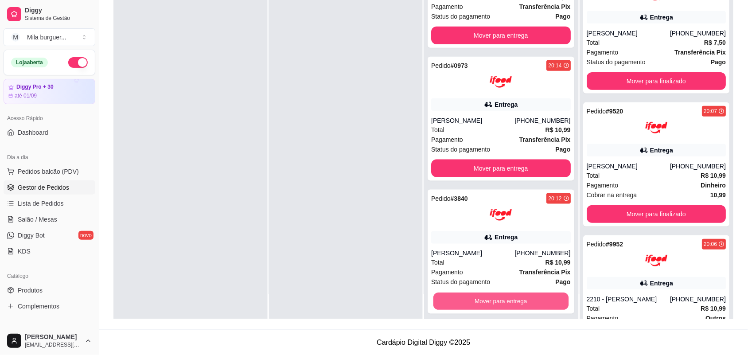
click at [471, 295] on button "Mover para entrega" at bounding box center [501, 301] width 135 height 17
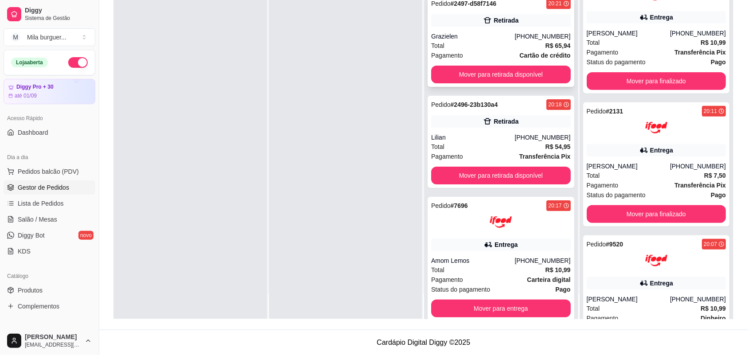
scroll to position [815, 0]
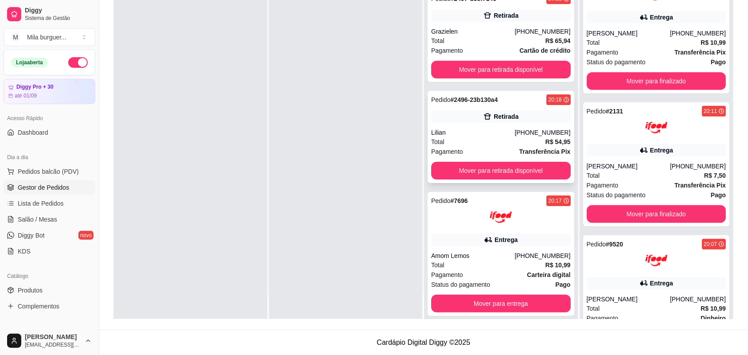
click at [516, 162] on div "Pedido # 2496-23b130a4 20:18 Retirada Lilian [PHONE_NUMBER] Total R$ 54,95 Paga…" at bounding box center [501, 137] width 147 height 92
click at [517, 168] on button "Mover para retirada disponível" at bounding box center [501, 171] width 140 height 18
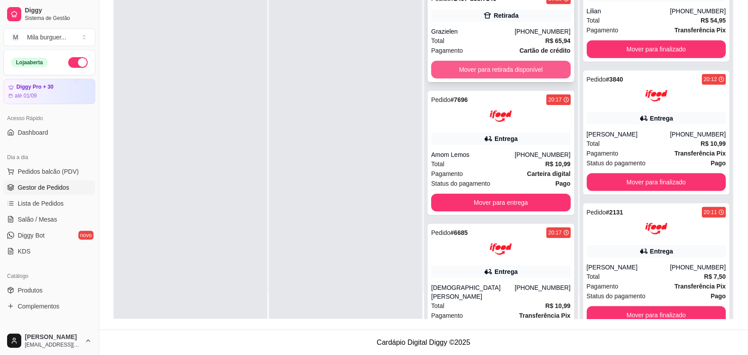
click at [500, 70] on button "Mover para retirada disponível" at bounding box center [501, 70] width 140 height 18
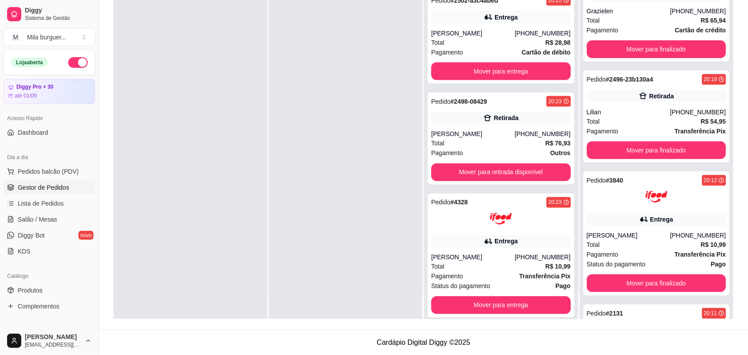
scroll to position [316, 0]
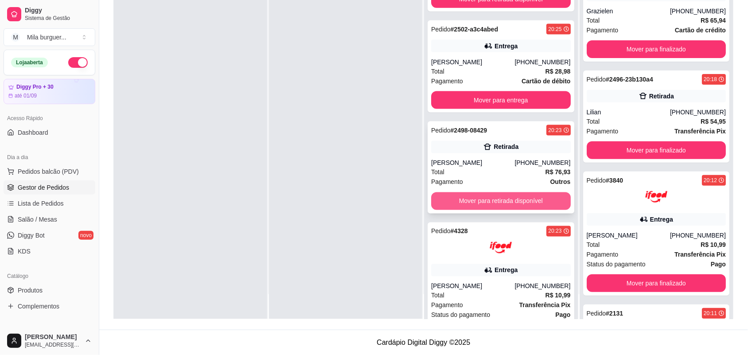
click at [486, 199] on button "Mover para retirada disponível" at bounding box center [501, 201] width 140 height 18
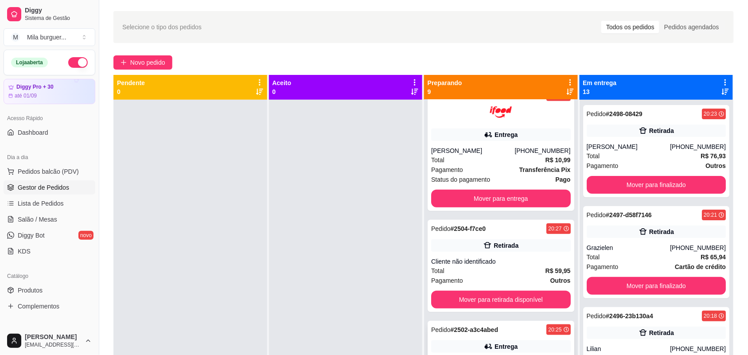
scroll to position [150, 0]
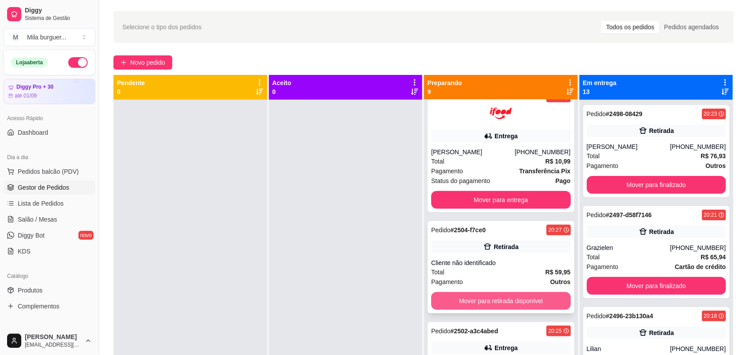
click at [471, 302] on button "Mover para retirada disponível" at bounding box center [501, 301] width 140 height 18
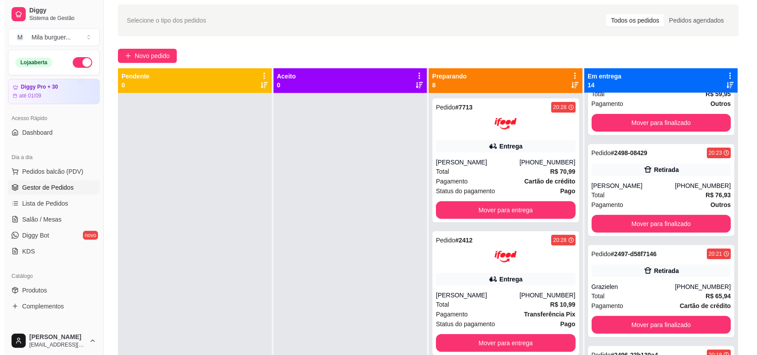
scroll to position [0, 0]
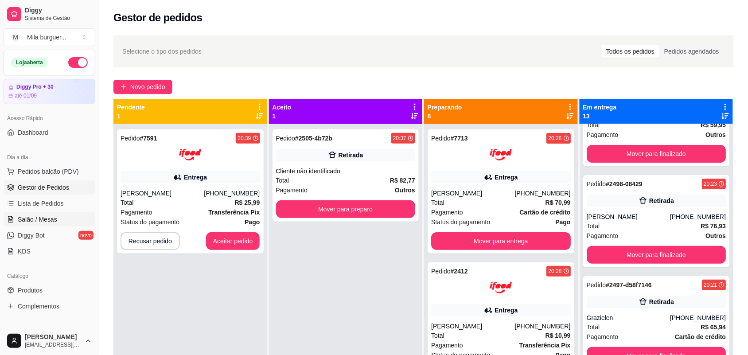
click at [35, 216] on span "Salão / Mesas" at bounding box center [37, 219] width 39 height 9
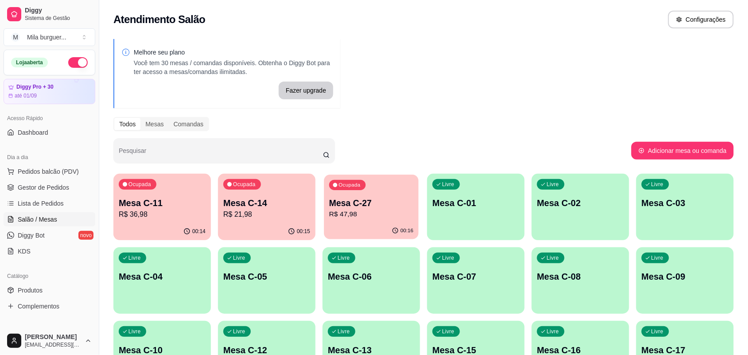
click at [353, 209] on p "R$ 47,98" at bounding box center [371, 214] width 84 height 10
click at [373, 226] on div "00:16" at bounding box center [372, 231] width 98 height 17
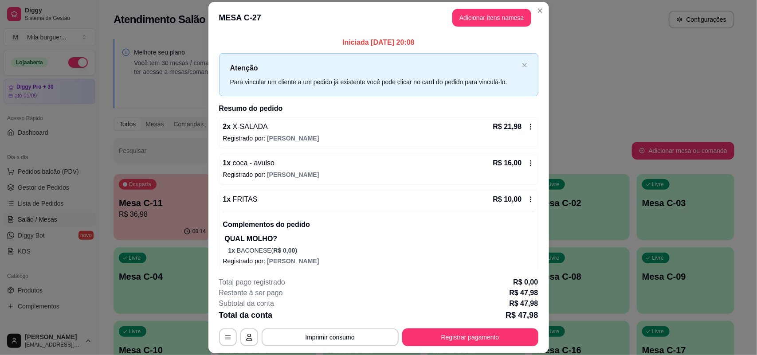
click at [376, 193] on div "1 x FRITAS R$ 10,00 Complementos do pedido QUAL MOLHO? 1 x BACONESE ( R$ 0,00 )…" at bounding box center [378, 230] width 319 height 81
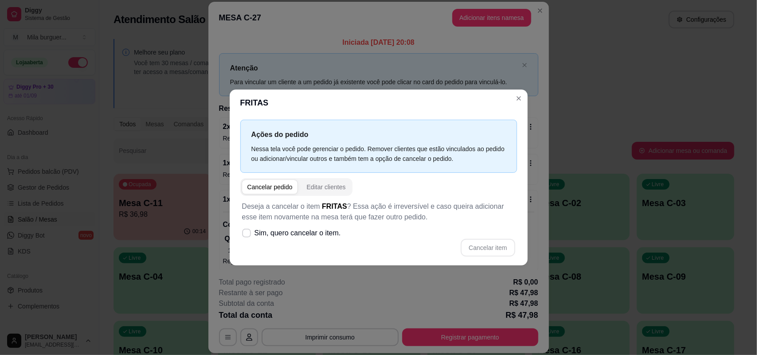
click at [366, 262] on div "Ações do pedido Nessa tela você pode gerenciar o pedido. Remover clientes que e…" at bounding box center [379, 190] width 298 height 149
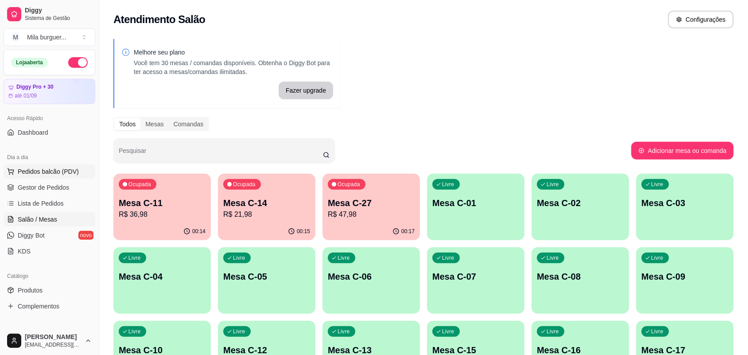
click at [61, 178] on button "Pedidos balcão (PDV)" at bounding box center [50, 171] width 92 height 14
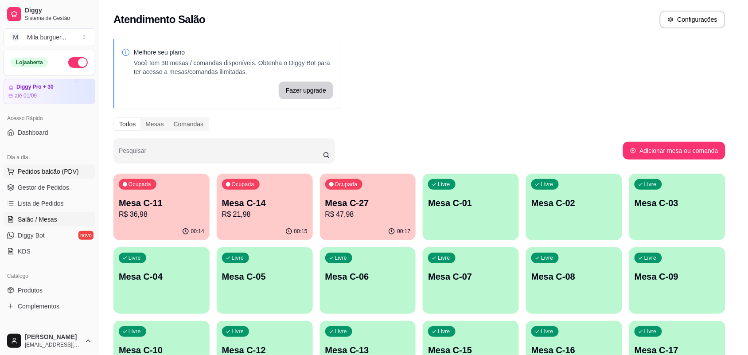
click at [63, 180] on img at bounding box center [62, 168] width 82 height 56
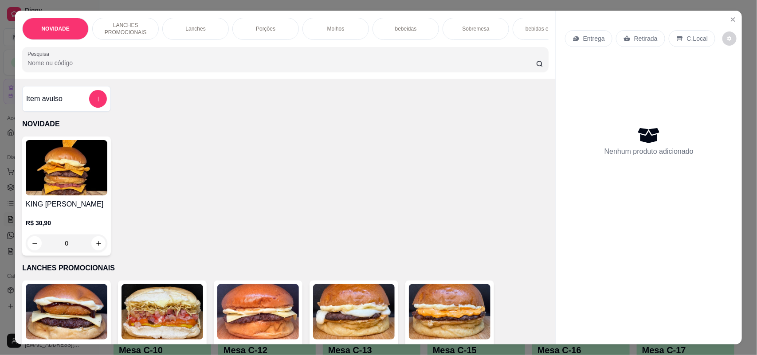
click at [235, 29] on div "Porções" at bounding box center [265, 29] width 67 height 22
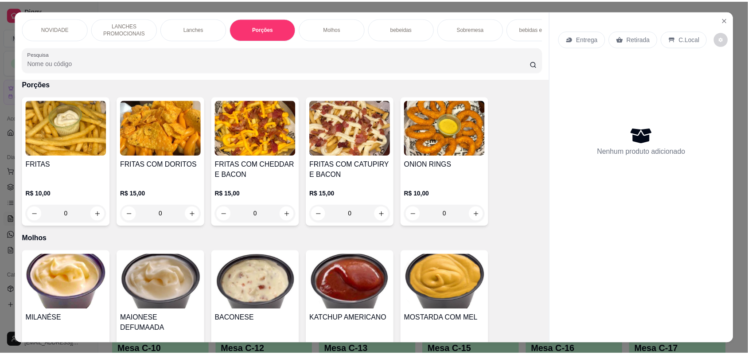
scroll to position [18, 0]
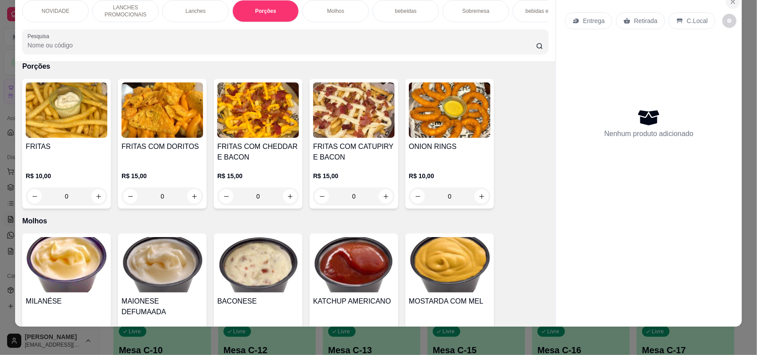
click at [729, 2] on icon "Close" at bounding box center [732, 1] width 7 height 7
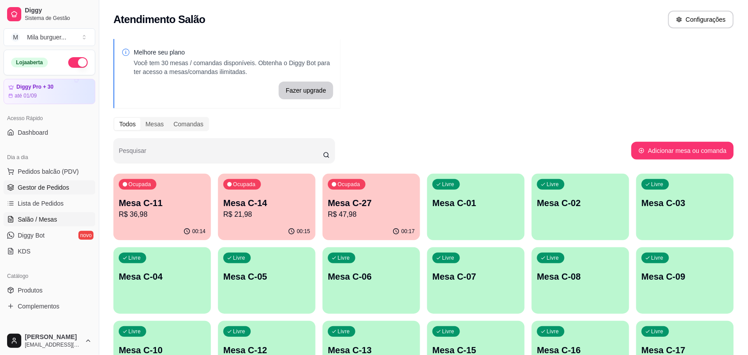
click at [61, 189] on span "Gestor de Pedidos" at bounding box center [43, 187] width 51 height 9
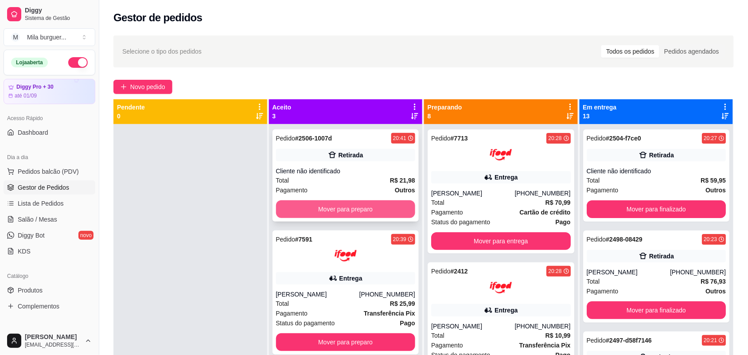
click at [348, 214] on button "Mover para preparo" at bounding box center [346, 209] width 140 height 18
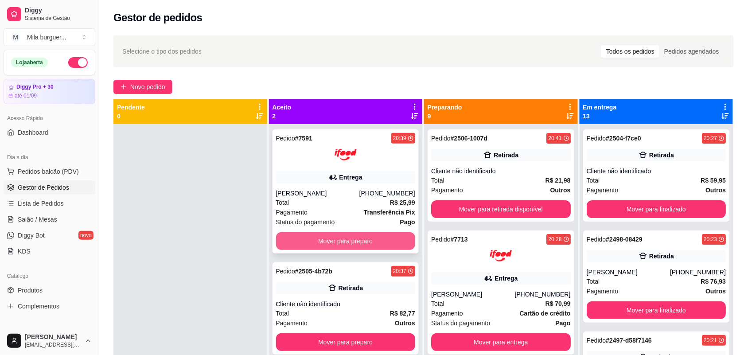
click at [373, 243] on button "Mover para preparo" at bounding box center [346, 241] width 140 height 18
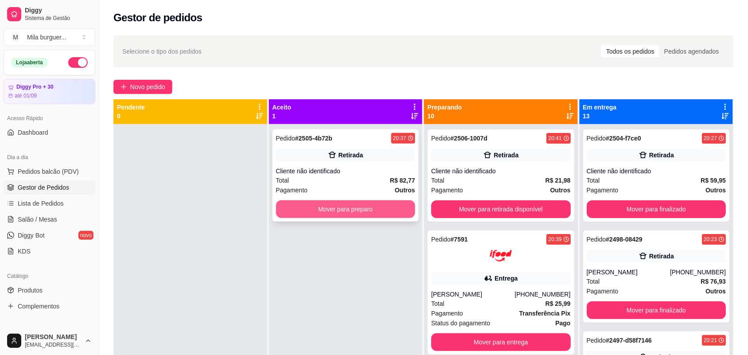
click at [364, 210] on button "Mover para preparo" at bounding box center [346, 209] width 140 height 18
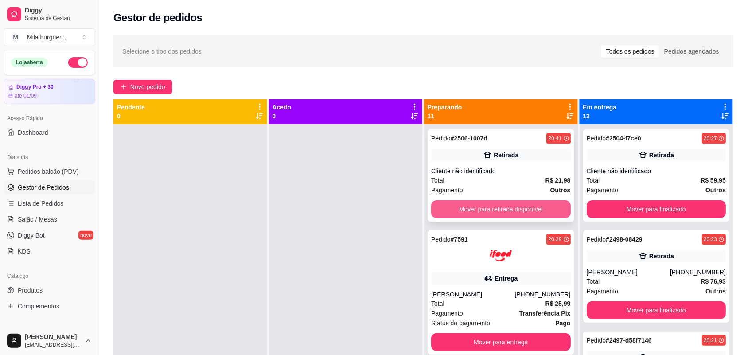
click at [503, 207] on button "Mover para retirada disponível" at bounding box center [501, 209] width 140 height 18
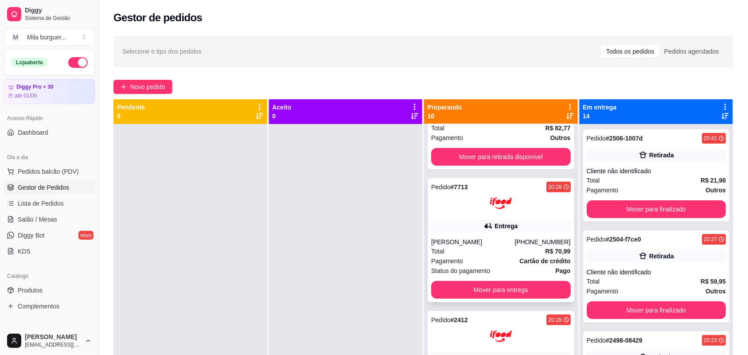
scroll to position [166, 0]
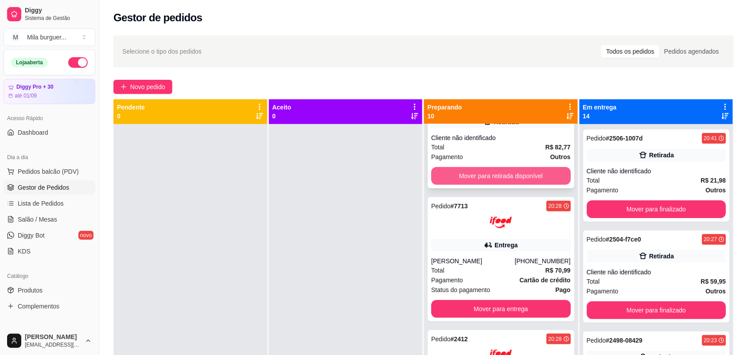
click at [508, 174] on button "Mover para retirada disponível" at bounding box center [501, 176] width 140 height 18
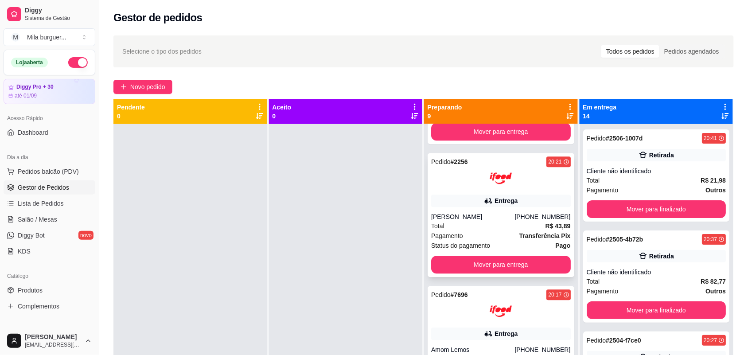
scroll to position [820, 0]
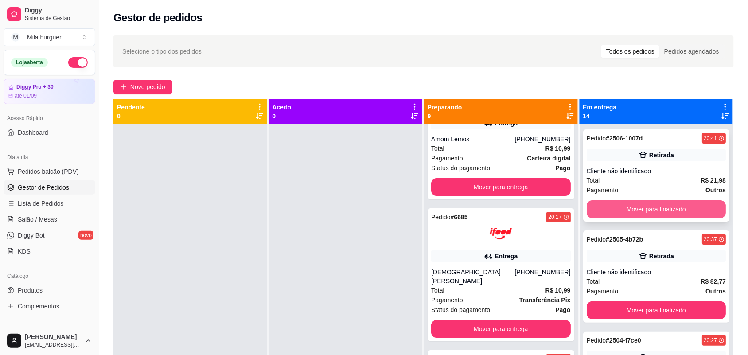
click at [657, 215] on button "Mover para finalizado" at bounding box center [657, 209] width 140 height 18
click at [657, 208] on button "Mover para finalizado" at bounding box center [657, 209] width 140 height 18
click at [657, 208] on button "Mover para finalizado" at bounding box center [656, 209] width 135 height 17
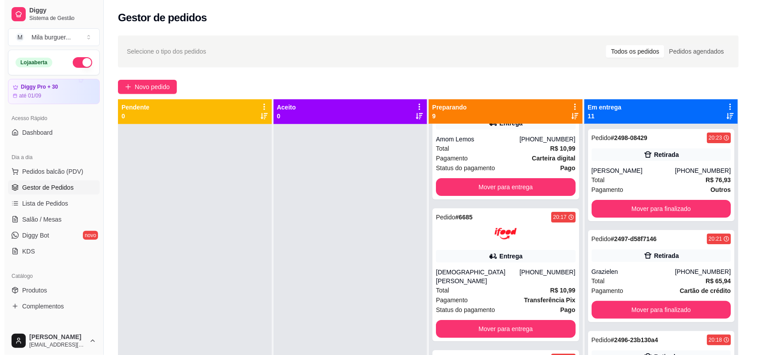
scroll to position [0, 0]
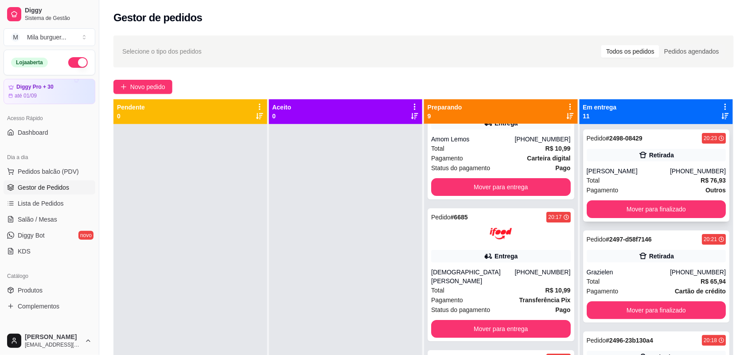
click at [655, 163] on div "Pedido # 2498-08429 20:23 Retirada [PERSON_NAME] [PHONE_NUMBER] Total R$ 76,93 …" at bounding box center [656, 175] width 147 height 92
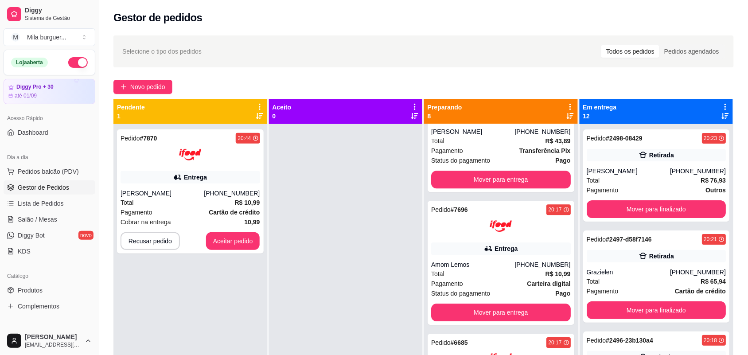
scroll to position [687, 0]
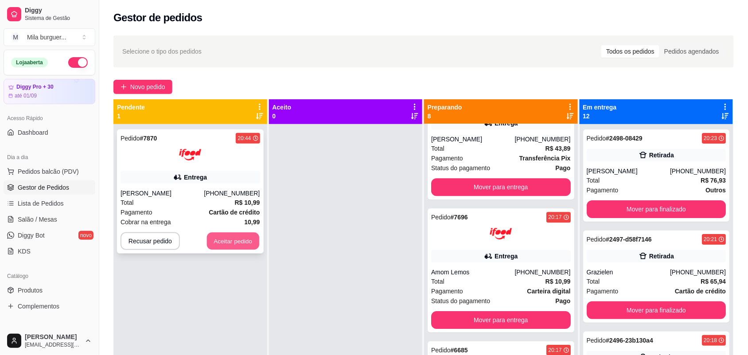
click at [235, 241] on button "Aceitar pedido" at bounding box center [233, 241] width 52 height 17
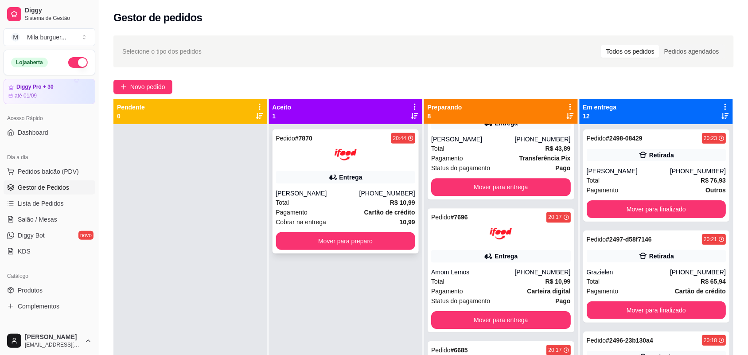
click at [378, 236] on button "Mover para preparo" at bounding box center [346, 241] width 140 height 18
click at [356, 242] on button "Mover para preparo" at bounding box center [346, 241] width 140 height 18
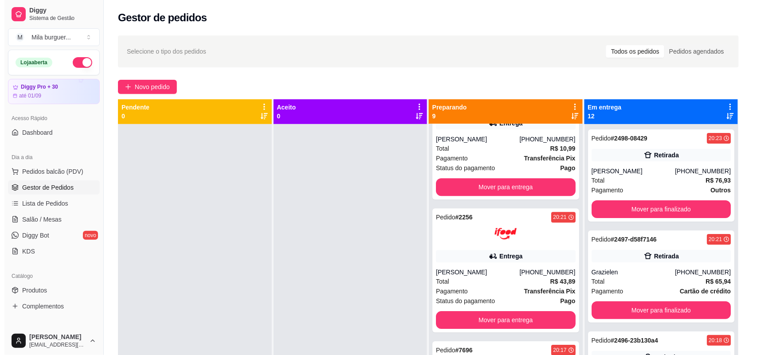
scroll to position [820, 0]
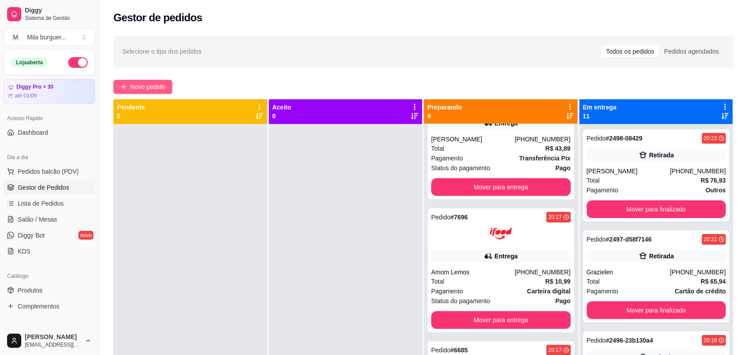
click at [143, 89] on span "Novo pedido" at bounding box center [147, 87] width 35 height 10
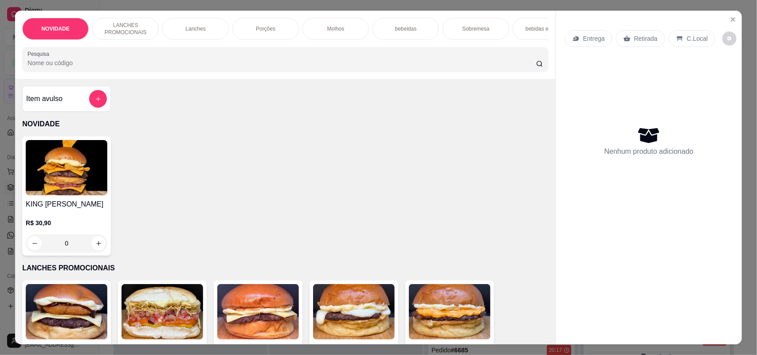
click at [211, 156] on div "KING [PERSON_NAME]$ 30,90 0" at bounding box center [285, 196] width 526 height 119
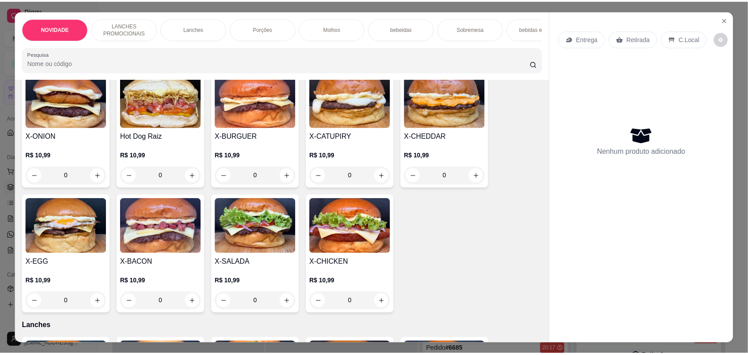
scroll to position [222, 0]
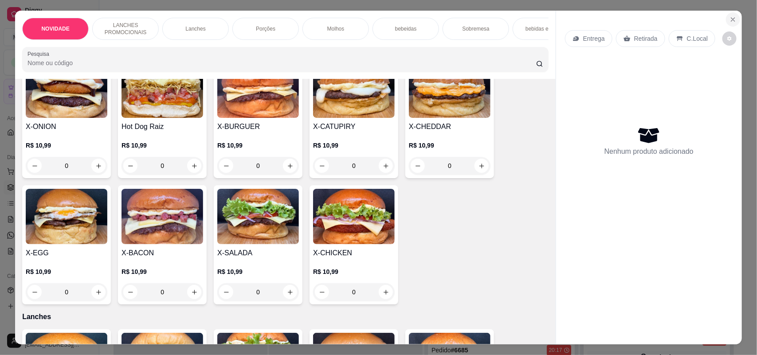
click at [729, 18] on icon "Close" at bounding box center [732, 19] width 7 height 7
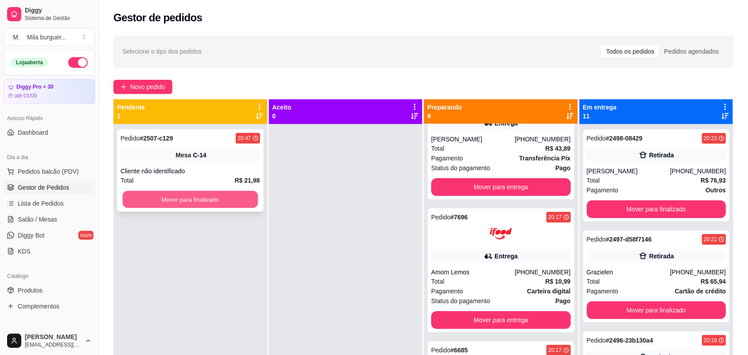
click at [233, 198] on button "Mover para finalizado" at bounding box center [190, 199] width 135 height 17
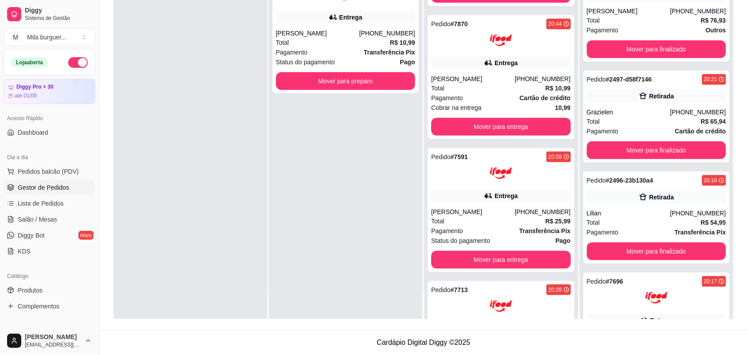
scroll to position [12, 0]
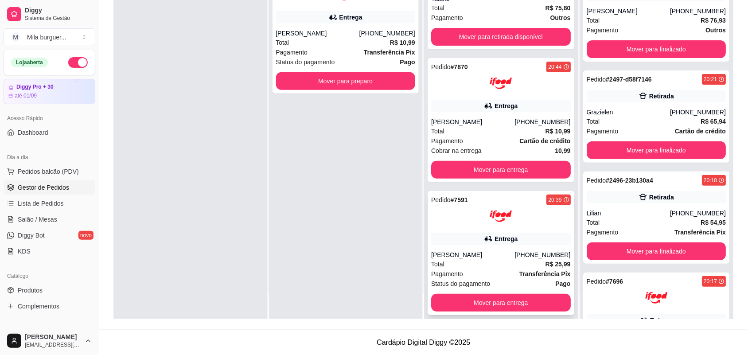
click at [519, 227] on div "Pedido # 7591 20:39 Entrega [PERSON_NAME] [PHONE_NUMBER] Total R$ 25,99 Pagamen…" at bounding box center [501, 253] width 147 height 124
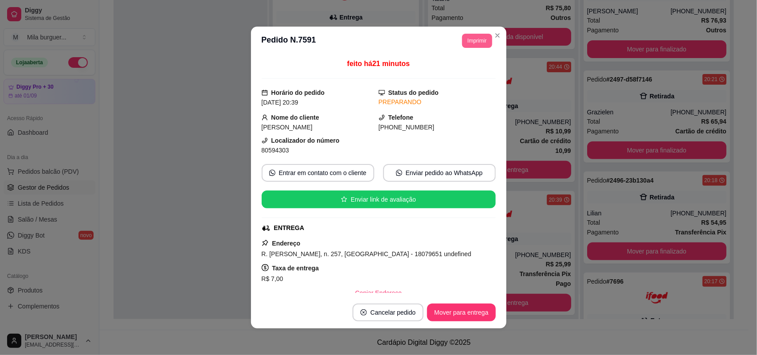
click at [470, 41] on button "Imprimir" at bounding box center [477, 41] width 30 height 14
click at [458, 73] on button "IMPRESSORA" at bounding box center [457, 72] width 64 height 14
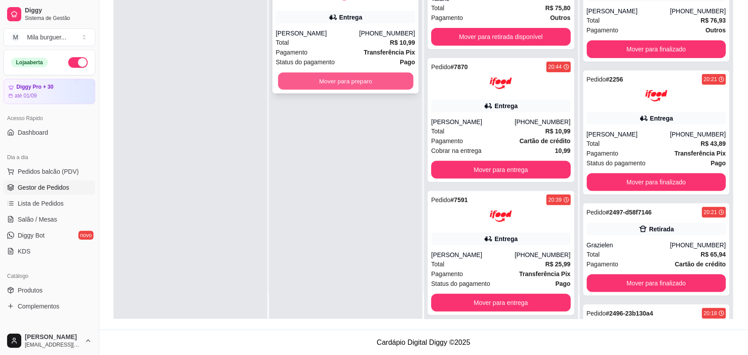
click at [306, 76] on button "Mover para preparo" at bounding box center [345, 81] width 135 height 17
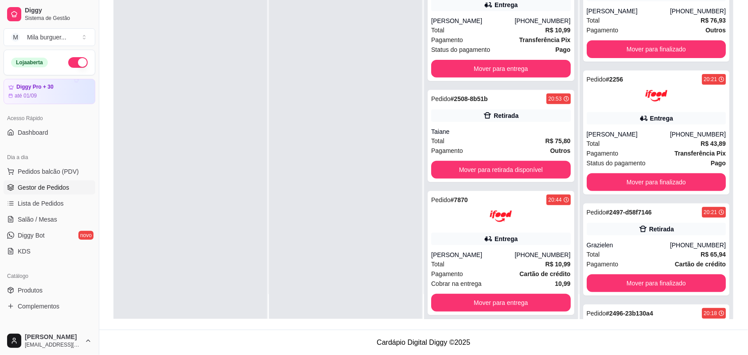
scroll to position [145, 0]
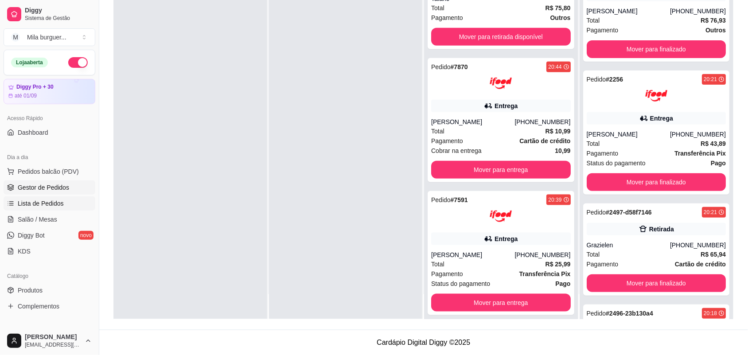
click at [38, 207] on span "Lista de Pedidos" at bounding box center [41, 203] width 46 height 9
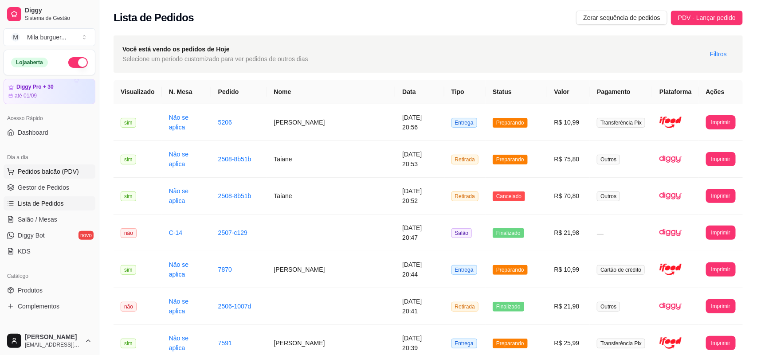
click at [63, 168] on span "Pedidos balcão (PDV)" at bounding box center [48, 171] width 61 height 9
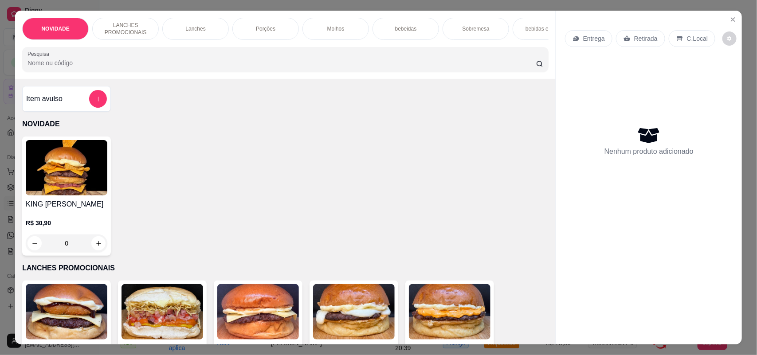
click at [218, 200] on div "KING [PERSON_NAME]$ 30,90 0" at bounding box center [285, 196] width 526 height 119
click at [730, 20] on icon "Close" at bounding box center [732, 19] width 7 height 7
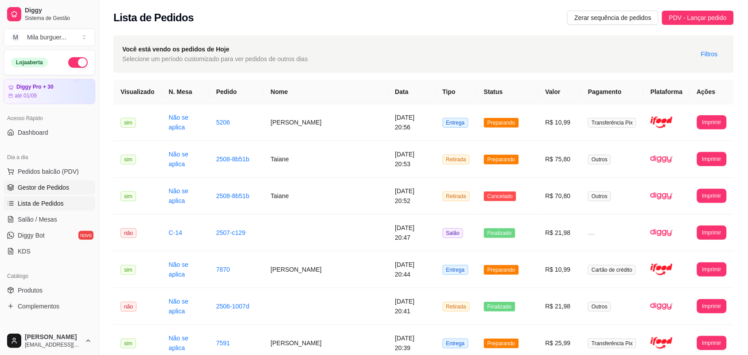
click at [19, 181] on link "Gestor de Pedidos" at bounding box center [50, 187] width 92 height 14
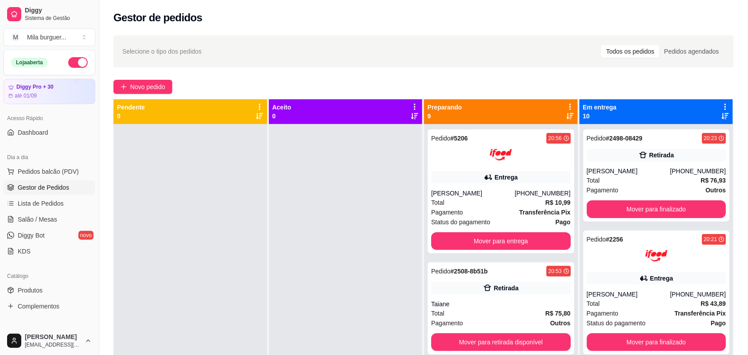
click at [129, 78] on div "Selecione o tipo dos pedidos Todos os pedidos Pedidos agendados Novo pedido Pen…" at bounding box center [423, 247] width 649 height 435
click at [129, 80] on button "Novo pedido" at bounding box center [143, 87] width 59 height 14
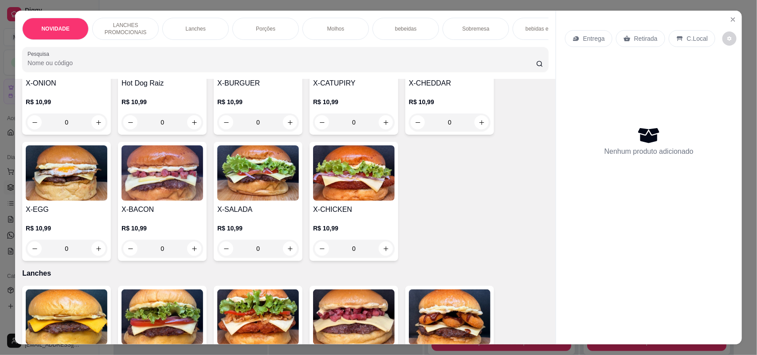
scroll to position [277, 0]
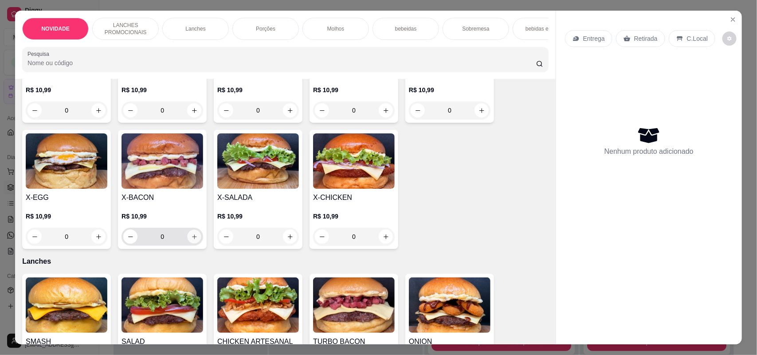
click at [191, 240] on icon "increase-product-quantity" at bounding box center [194, 237] width 7 height 7
type input "1"
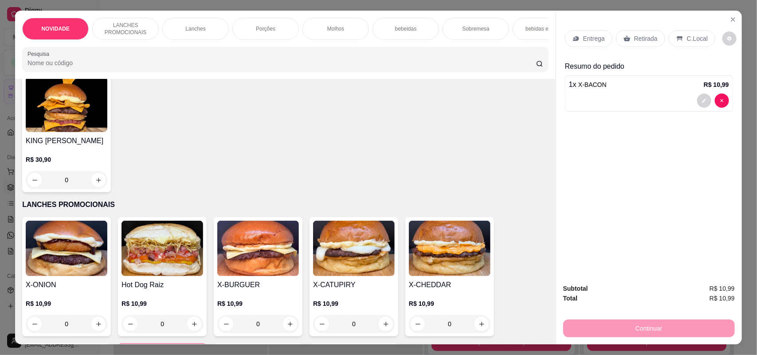
scroll to position [0, 0]
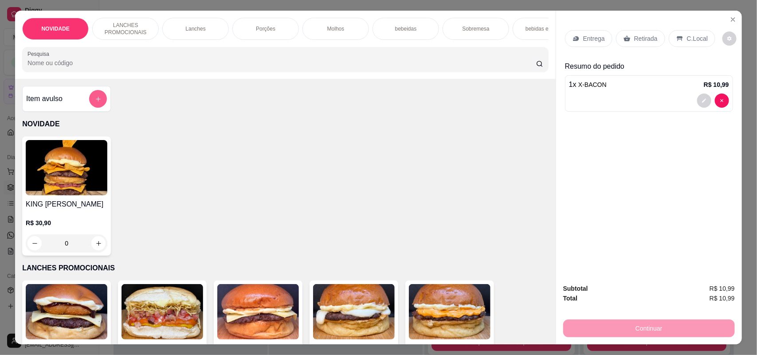
click at [95, 103] on button "add-separate-item" at bounding box center [98, 99] width 18 height 18
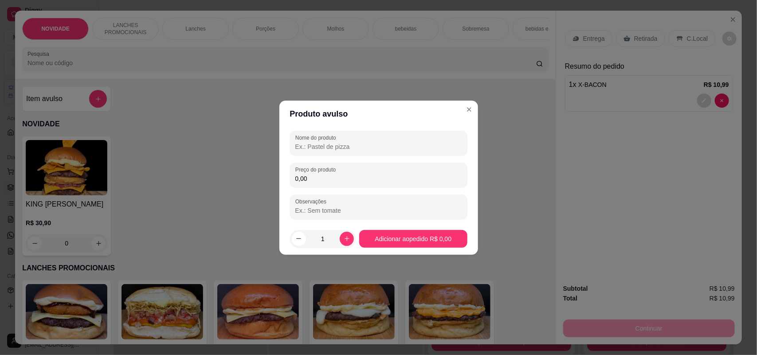
click at [326, 143] on input "Nome do produto" at bounding box center [378, 146] width 167 height 9
type input "i"
click at [318, 145] on input "1 coca mini" at bounding box center [378, 146] width 167 height 9
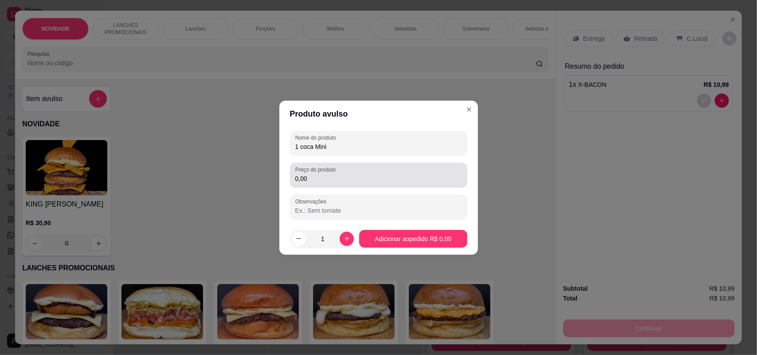
type input "1 coca Mini"
click at [319, 174] on input "0,00" at bounding box center [378, 178] width 167 height 9
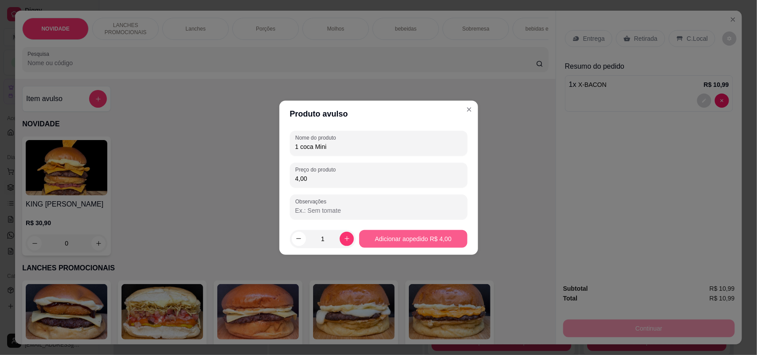
type input "4,00"
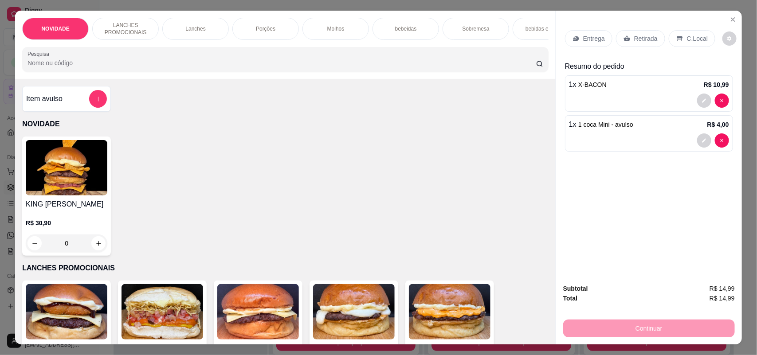
click at [590, 37] on p "Entrega" at bounding box center [594, 38] width 22 height 9
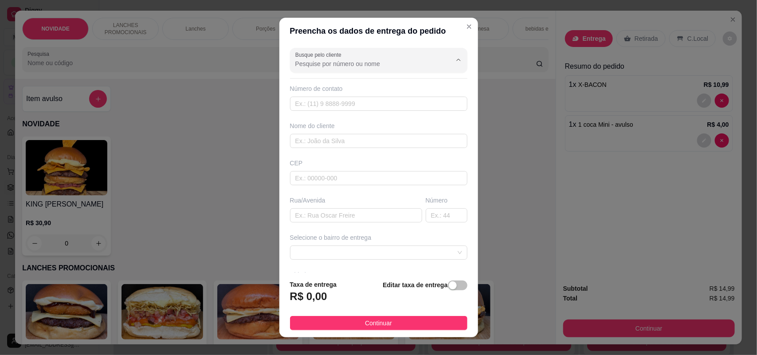
click at [397, 64] on input "Busque pelo cliente" at bounding box center [366, 63] width 142 height 9
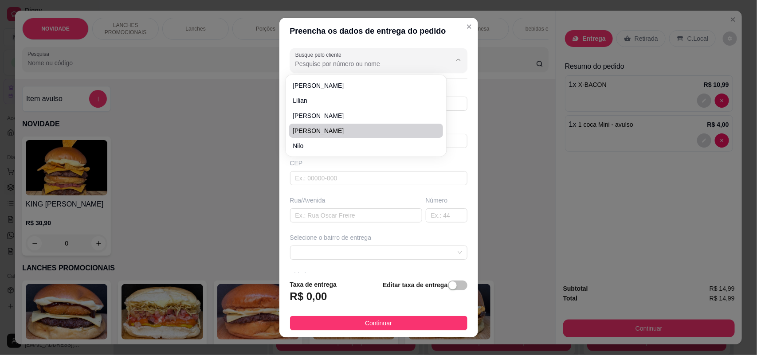
click at [519, 144] on div "Preencha os dados de entrega do pedido Busque pelo cliente Número de contato No…" at bounding box center [378, 177] width 757 height 355
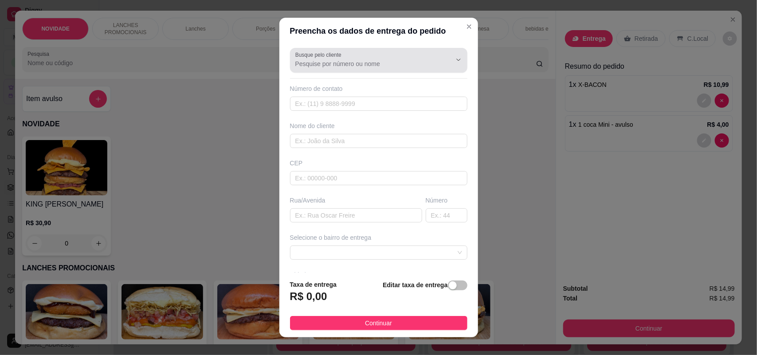
click at [379, 55] on div at bounding box center [378, 60] width 167 height 18
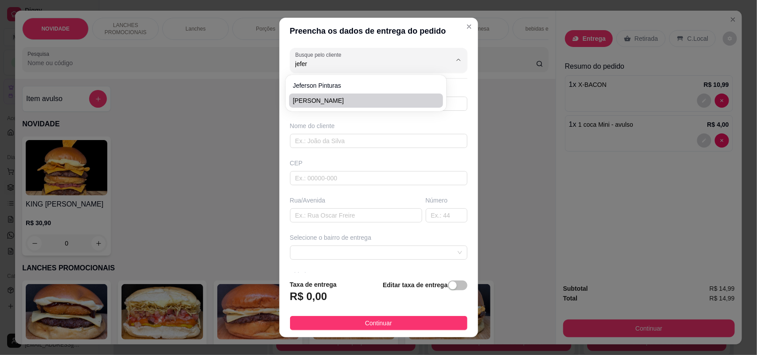
click at [406, 97] on span "[PERSON_NAME]" at bounding box center [362, 100] width 138 height 9
type input "[PERSON_NAME]"
type input "15996068927"
type input "[PERSON_NAME]"
type input "18079110"
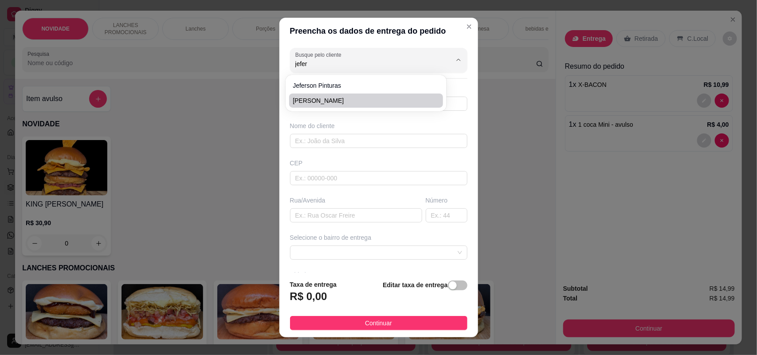
type input "ministro [PERSON_NAME]"
type input "21"
type input "SOROCABA"
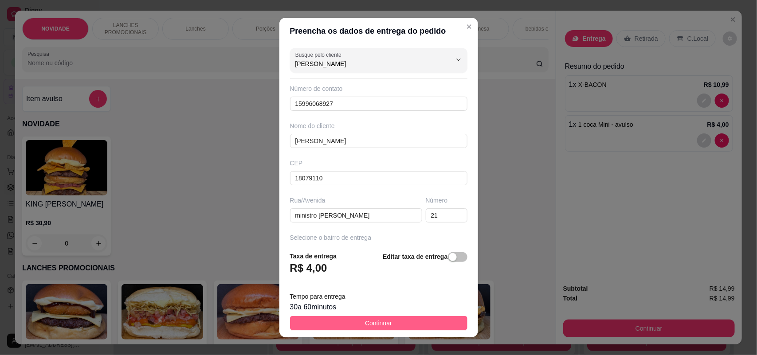
type input "[PERSON_NAME]"
click at [391, 325] on button "Continuar" at bounding box center [378, 323] width 177 height 14
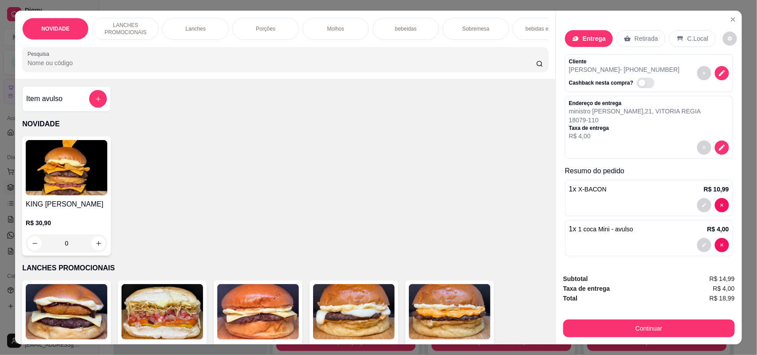
scroll to position [2, 0]
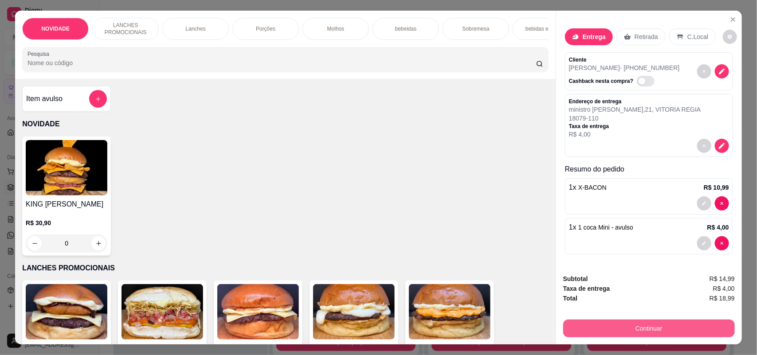
click at [636, 334] on button "Continuar" at bounding box center [649, 329] width 172 height 18
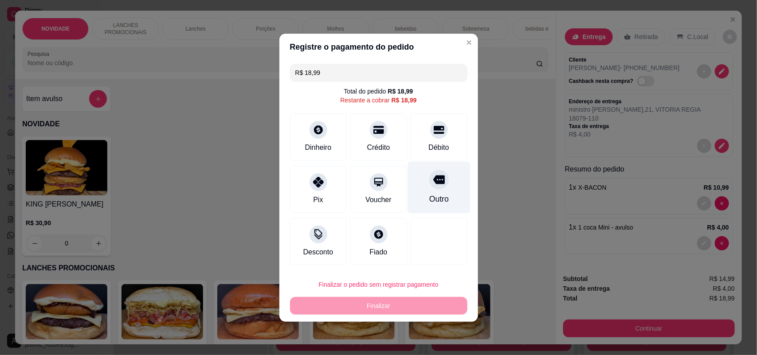
click at [435, 183] on icon at bounding box center [439, 179] width 12 height 9
type input "R$ 0,00"
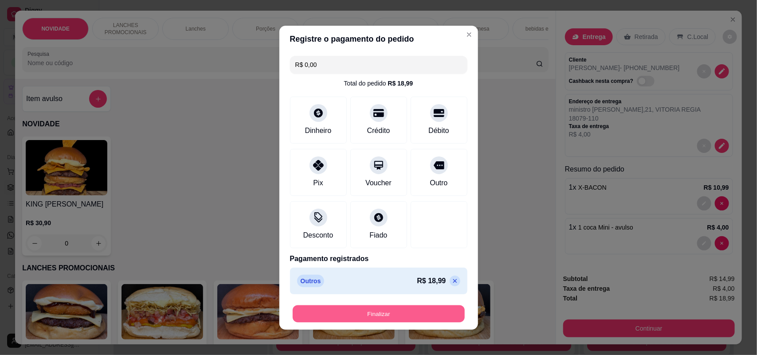
click at [397, 311] on button "Finalizar" at bounding box center [379, 313] width 172 height 17
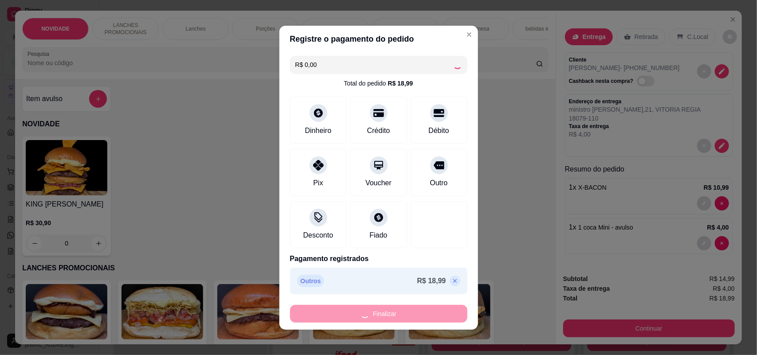
type input "0"
type input "-R$ 18,99"
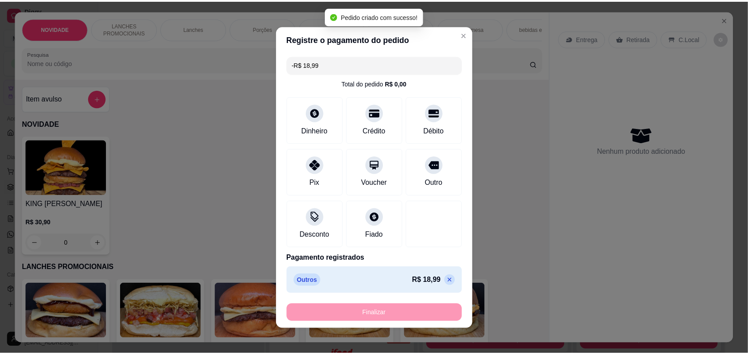
scroll to position [0, 0]
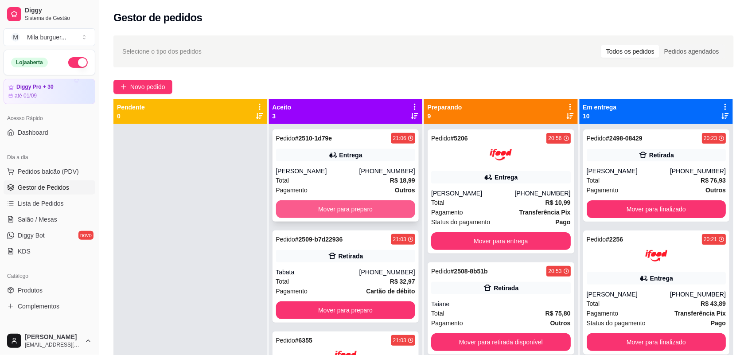
click at [352, 211] on button "Mover para preparo" at bounding box center [346, 209] width 140 height 18
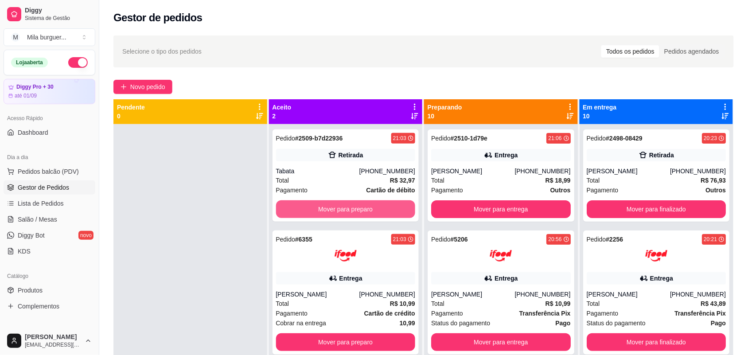
click at [352, 211] on button "Mover para preparo" at bounding box center [346, 209] width 140 height 18
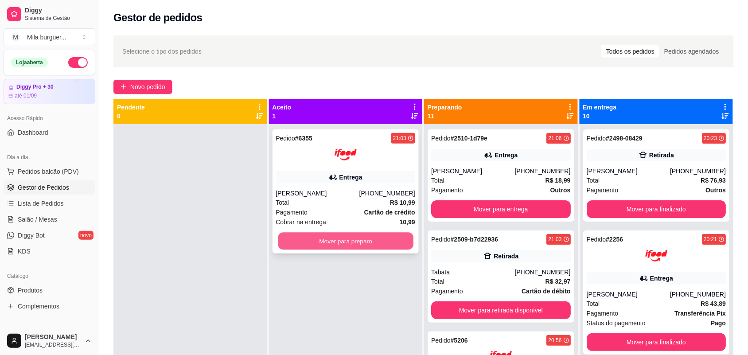
click at [348, 245] on button "Mover para preparo" at bounding box center [345, 241] width 135 height 17
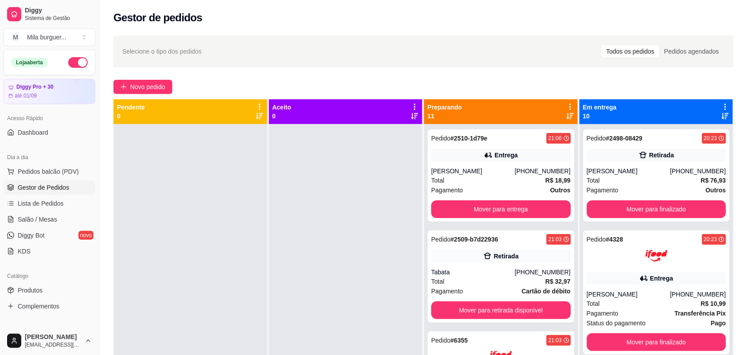
click at [75, 59] on button "button" at bounding box center [78, 62] width 20 height 11
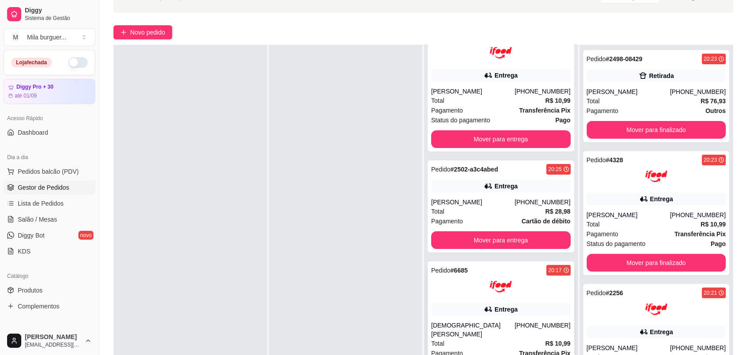
scroll to position [135, 0]
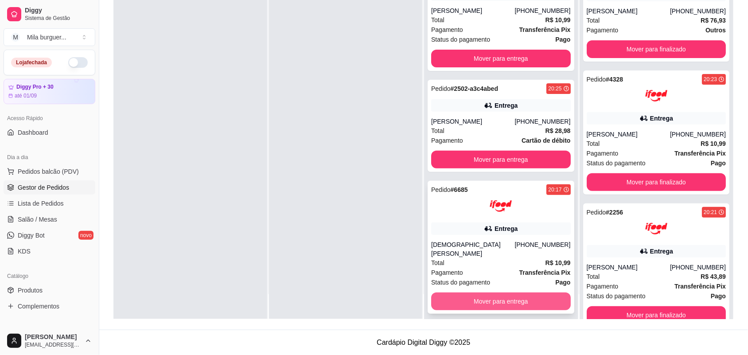
click at [492, 293] on button "Mover para entrega" at bounding box center [501, 302] width 140 height 18
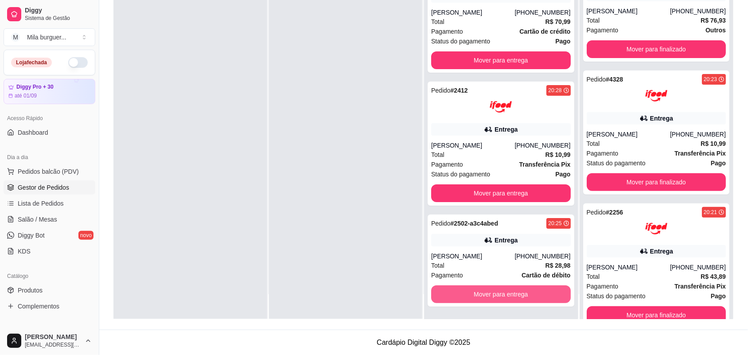
click at [491, 290] on button "Mover para entrega" at bounding box center [501, 295] width 140 height 18
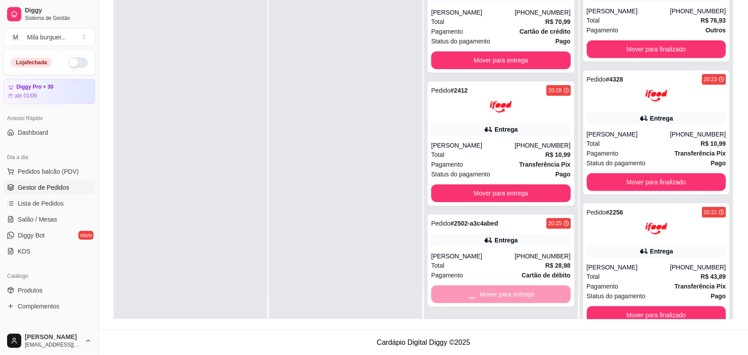
scroll to position [756, 0]
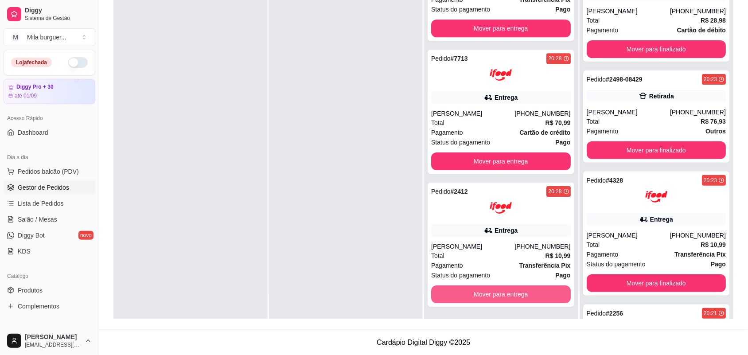
click at [491, 290] on button "Mover para entrega" at bounding box center [501, 295] width 140 height 18
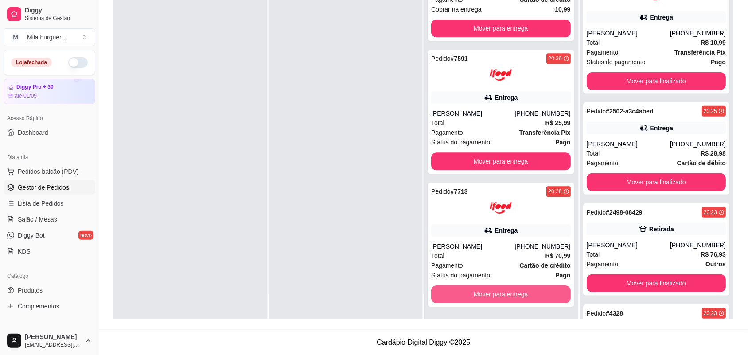
scroll to position [623, 0]
click at [491, 290] on button "Mover para entrega" at bounding box center [501, 295] width 140 height 18
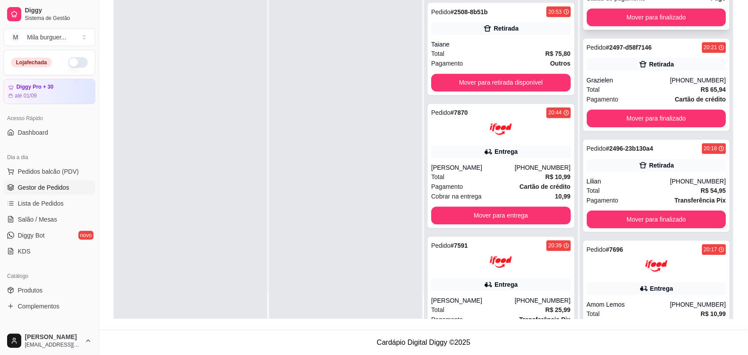
scroll to position [610, 0]
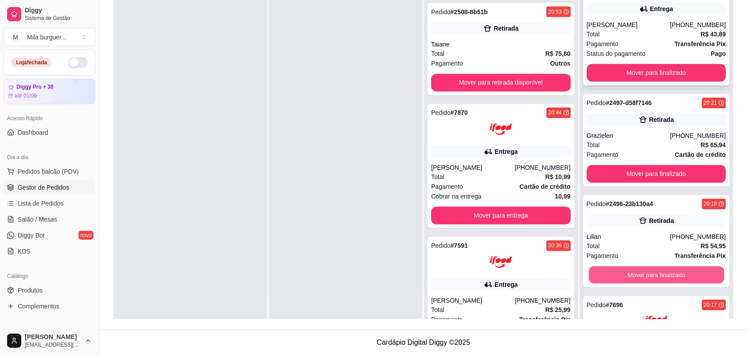
click at [605, 278] on button "Mover para finalizado" at bounding box center [656, 274] width 135 height 17
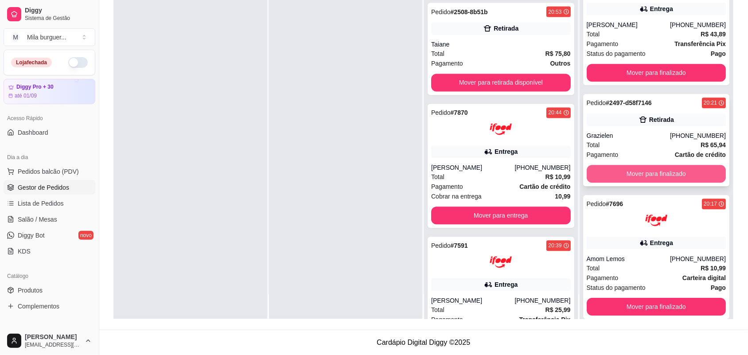
click at [603, 182] on button "Mover para finalizado" at bounding box center [657, 174] width 140 height 18
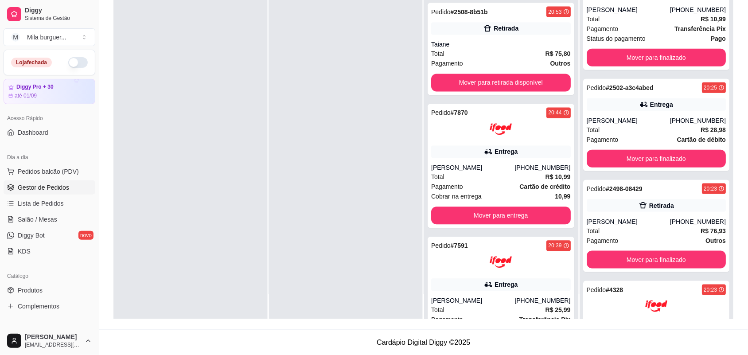
scroll to position [150, 0]
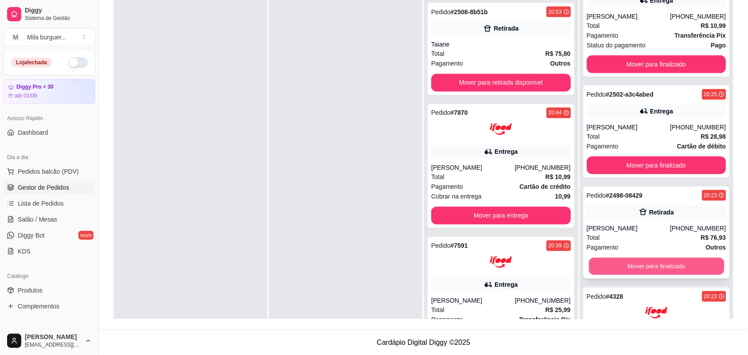
click at [620, 265] on button "Mover para finalizado" at bounding box center [656, 266] width 135 height 17
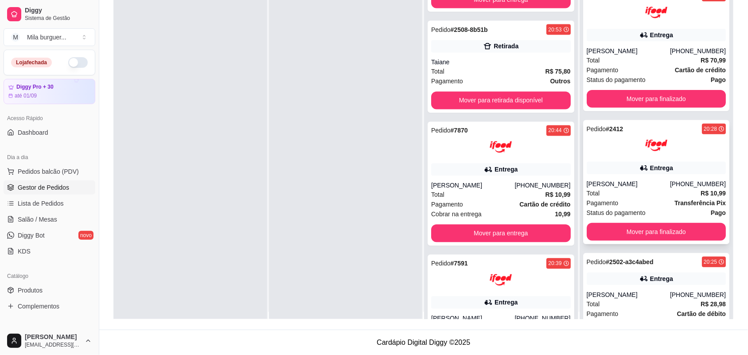
scroll to position [0, 0]
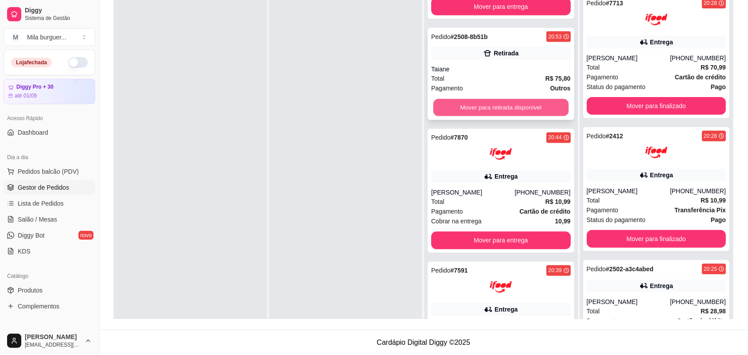
click at [469, 105] on button "Mover para retirada disponível" at bounding box center [501, 107] width 135 height 17
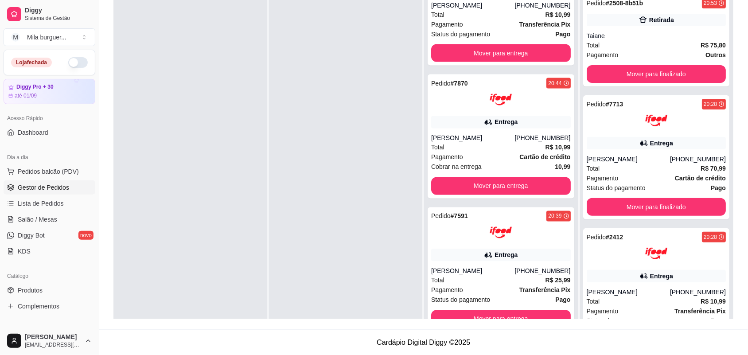
scroll to position [389, 0]
click at [645, 68] on button "Mover para finalizado" at bounding box center [656, 74] width 135 height 17
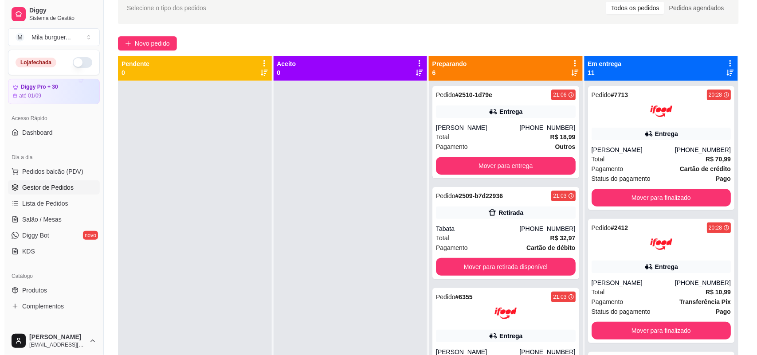
scroll to position [0, 0]
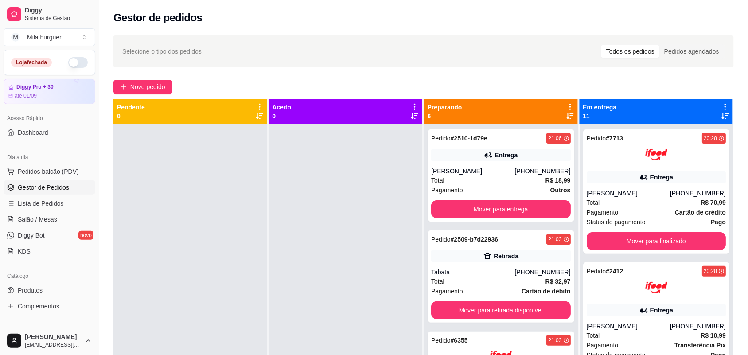
click at [249, 211] on div at bounding box center [191, 301] width 154 height 355
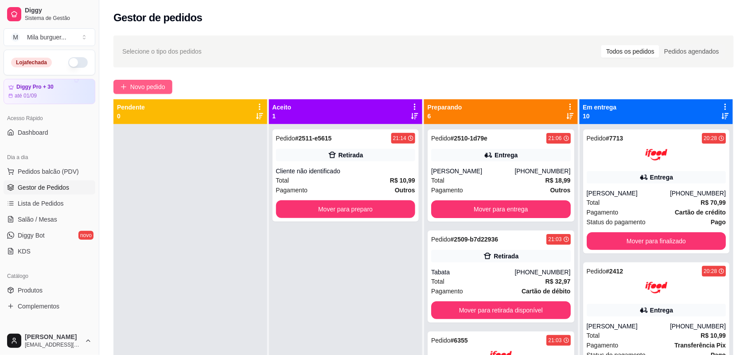
click at [139, 87] on span "Novo pedido" at bounding box center [147, 87] width 35 height 10
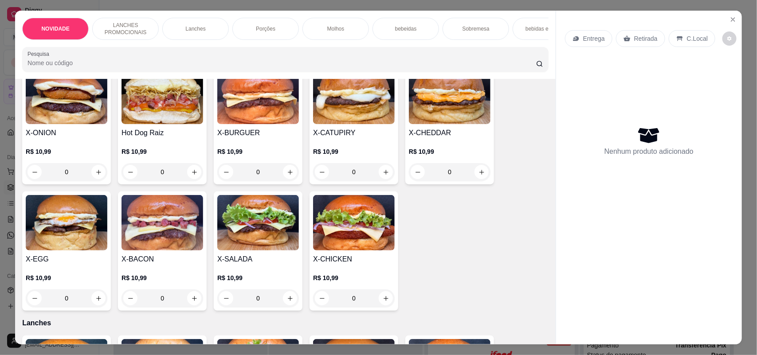
scroll to position [222, 0]
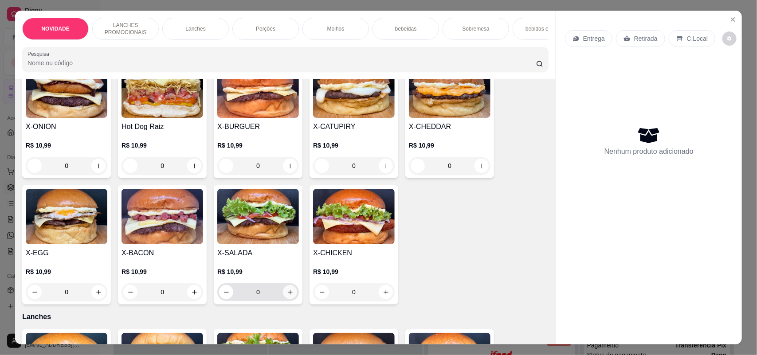
click at [287, 296] on icon "increase-product-quantity" at bounding box center [290, 292] width 7 height 7
type input "1"
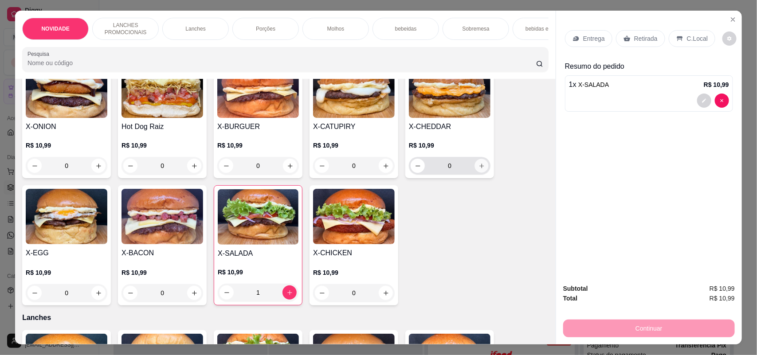
click at [478, 169] on icon "increase-product-quantity" at bounding box center [481, 166] width 7 height 7
type input "1"
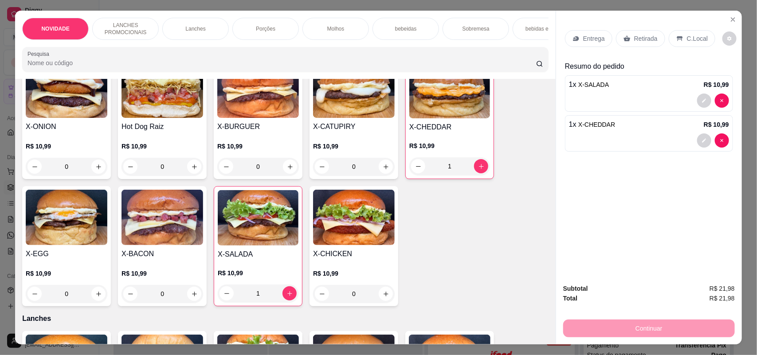
click at [260, 23] on div "Porções" at bounding box center [265, 29] width 67 height 22
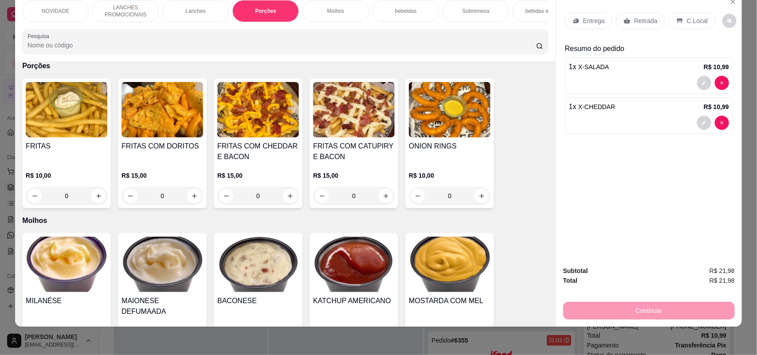
click at [96, 205] on div "0" at bounding box center [67, 196] width 82 height 18
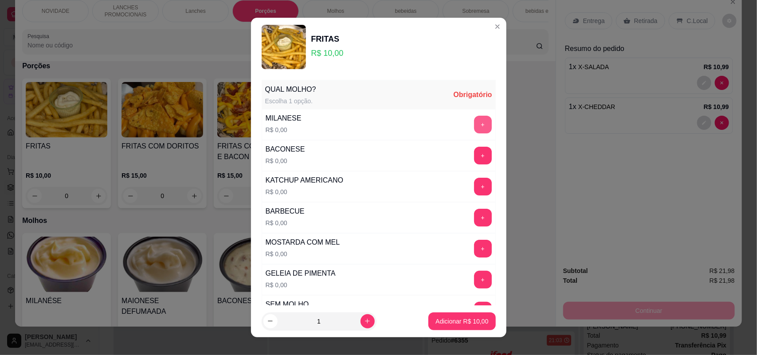
click at [474, 121] on button "+" at bounding box center [483, 125] width 18 height 18
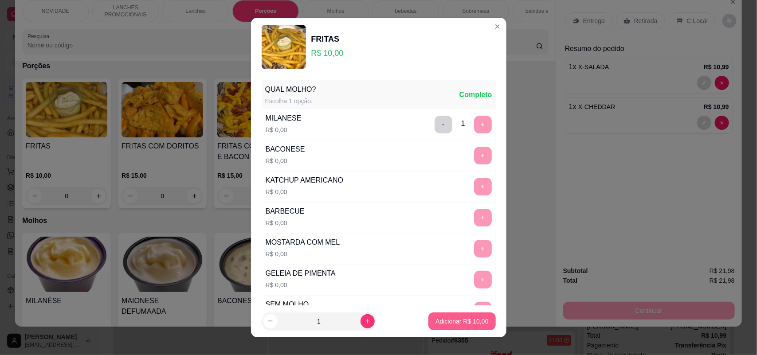
click at [435, 321] on p "Adicionar R$ 10,00" at bounding box center [461, 321] width 53 height 9
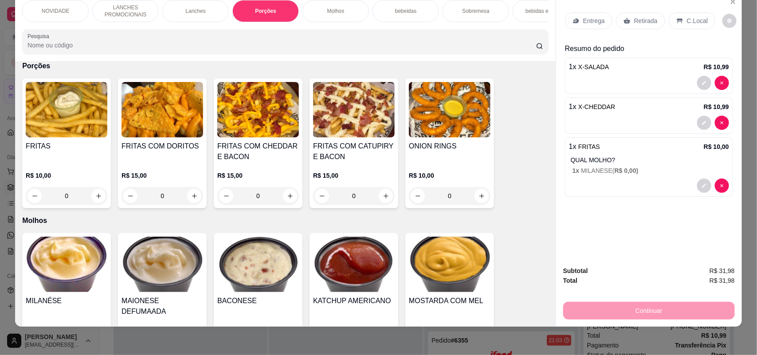
click at [591, 21] on p "Entrega" at bounding box center [594, 20] width 22 height 9
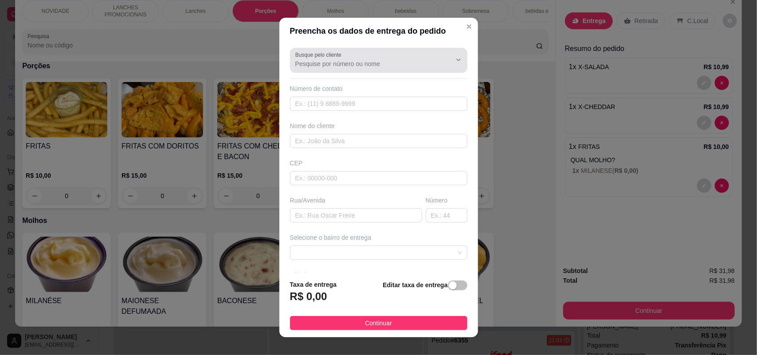
click at [392, 63] on input "Busque pelo cliente" at bounding box center [366, 63] width 142 height 9
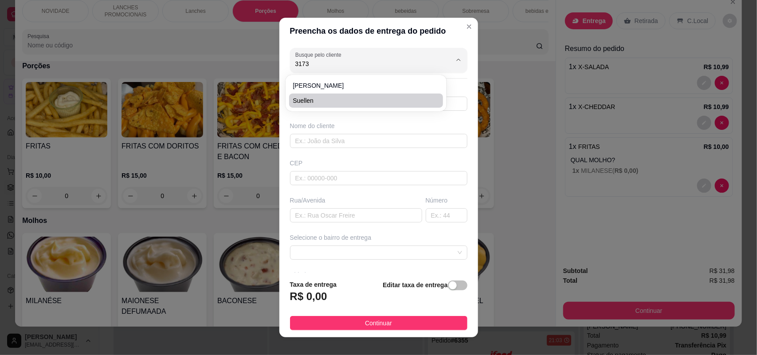
click at [338, 99] on span "Suellen" at bounding box center [362, 100] width 138 height 9
type input "Suellen"
type input "15991783173"
type input "Suellen"
type input "18079384"
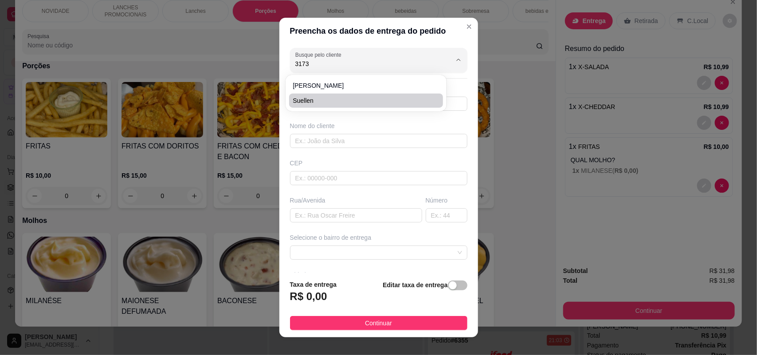
type input "Rua [PERSON_NAME]"
type input "262"
type input "Sorocaba"
type input "Casa"
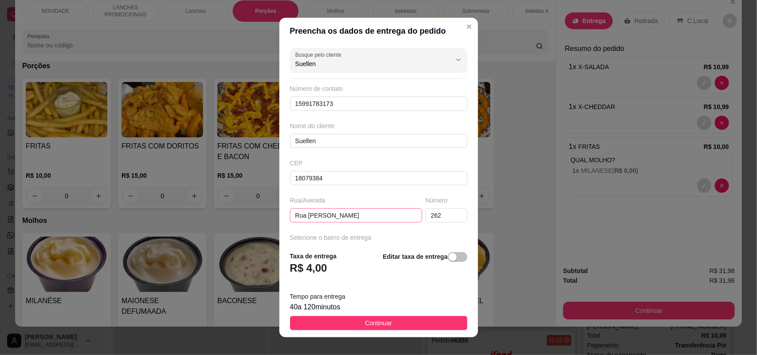
scroll to position [55, 0]
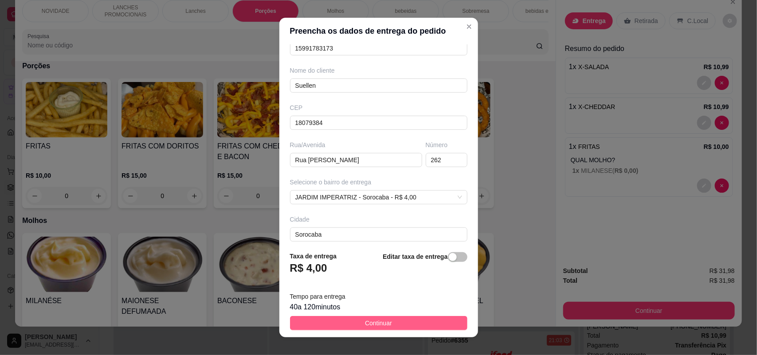
type input "Suellen"
click at [344, 324] on button "Continuar" at bounding box center [378, 323] width 177 height 14
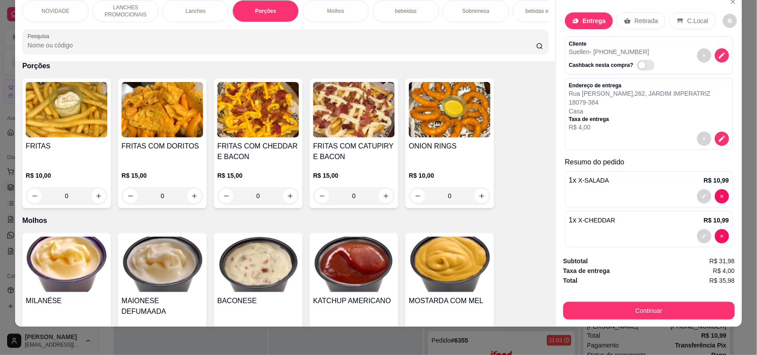
click at [615, 132] on p "R$ 4,00" at bounding box center [640, 127] width 142 height 9
click at [718, 137] on icon "decrease-product-quantity" at bounding box center [722, 139] width 8 height 8
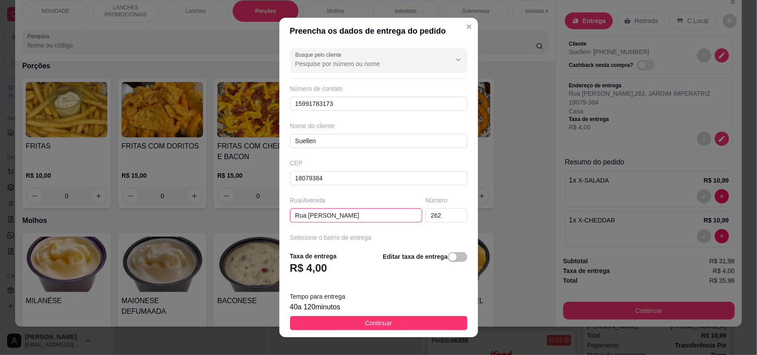
drag, startPoint x: 367, startPoint y: 218, endPoint x: 288, endPoint y: 224, distance: 78.8
click at [288, 224] on div "Busque pelo cliente Número de contato 15991783173 Nome do cliente Suellen CEP 1…" at bounding box center [378, 144] width 199 height 200
click at [307, 211] on input "text" at bounding box center [356, 215] width 132 height 14
type input "[PERSON_NAME]"
drag, startPoint x: 431, startPoint y: 219, endPoint x: 395, endPoint y: 216, distance: 36.0
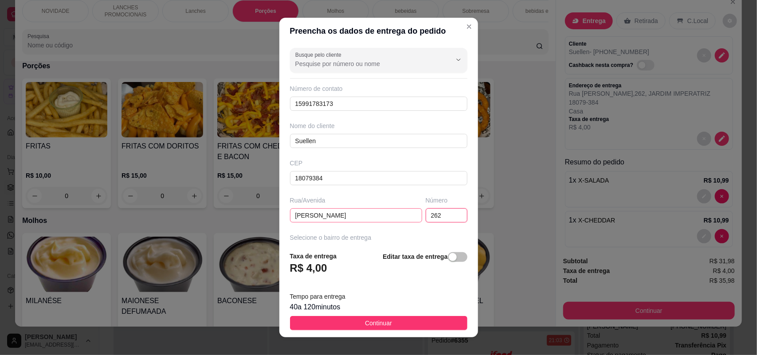
click at [397, 216] on div "Rua/[STREET_ADDRESS][PERSON_NAME]" at bounding box center [378, 209] width 181 height 27
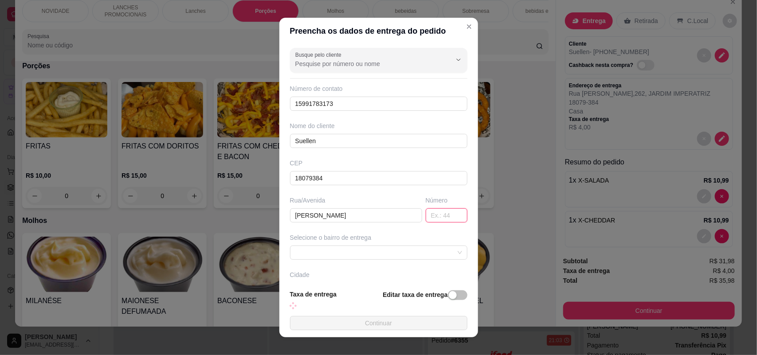
click at [426, 214] on input "text" at bounding box center [447, 215] width 42 height 14
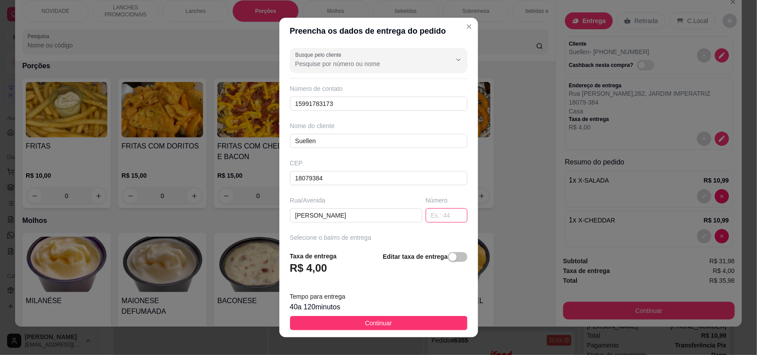
type input "1"
type input "73"
click at [415, 252] on div "Editar taxa de entrega" at bounding box center [425, 265] width 84 height 29
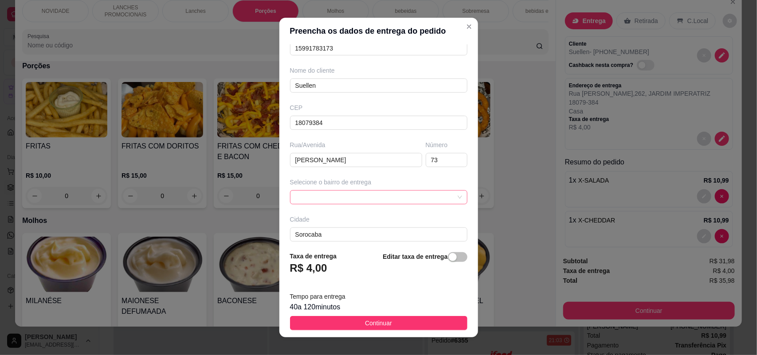
click at [402, 196] on span at bounding box center [378, 197] width 167 height 13
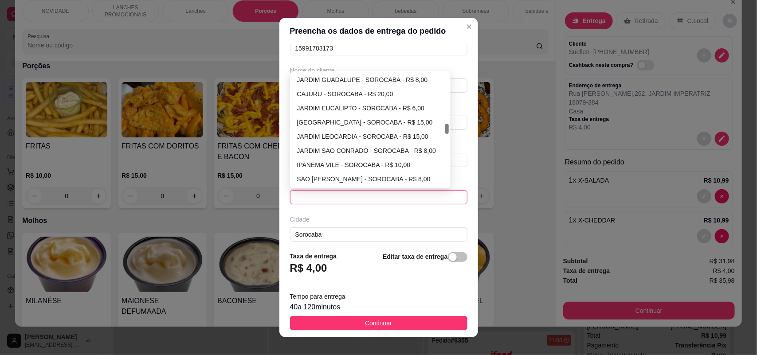
scroll to position [573, 0]
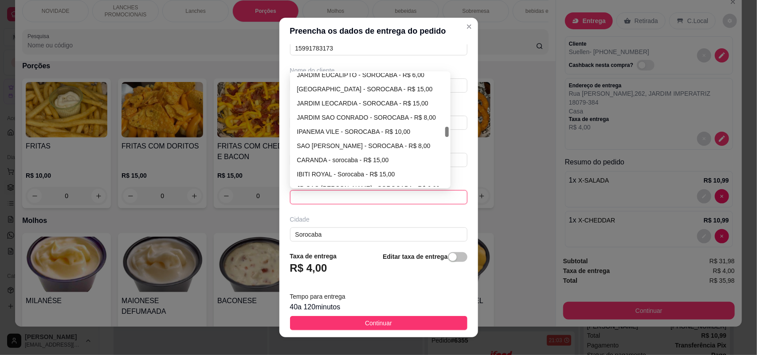
drag, startPoint x: 440, startPoint y: 100, endPoint x: 432, endPoint y: 133, distance: 33.8
click at [432, 133] on div "[GEOGRAPHIC_DATA] - SOROCABA - R$ 6,00 [GEOGRAPHIC_DATA] - [GEOGRAPHIC_DATA] - …" at bounding box center [370, 130] width 157 height 114
click at [352, 146] on div "SAO [PERSON_NAME] - SOROCABA - R$ 8,00" at bounding box center [370, 146] width 147 height 10
type input "SOROCABA"
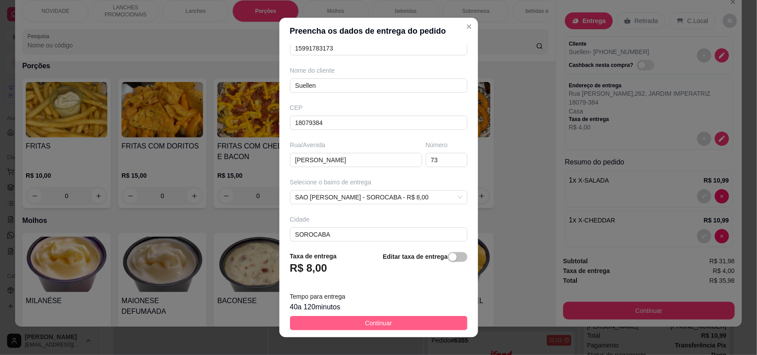
click at [330, 319] on button "Continuar" at bounding box center [378, 323] width 177 height 14
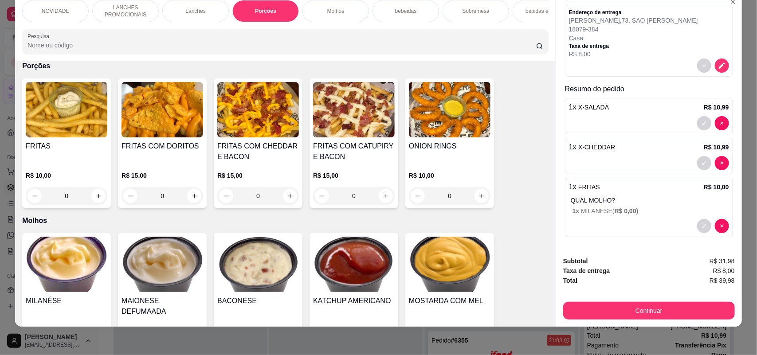
scroll to position [74, 0]
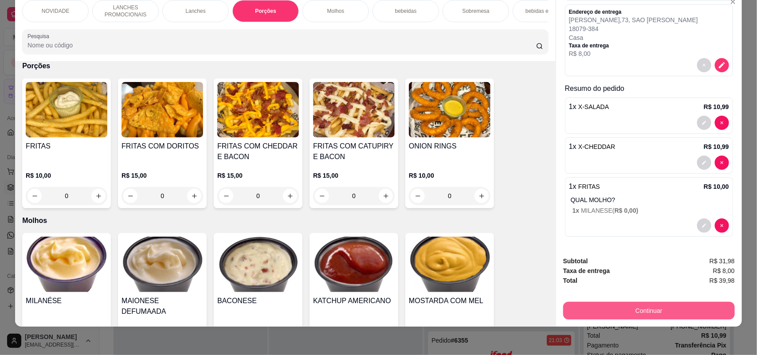
click at [649, 305] on button "Continuar" at bounding box center [649, 311] width 172 height 18
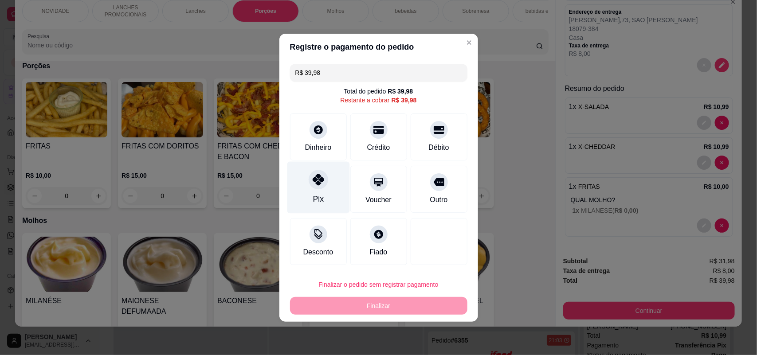
click at [321, 174] on icon at bounding box center [318, 180] width 12 height 12
type input "R$ 0,00"
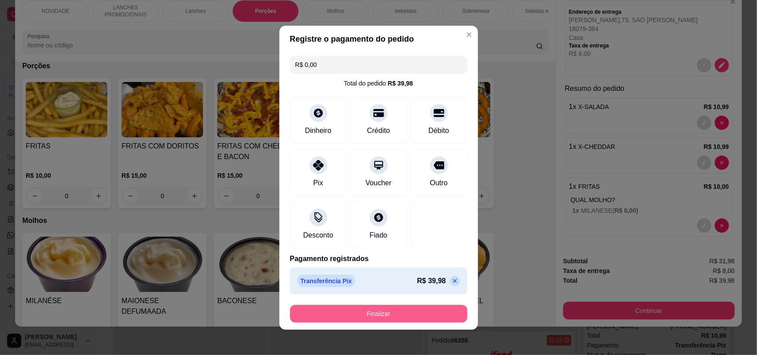
click at [375, 318] on button "Finalizar" at bounding box center [378, 314] width 177 height 18
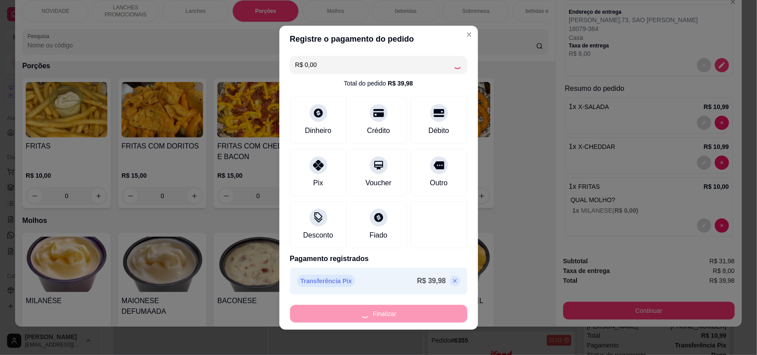
type input "0"
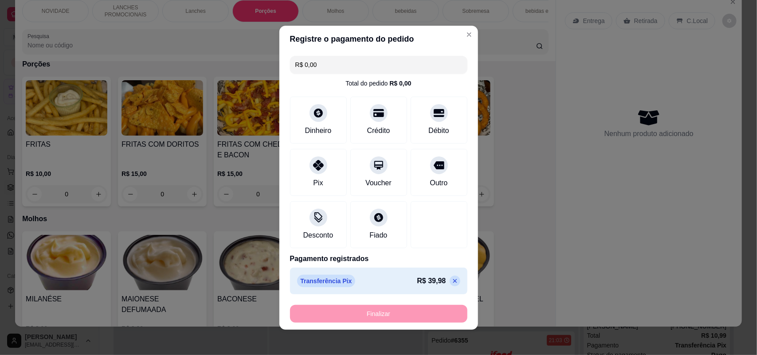
type input "-R$ 39,98"
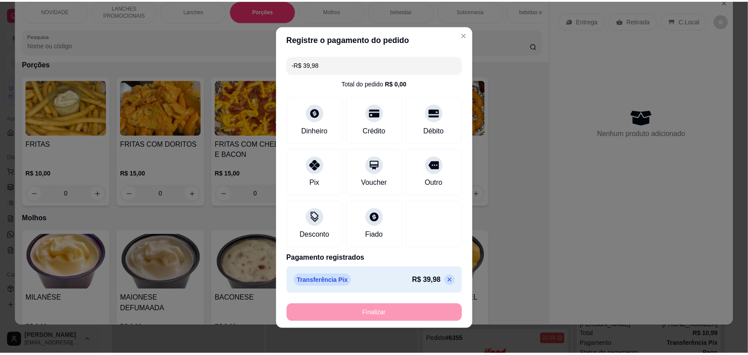
scroll to position [851, 0]
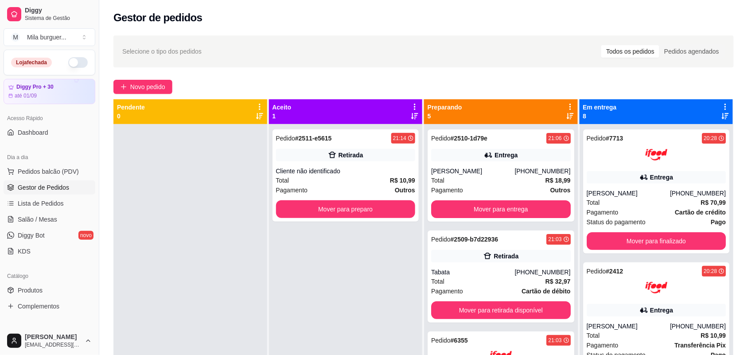
click at [68, 61] on button "button" at bounding box center [78, 62] width 20 height 11
